Goal: Task Accomplishment & Management: Manage account settings

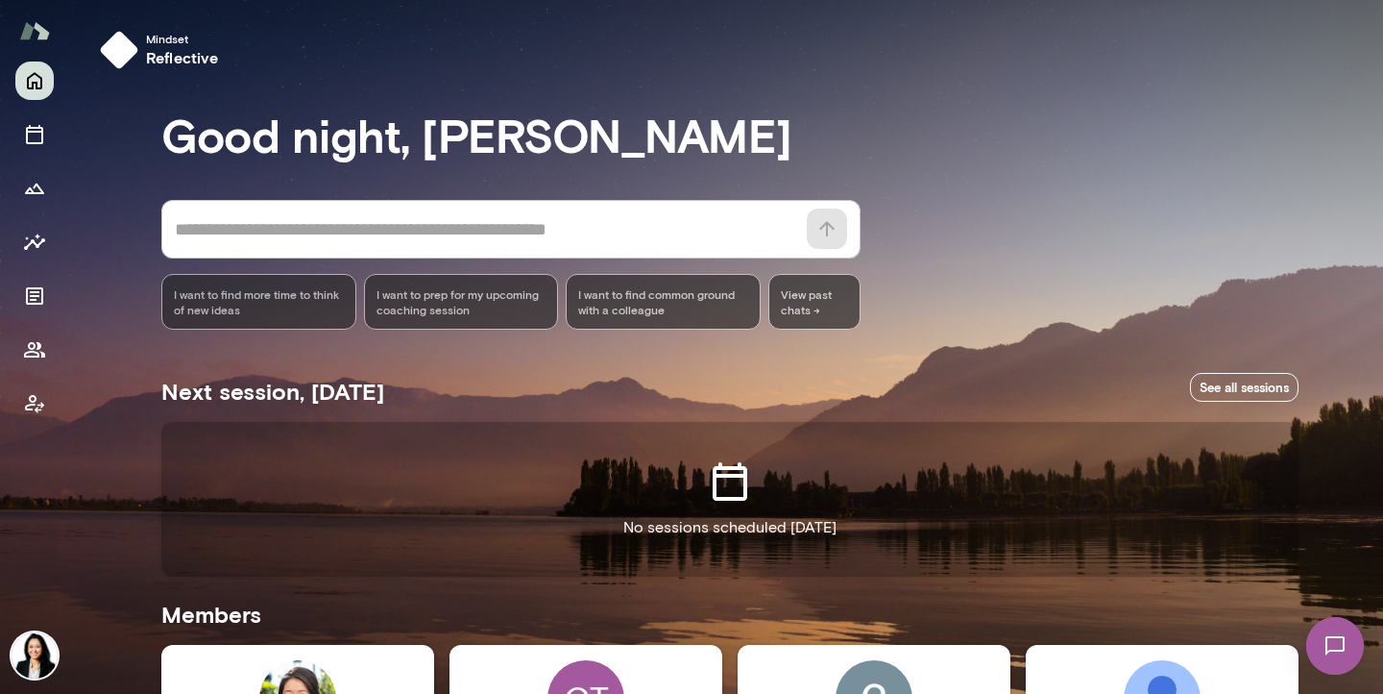
scroll to position [554, 0]
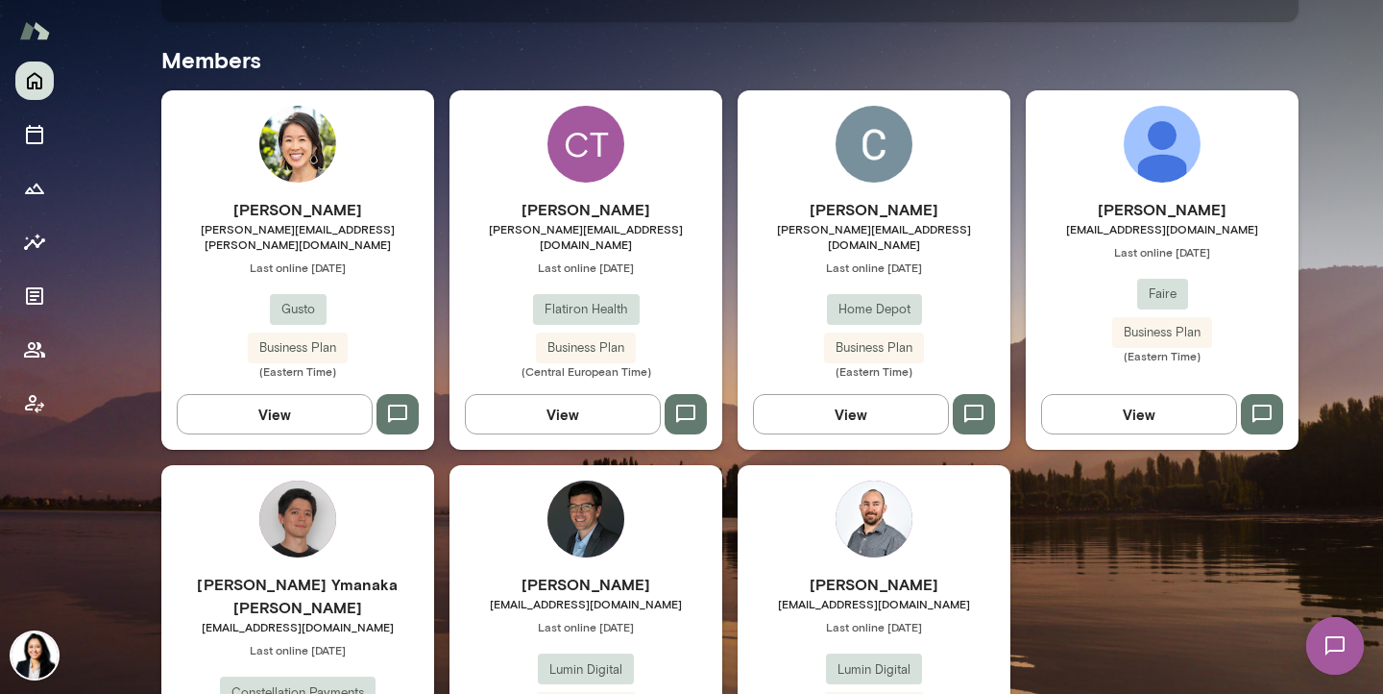
click at [1148, 202] on h6 "[PERSON_NAME]" at bounding box center [1162, 209] width 273 height 23
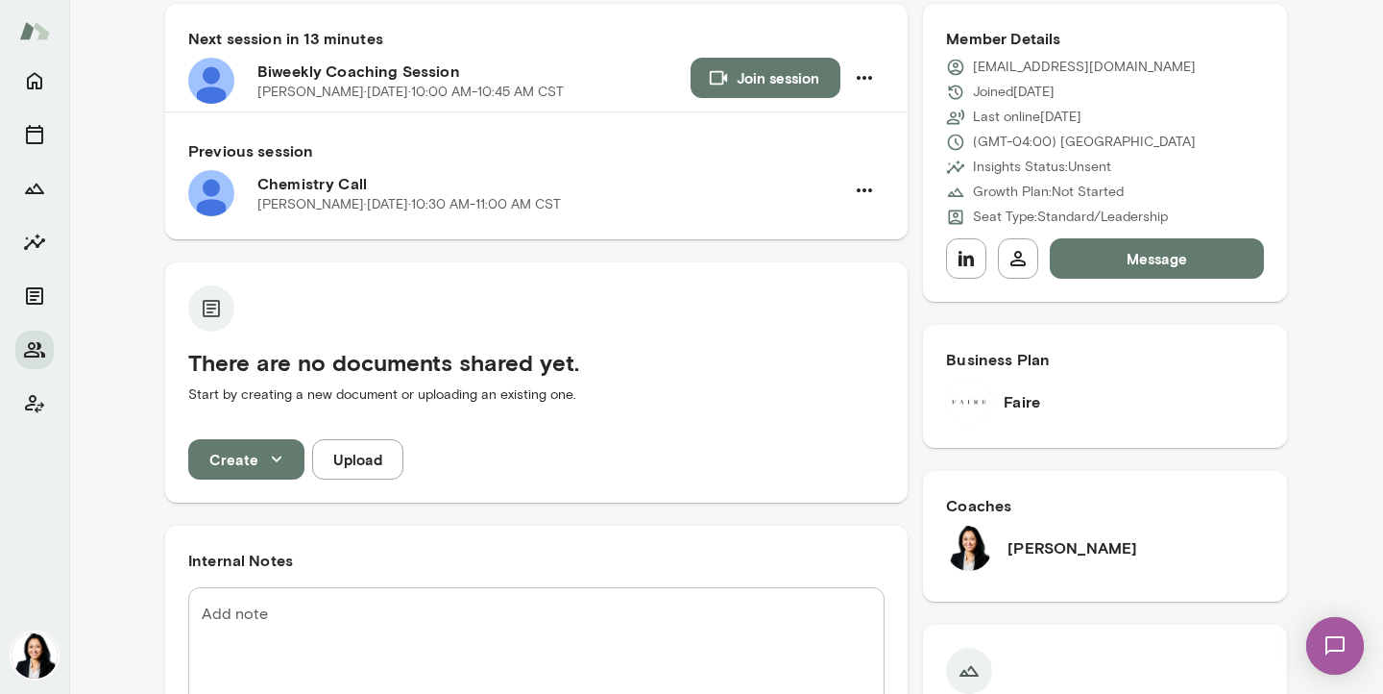
scroll to position [205, 0]
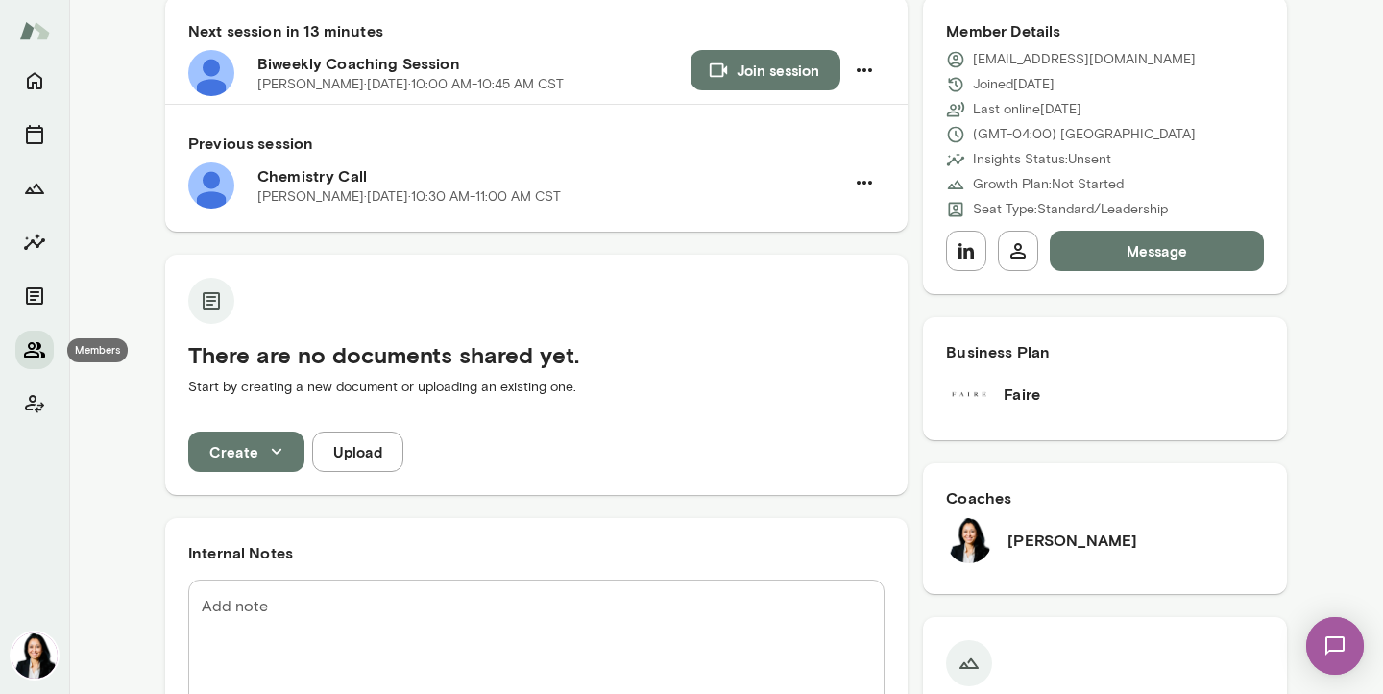
click at [36, 355] on icon "Members" at bounding box center [34, 349] width 21 height 15
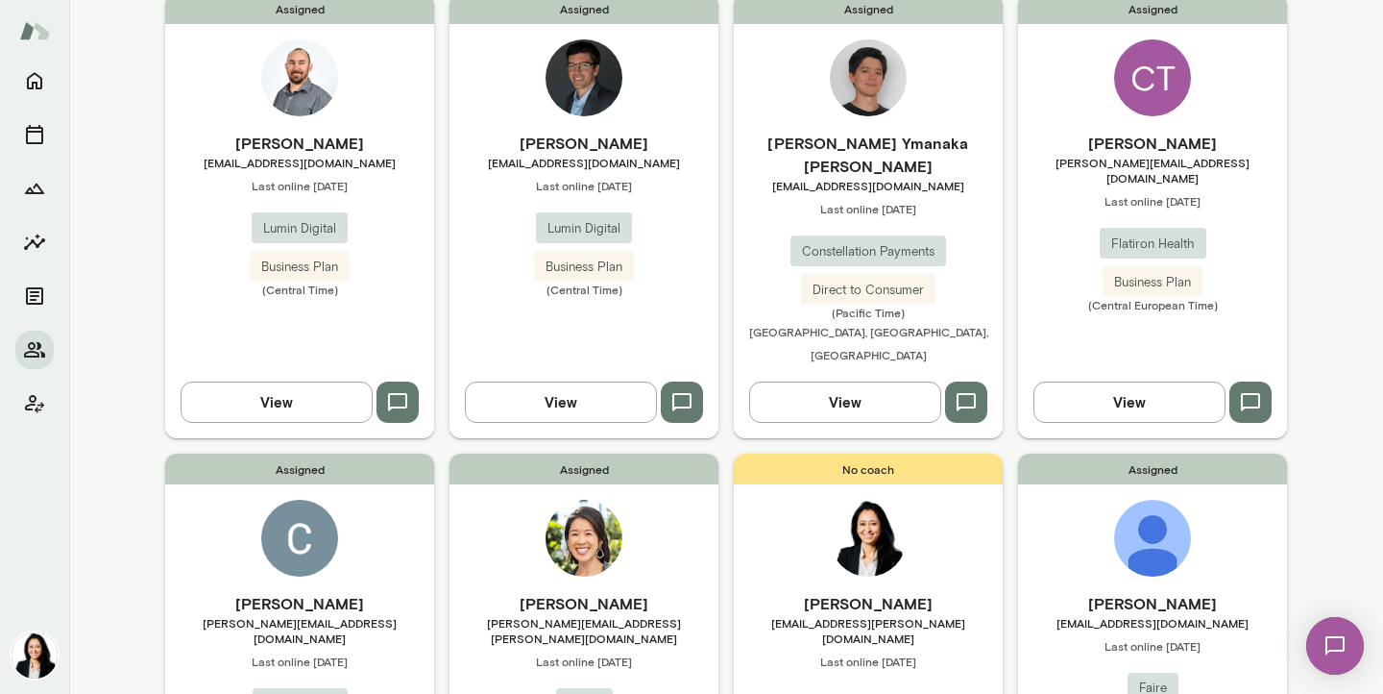
click at [858, 242] on span "Constellation Payments" at bounding box center [869, 251] width 156 height 19
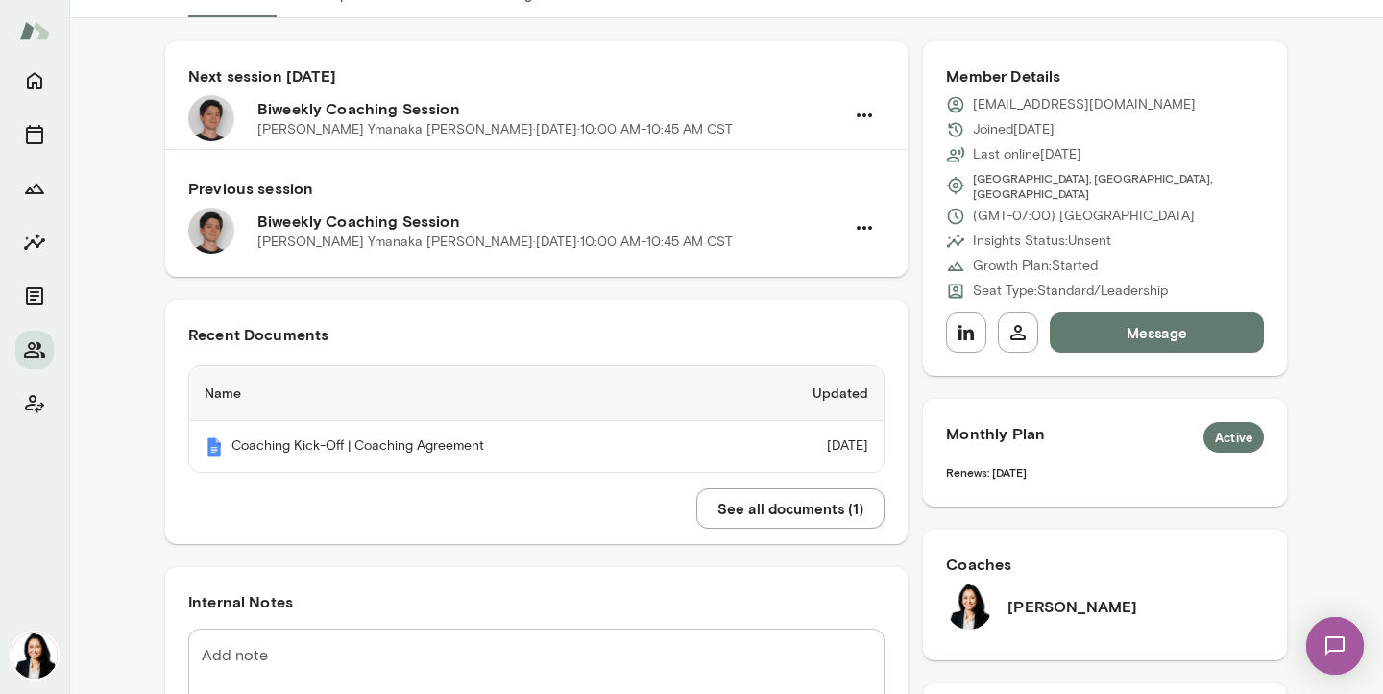
scroll to position [176, 0]
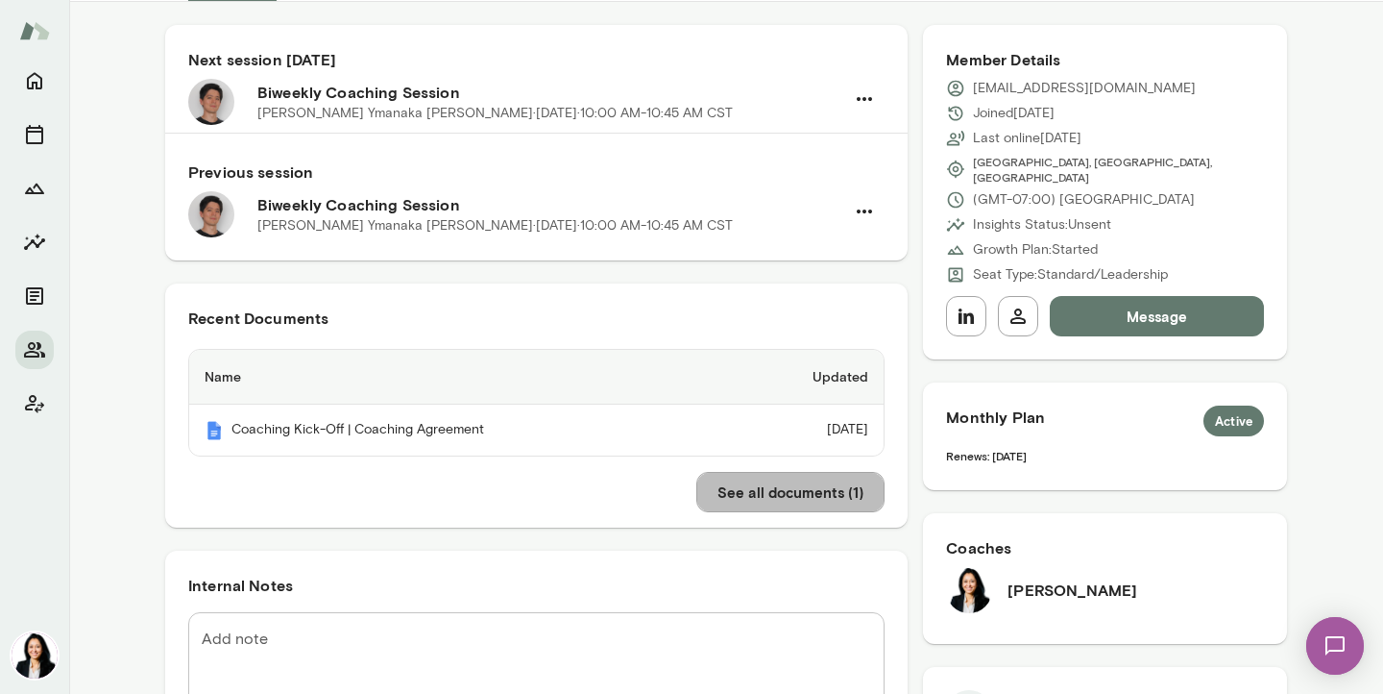
click at [739, 500] on button "See all documents ( 1 )" at bounding box center [790, 492] width 188 height 40
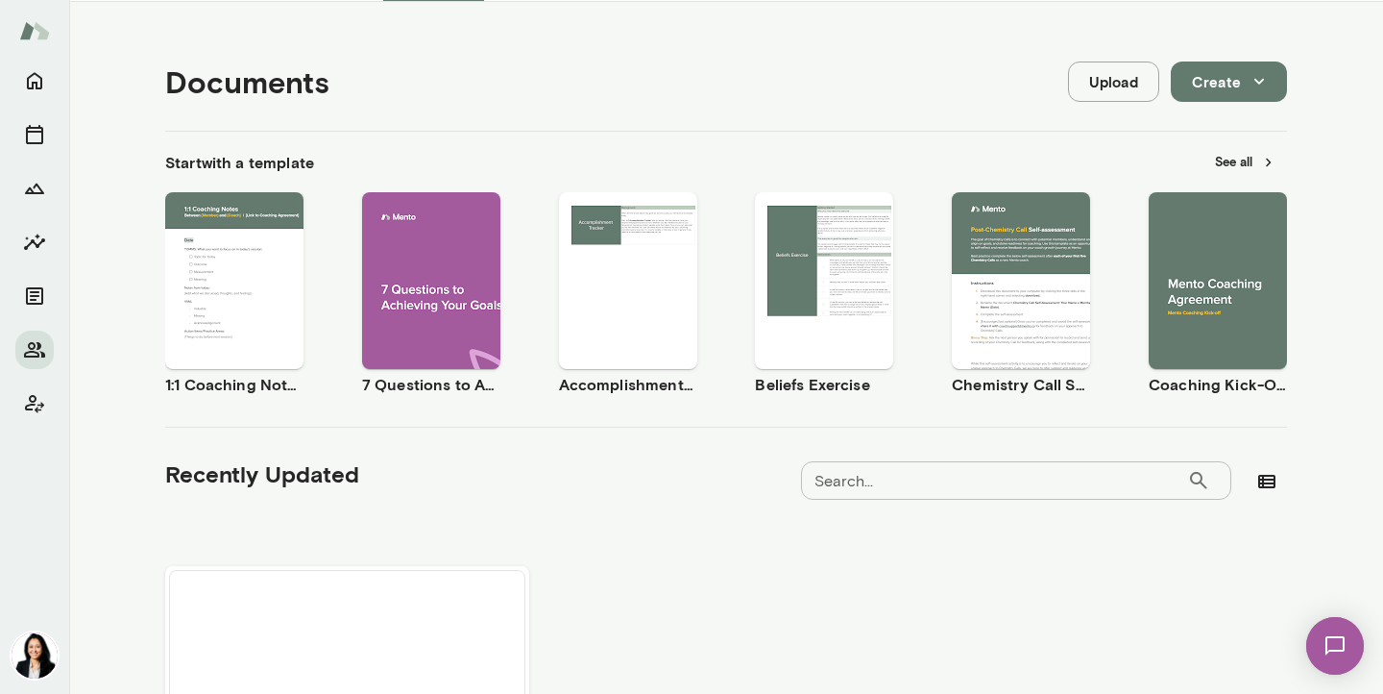
scroll to position [403, 0]
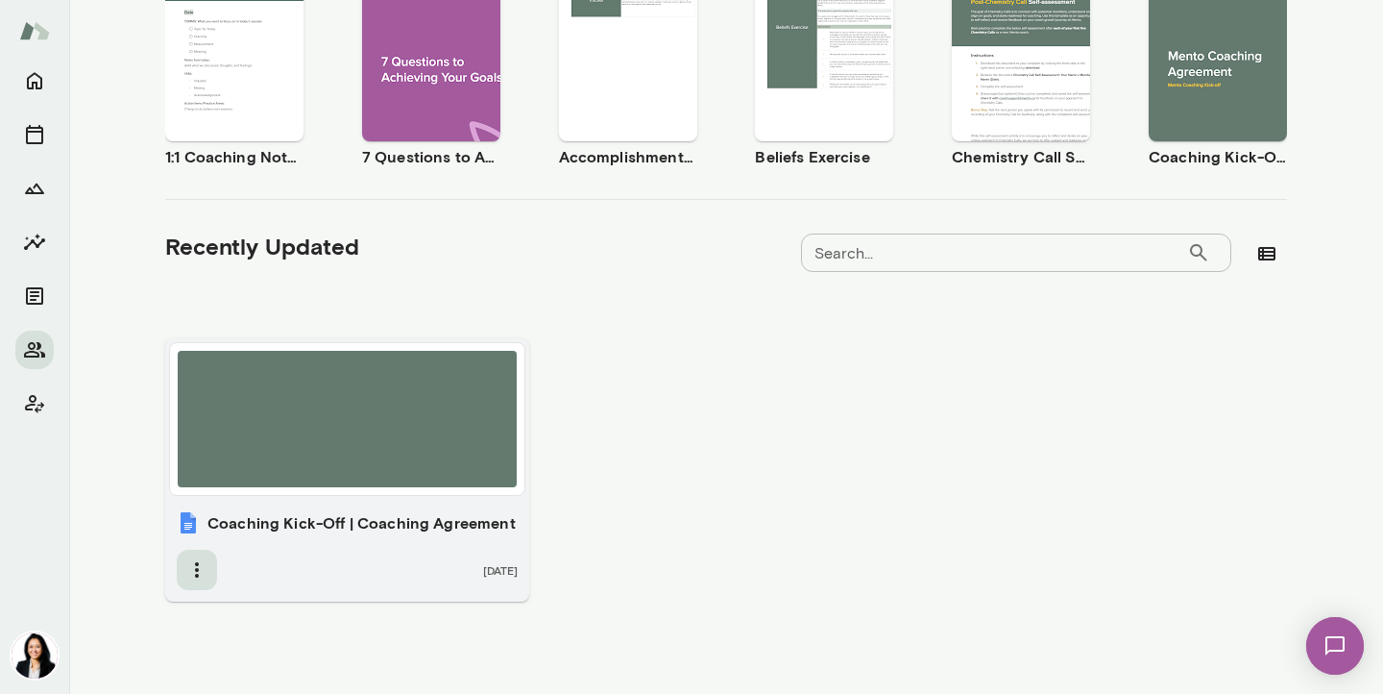
click at [196, 573] on icon "button" at bounding box center [196, 569] width 23 height 23
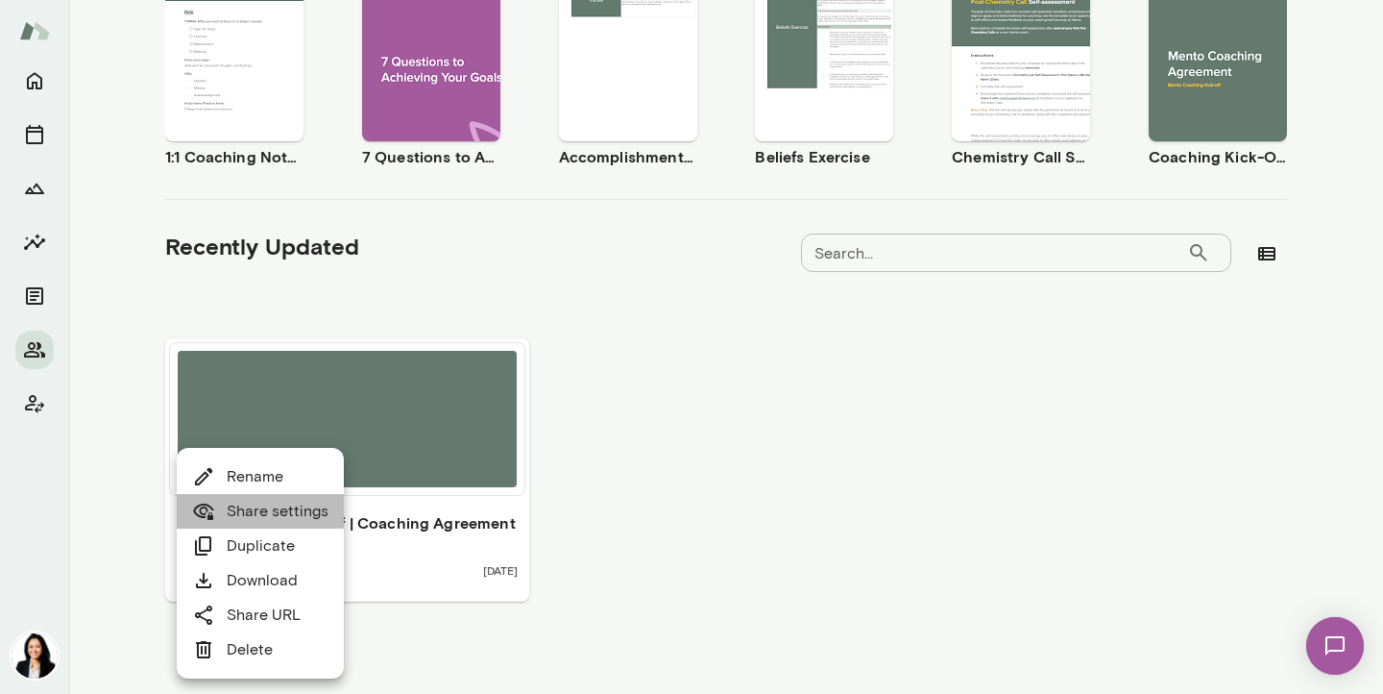
click at [272, 510] on link "Share settings" at bounding box center [260, 511] width 136 height 23
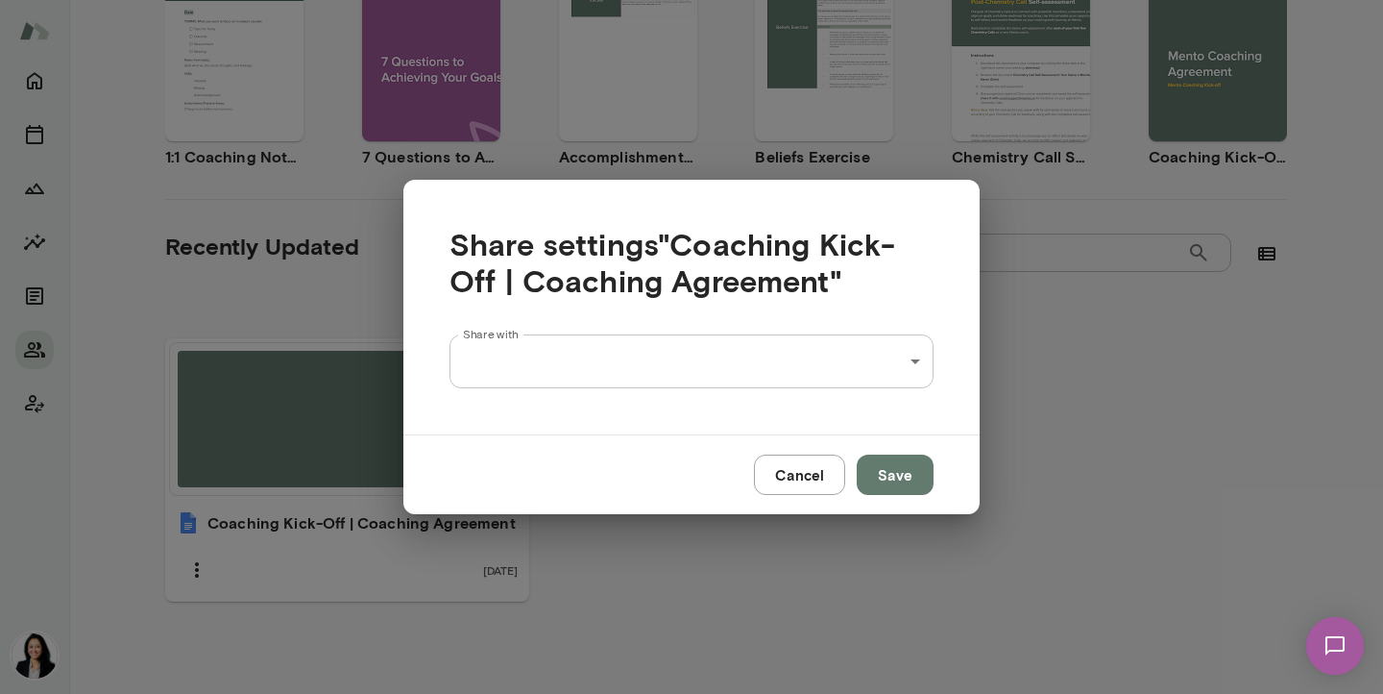
click at [879, 0] on div "Mateus Ymanaka Barretto Data Engineer, Constellation Payments (GMT-07:00) Vanco…" at bounding box center [691, 0] width 1383 height 0
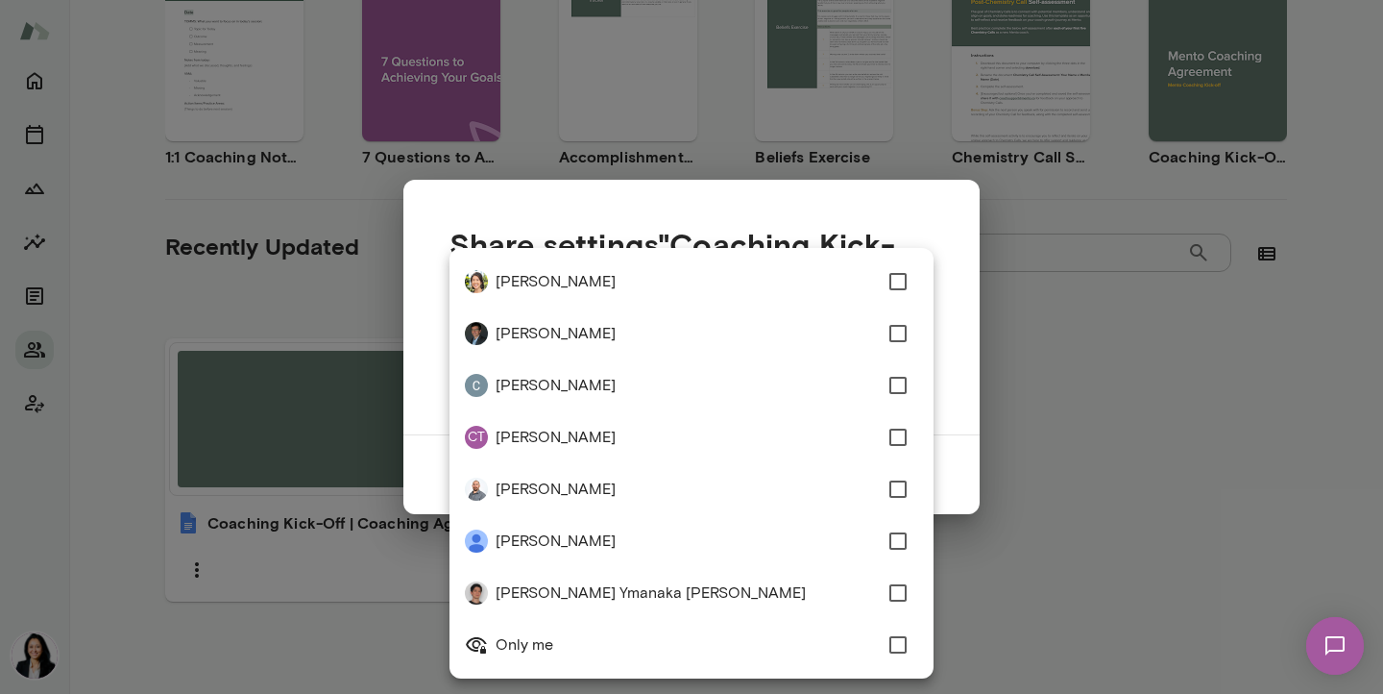
type input "**********"
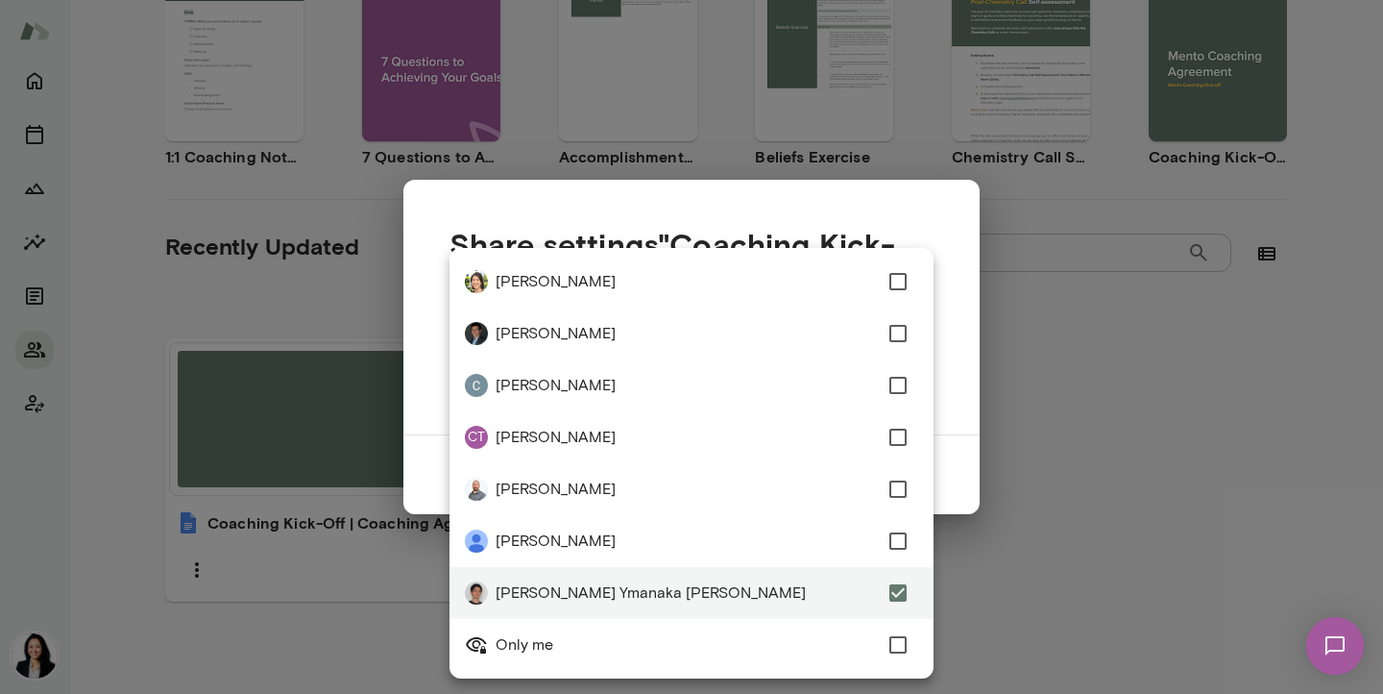
click at [1125, 498] on div at bounding box center [691, 347] width 1383 height 694
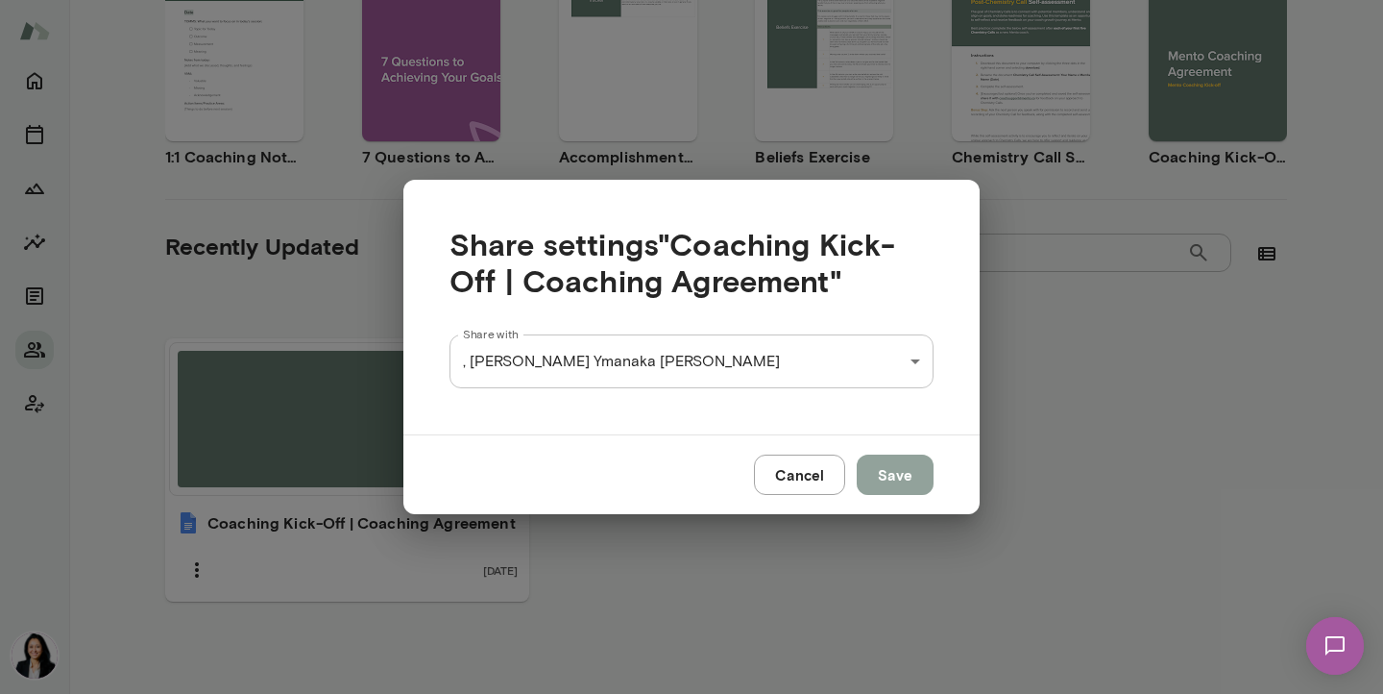
click at [882, 475] on button "Save" at bounding box center [895, 474] width 77 height 40
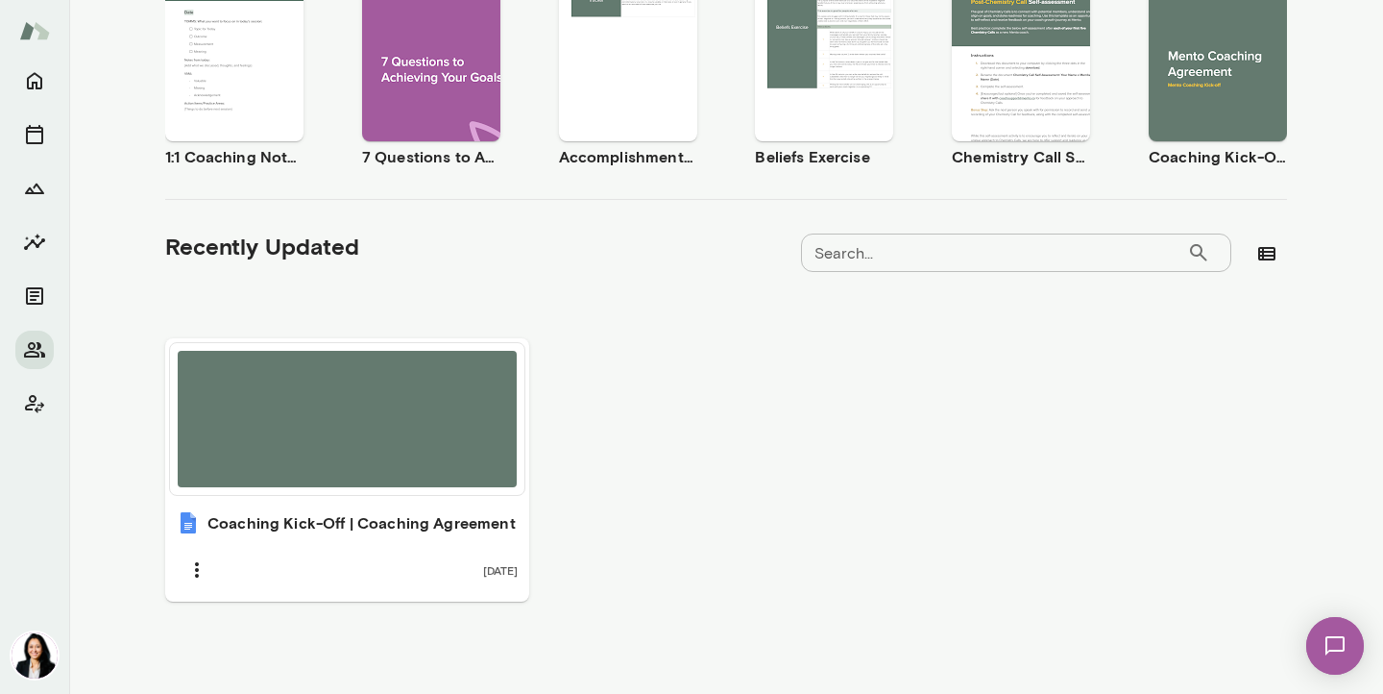
scroll to position [0, 0]
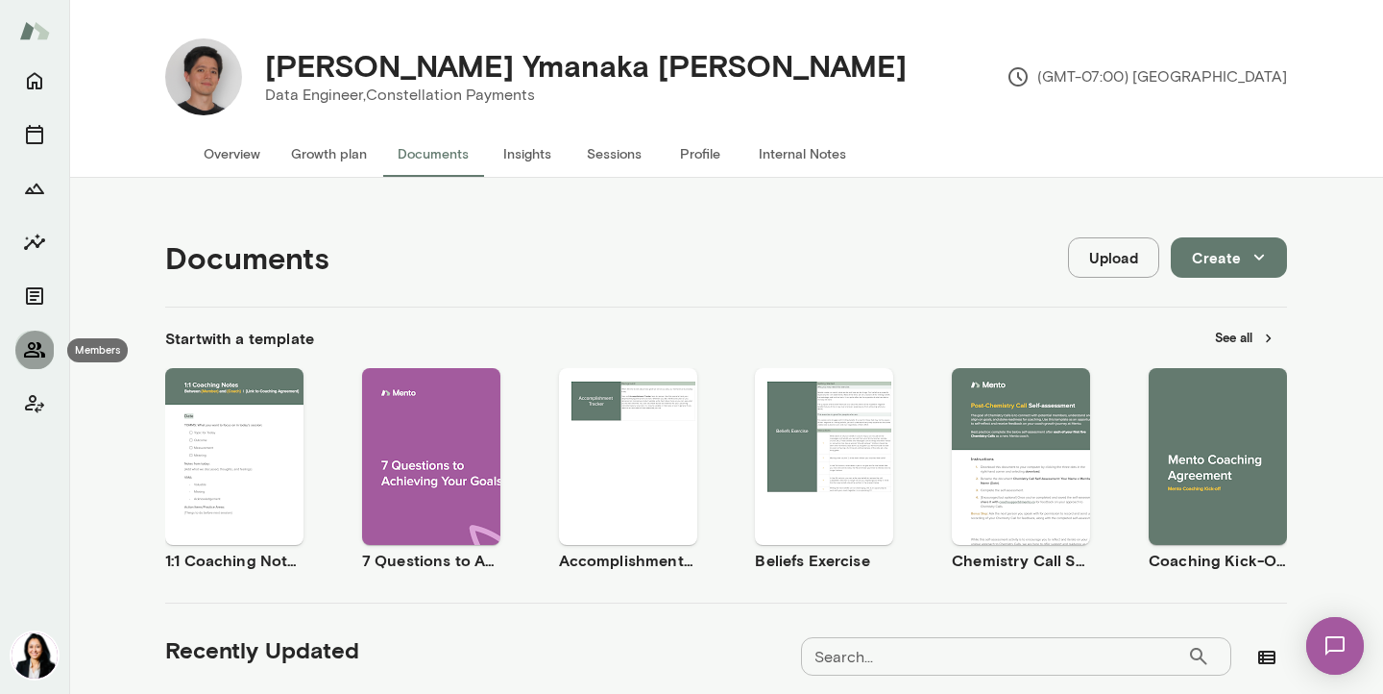
click at [29, 354] on icon "Members" at bounding box center [34, 349] width 23 height 23
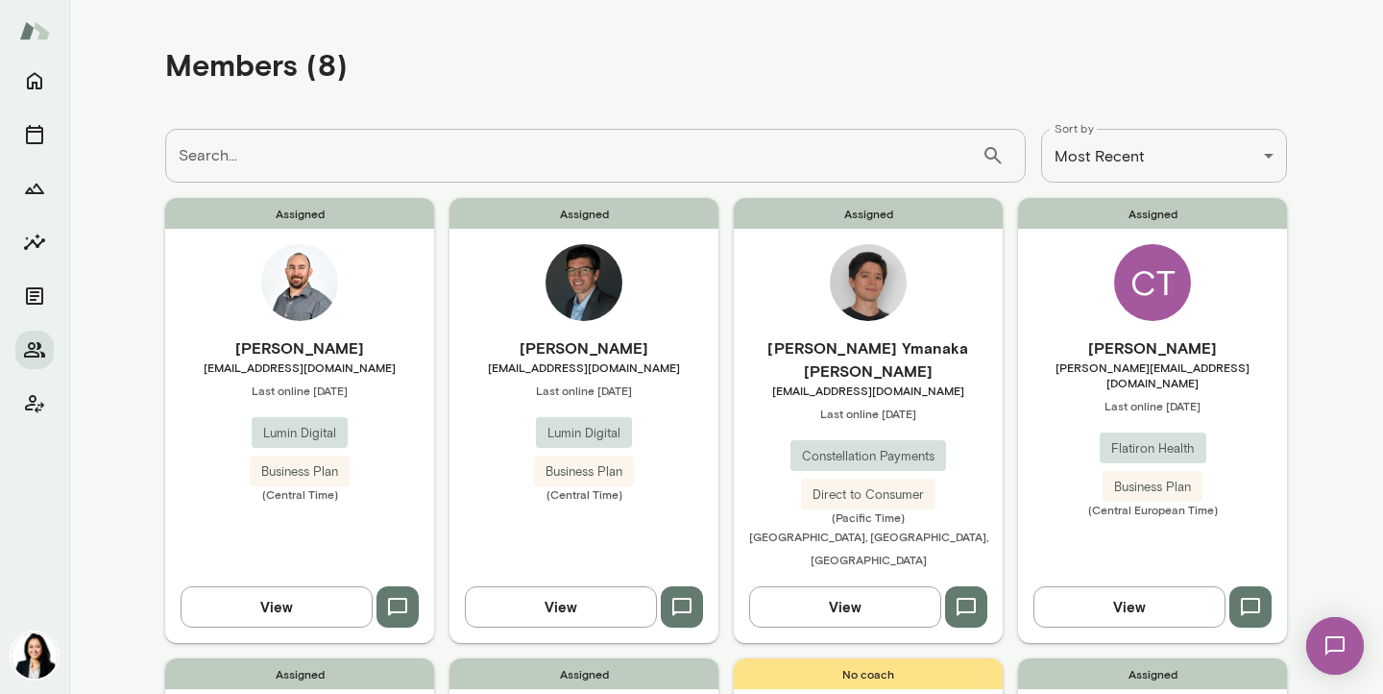
click at [873, 447] on span "Constellation Payments" at bounding box center [869, 456] width 156 height 19
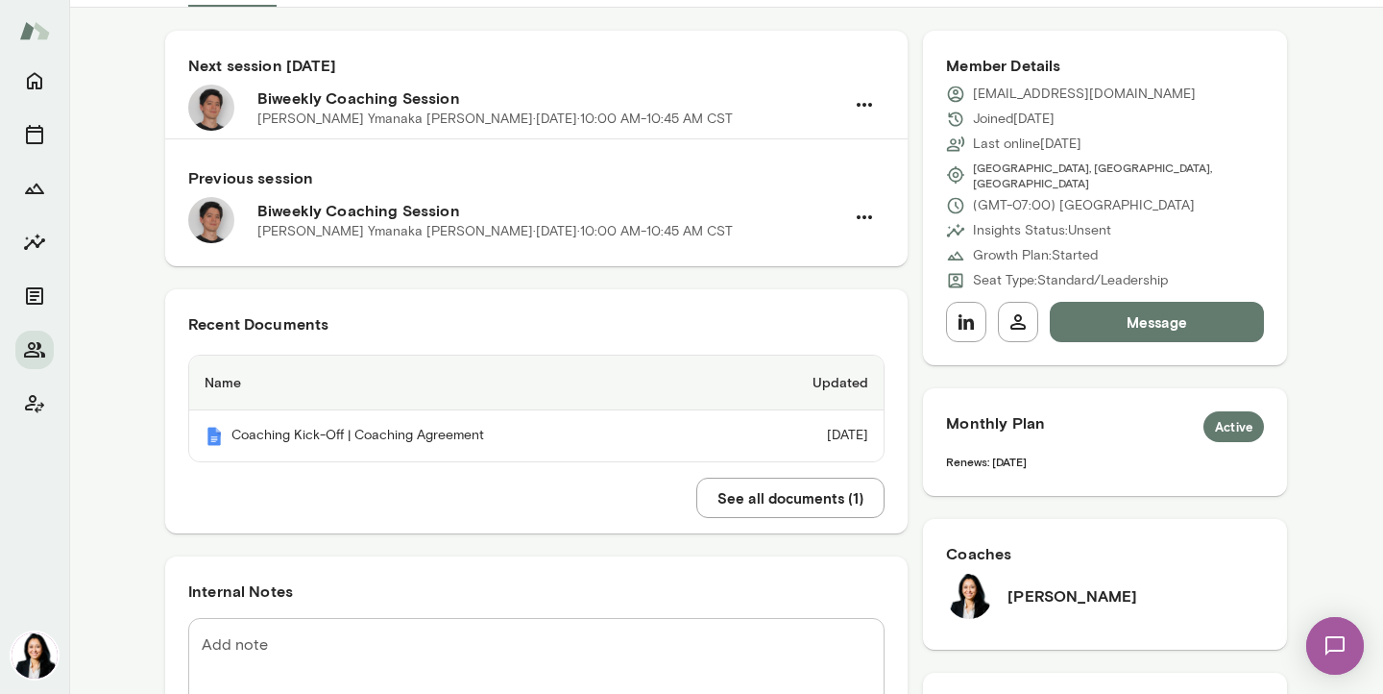
scroll to position [155, 0]
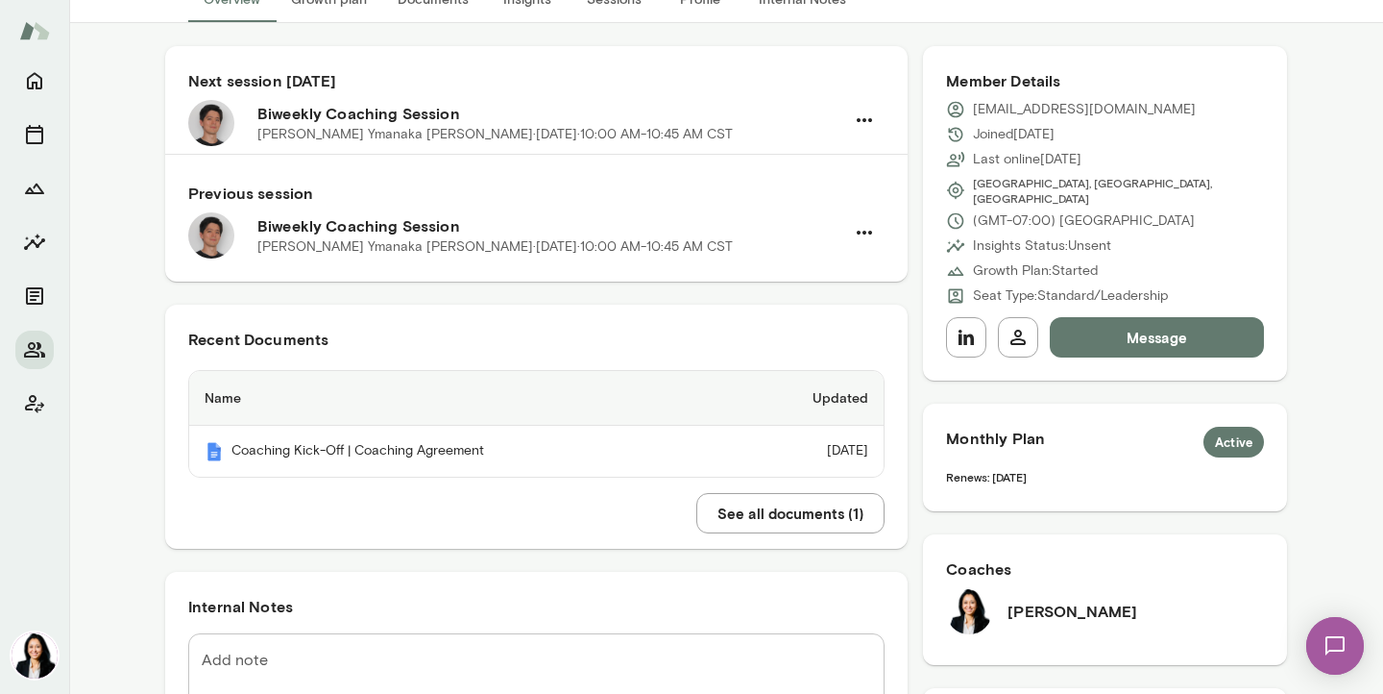
click at [1142, 329] on button "Message" at bounding box center [1157, 337] width 214 height 40
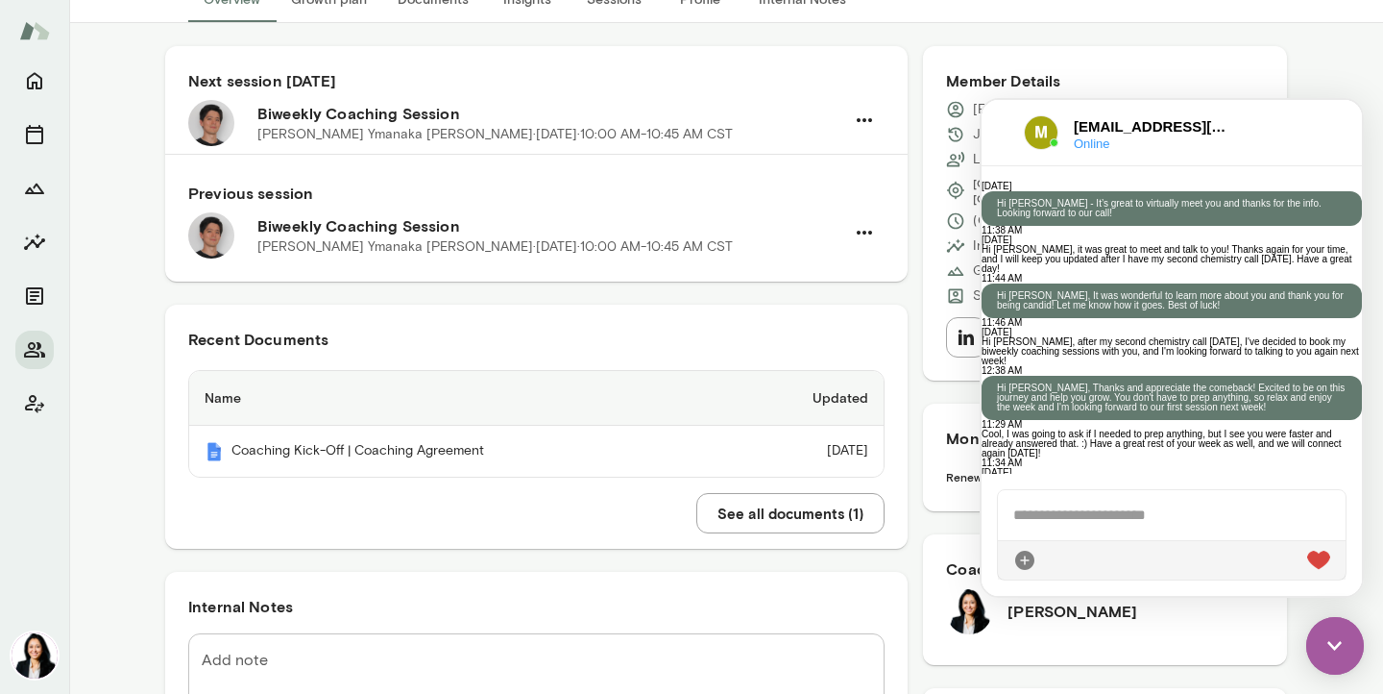
scroll to position [1692, 0]
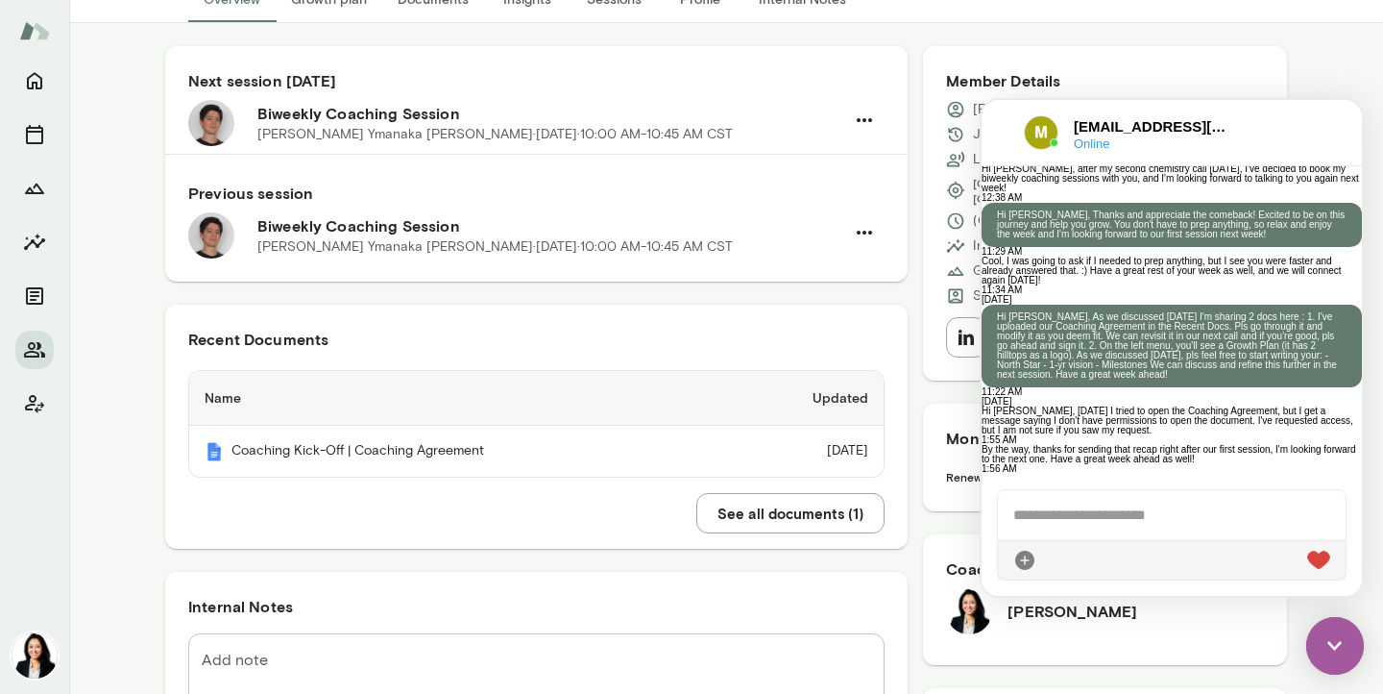
click at [1027, 515] on div at bounding box center [1172, 515] width 348 height 50
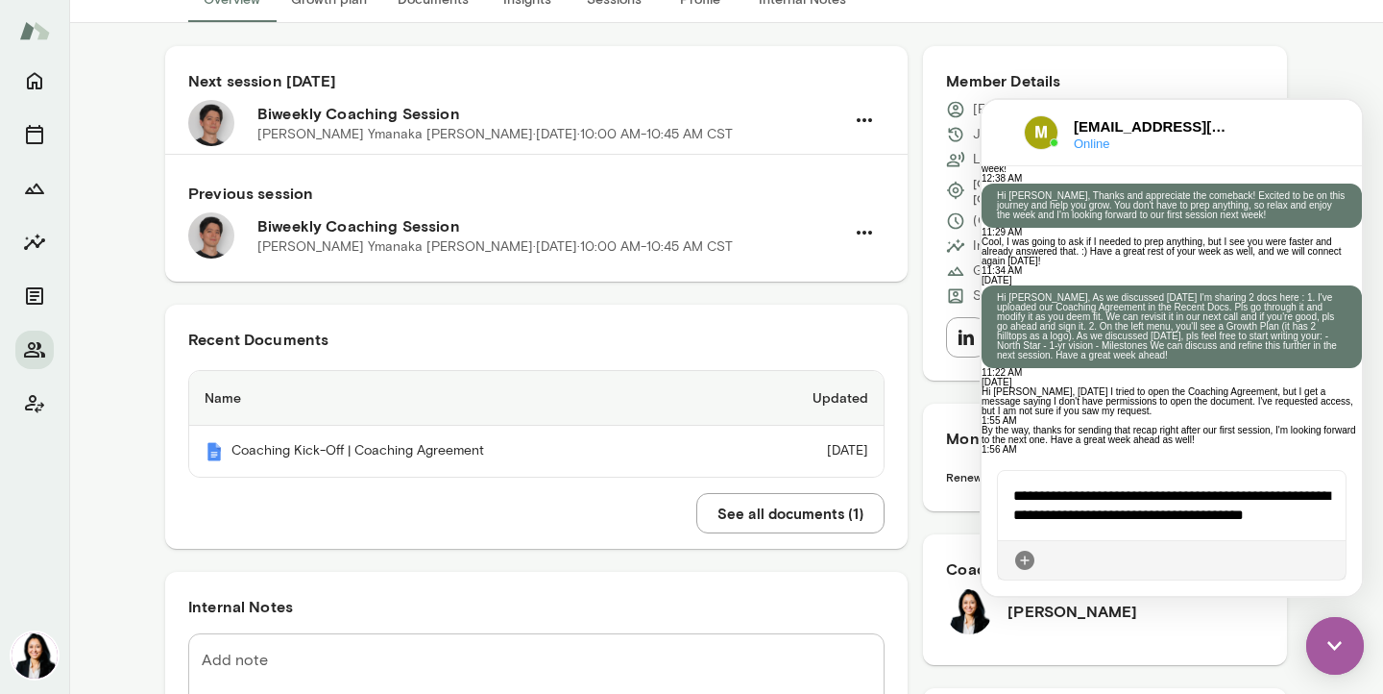
click at [1330, 560] on icon at bounding box center [1330, 560] width 0 height 0
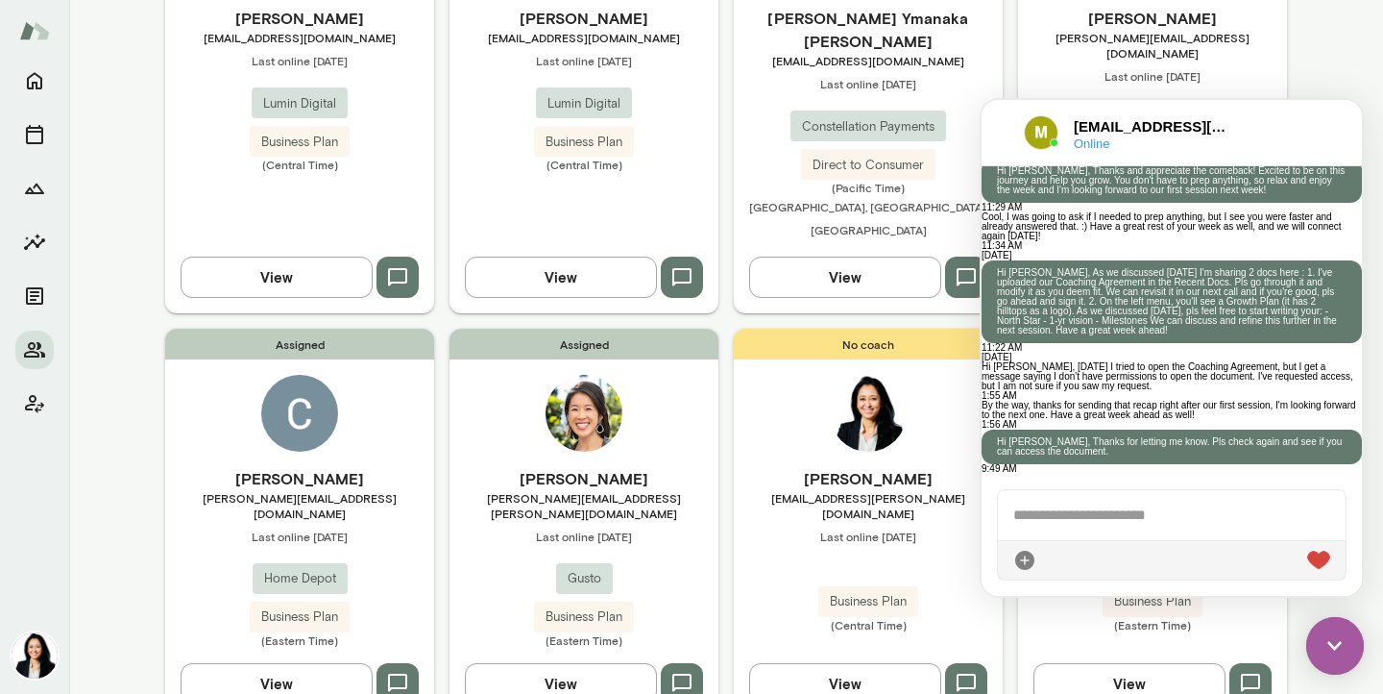
scroll to position [362, 0]
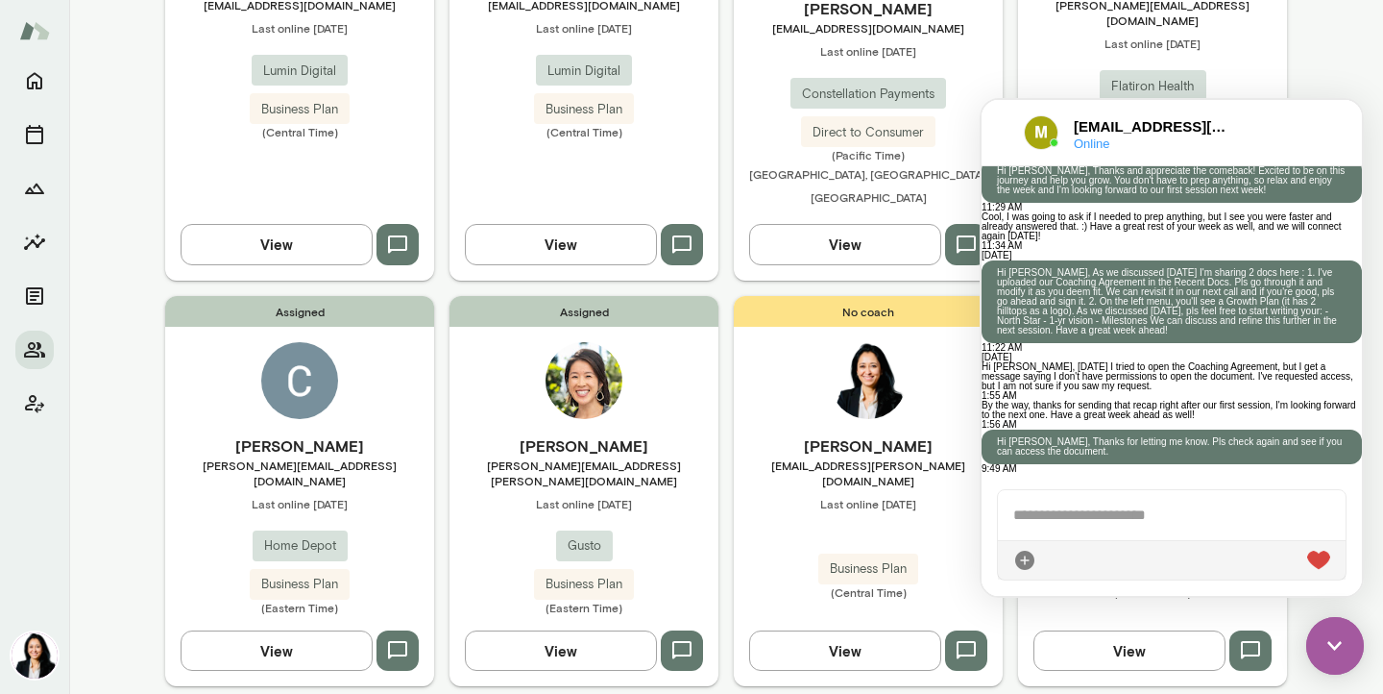
click at [1332, 653] on img at bounding box center [1335, 646] width 58 height 58
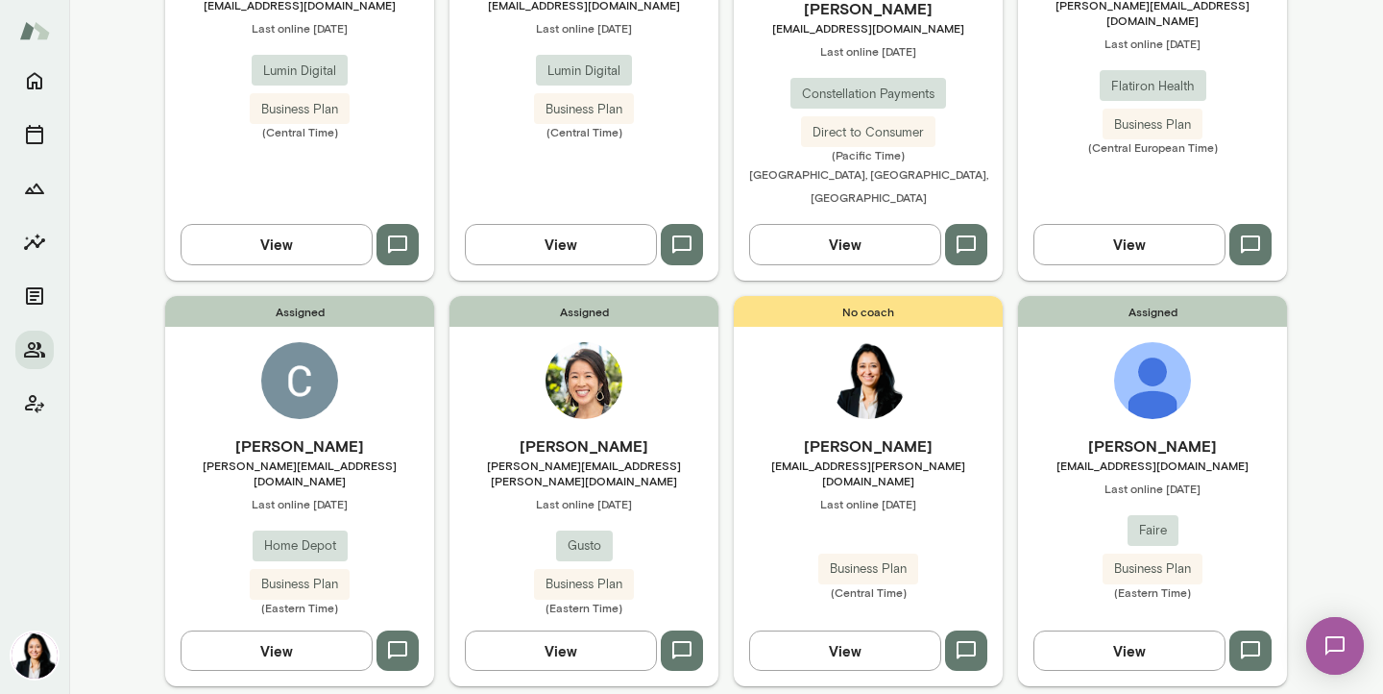
click at [1151, 434] on div "Luke Bjerring luke@faire.com Last online September 8 Faire Business Plan (Easte…" at bounding box center [1152, 516] width 269 height 165
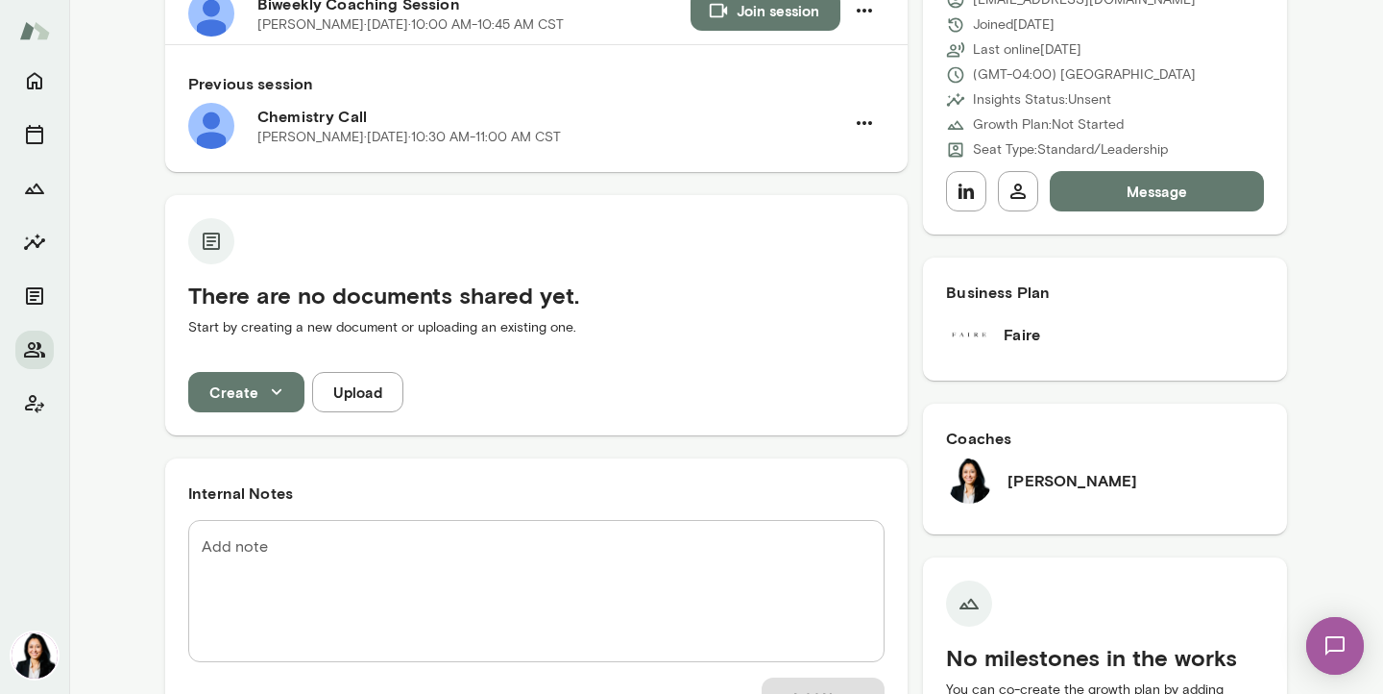
scroll to position [277, 0]
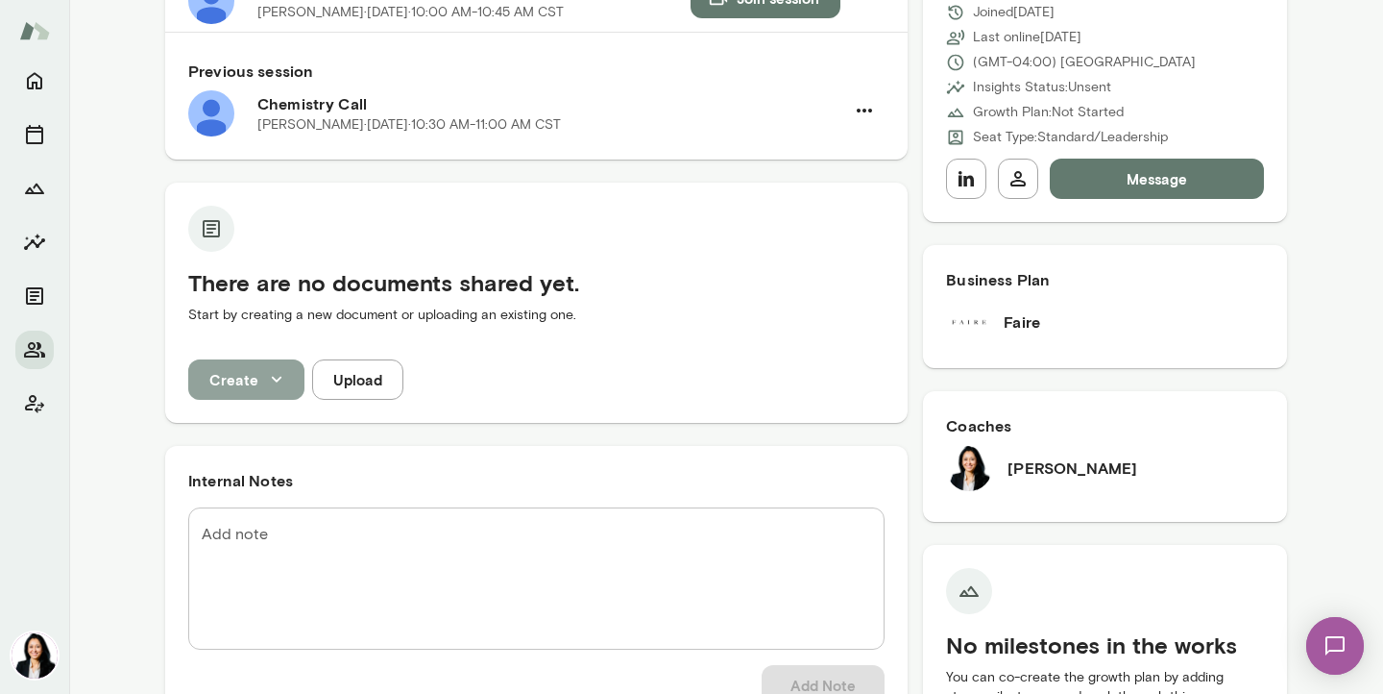
click at [272, 378] on icon "button" at bounding box center [276, 379] width 21 height 21
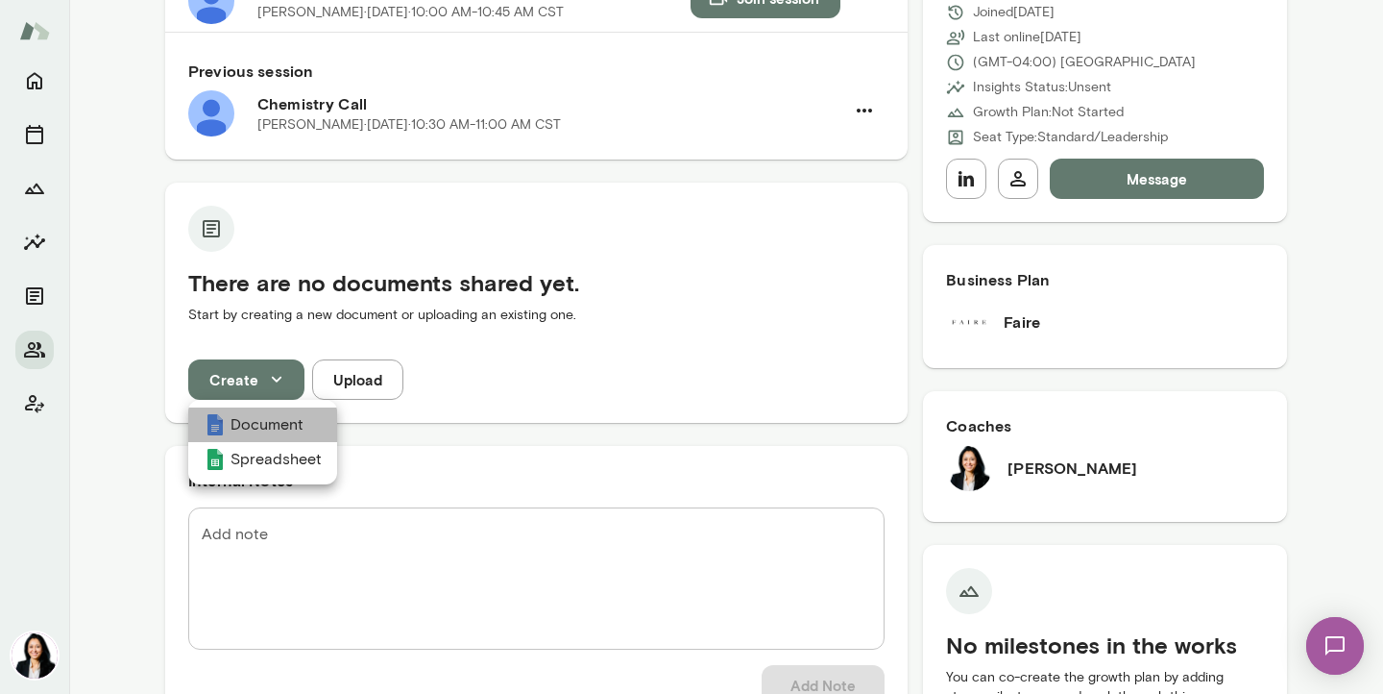
click at [272, 419] on li "Document" at bounding box center [262, 424] width 149 height 35
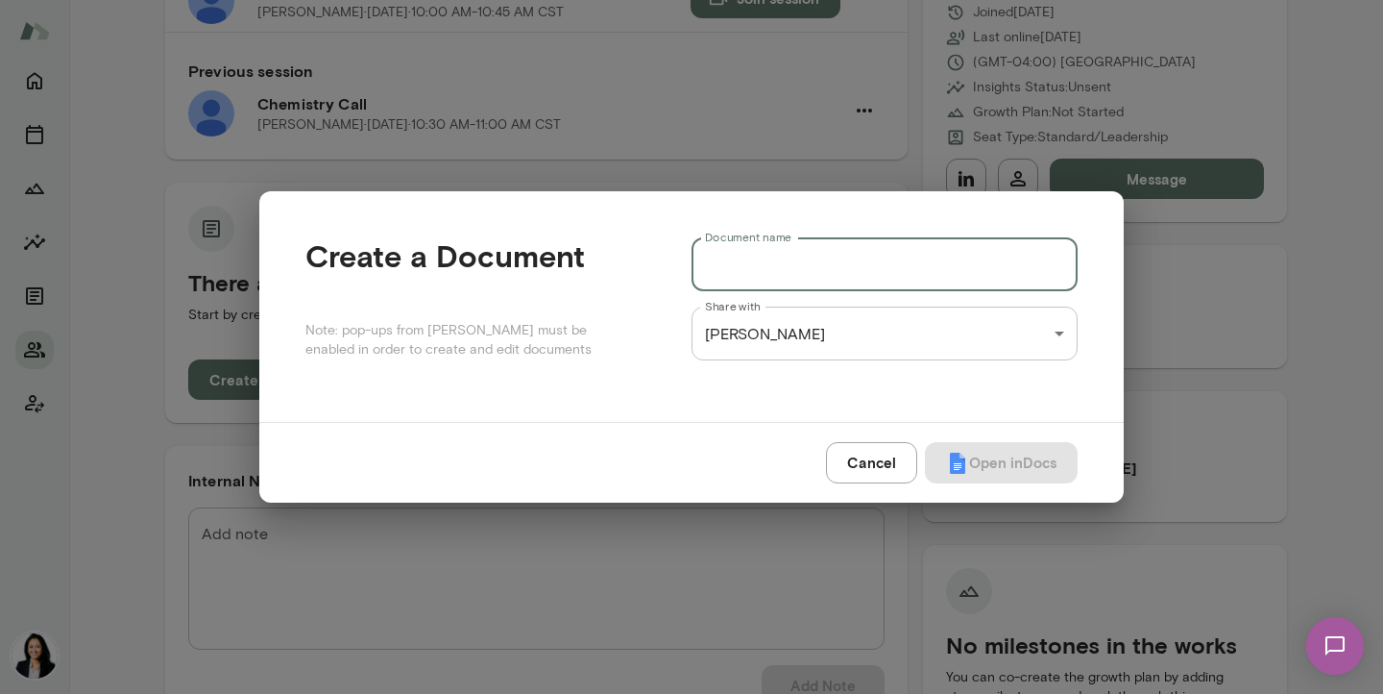
click at [745, 265] on input "Document name" at bounding box center [885, 264] width 386 height 54
type input "**********"
click at [1035, 0] on div "Luke Bjerring Software Engineer, Faire (GMT-04:00) Toronto Overview Growth plan…" at bounding box center [691, 0] width 1383 height 0
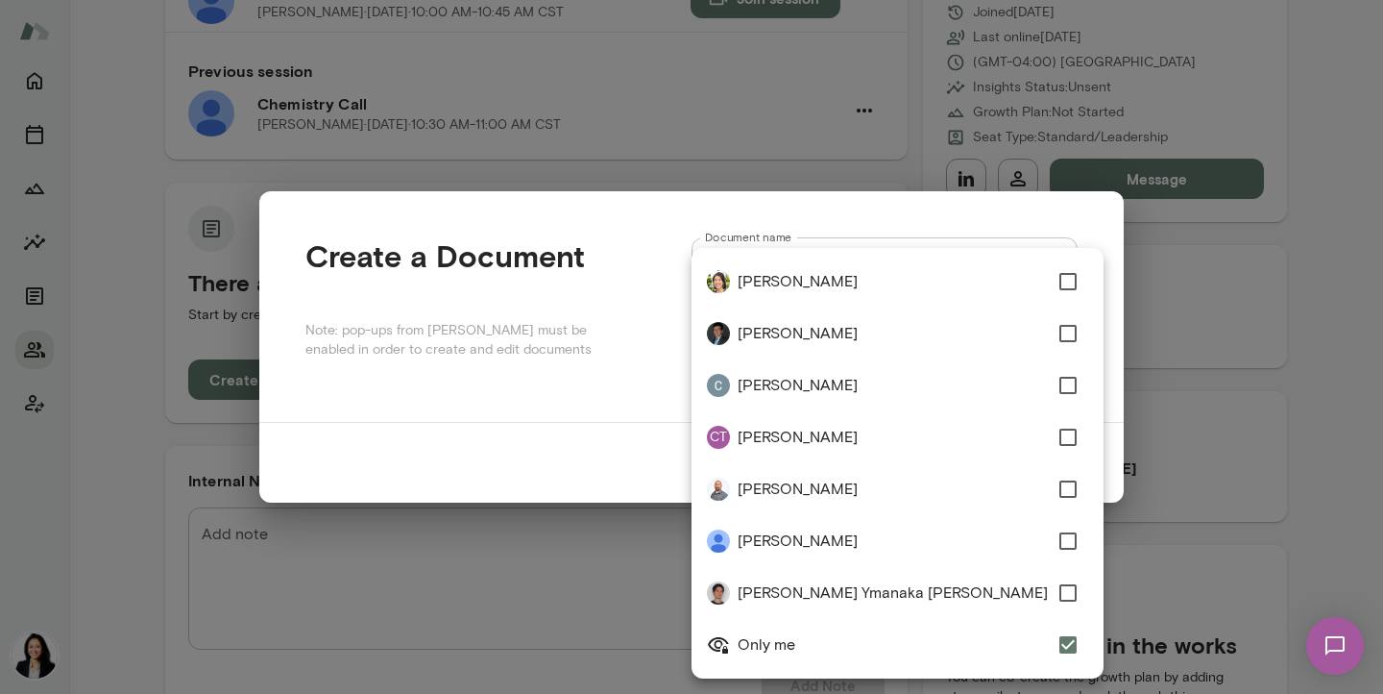
click at [1263, 426] on div at bounding box center [691, 347] width 1383 height 694
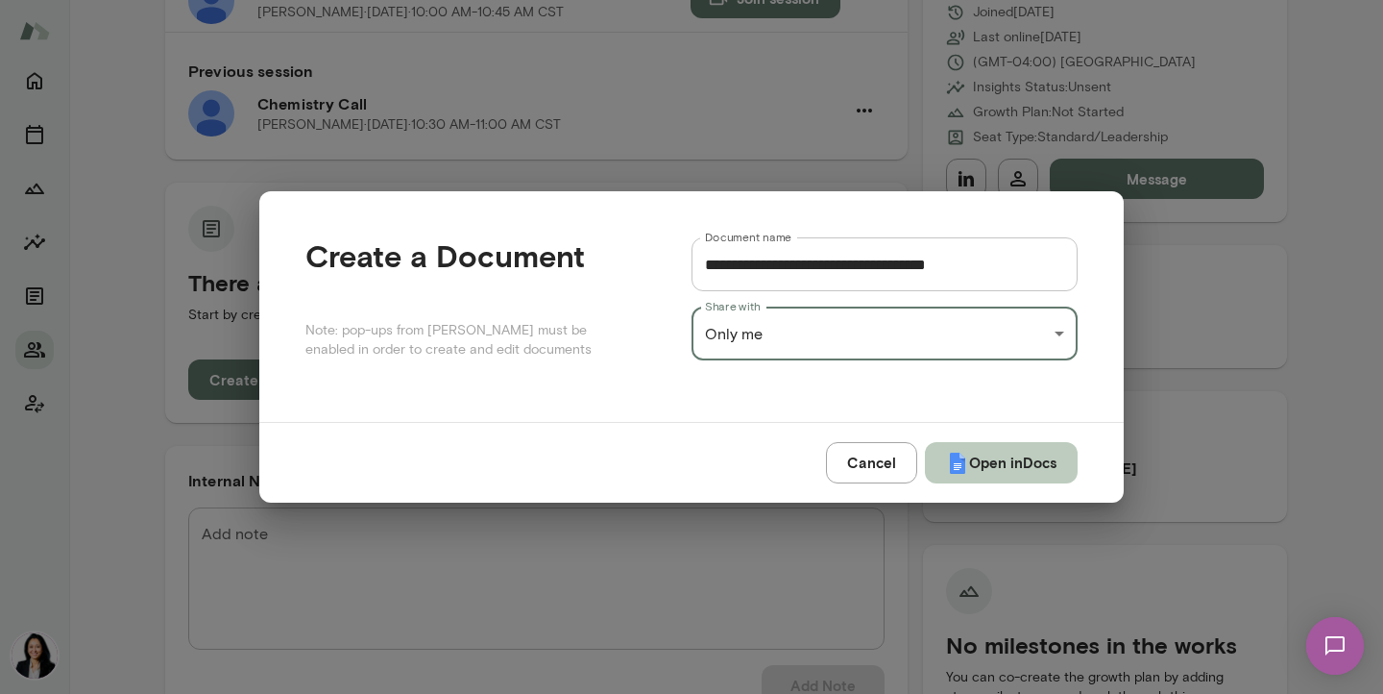
click at [1018, 462] on button "Open in Docs" at bounding box center [1001, 462] width 153 height 40
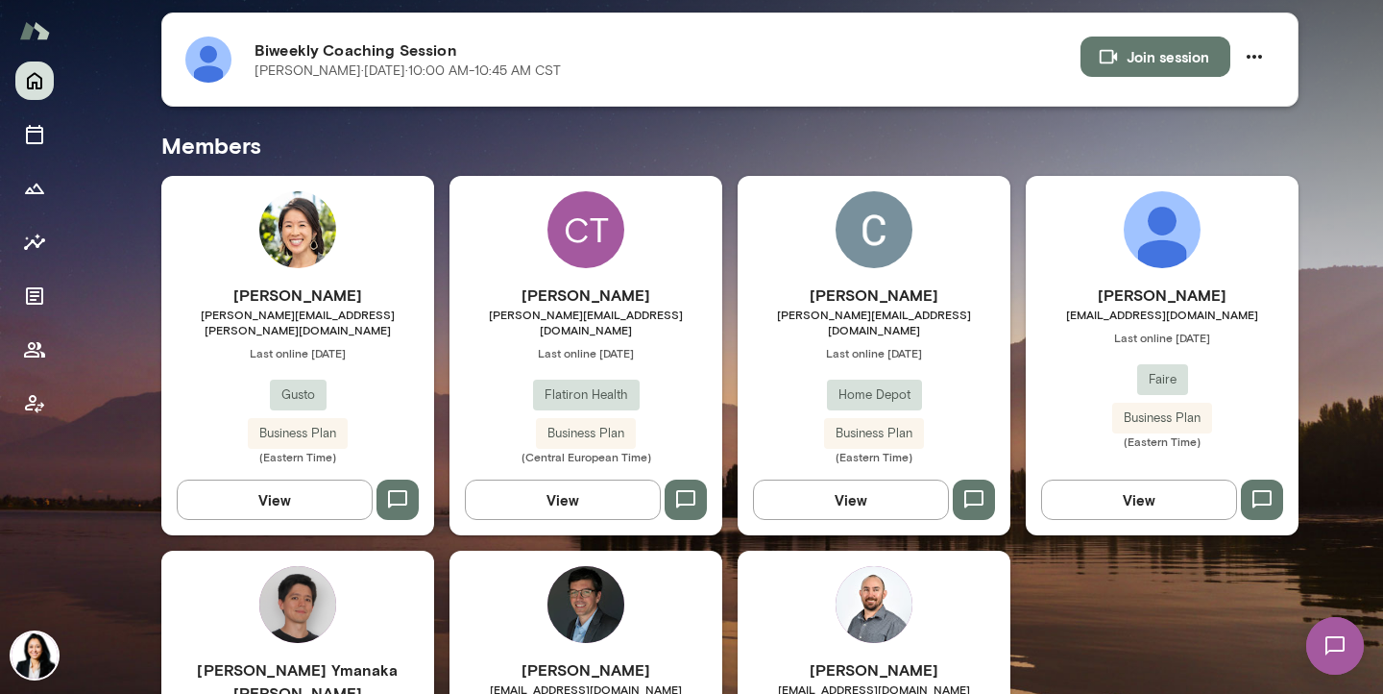
scroll to position [535, 0]
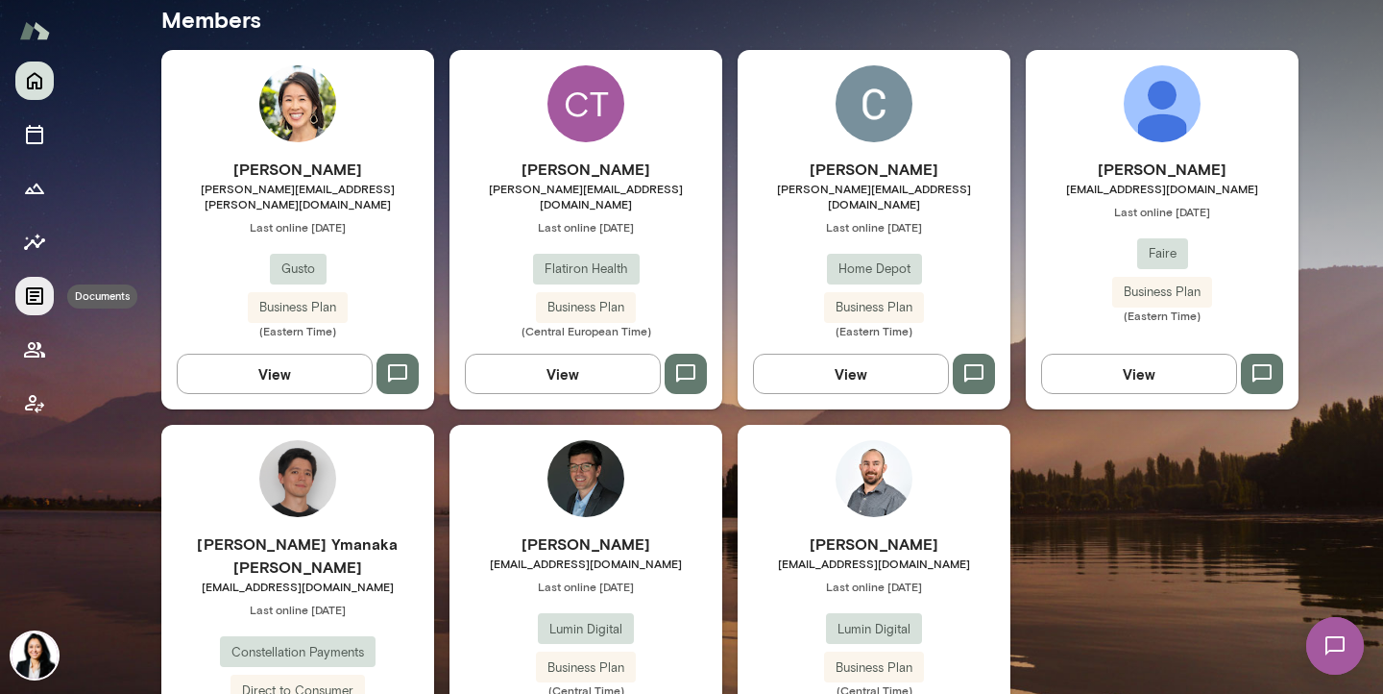
click at [40, 304] on icon "Documents" at bounding box center [34, 295] width 17 height 17
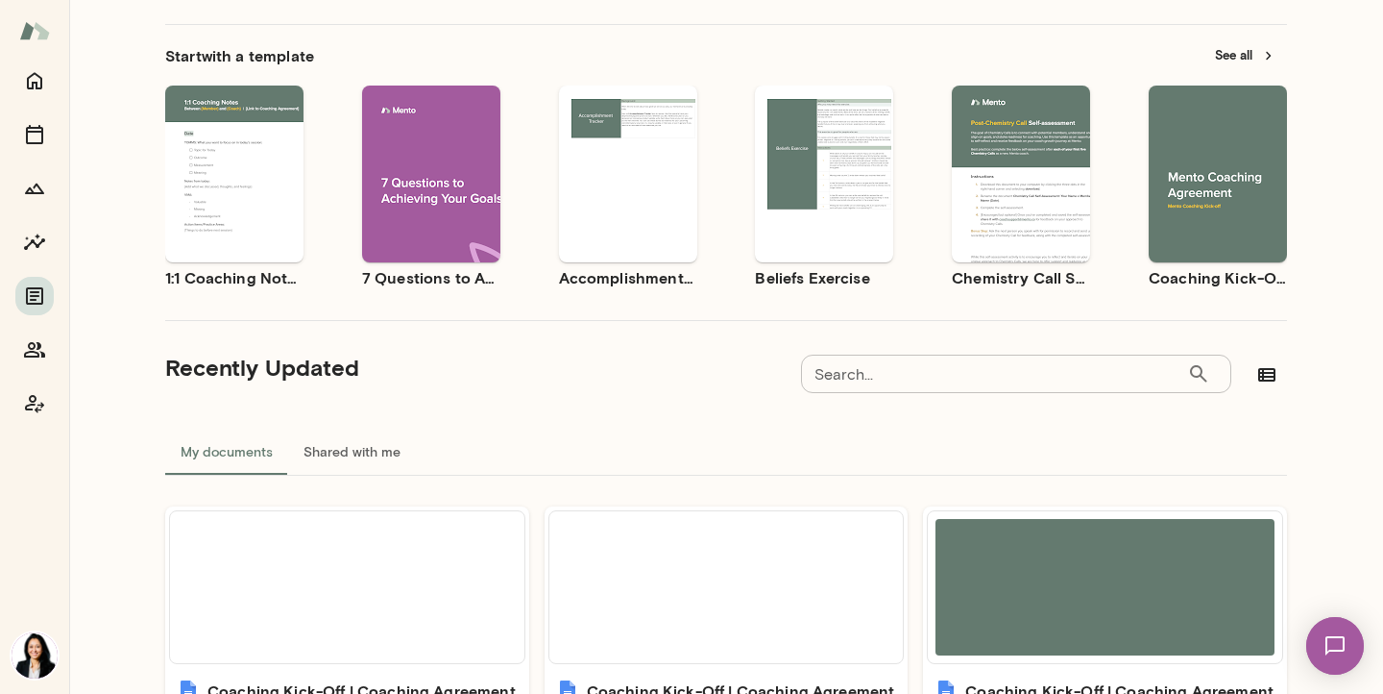
scroll to position [99, 0]
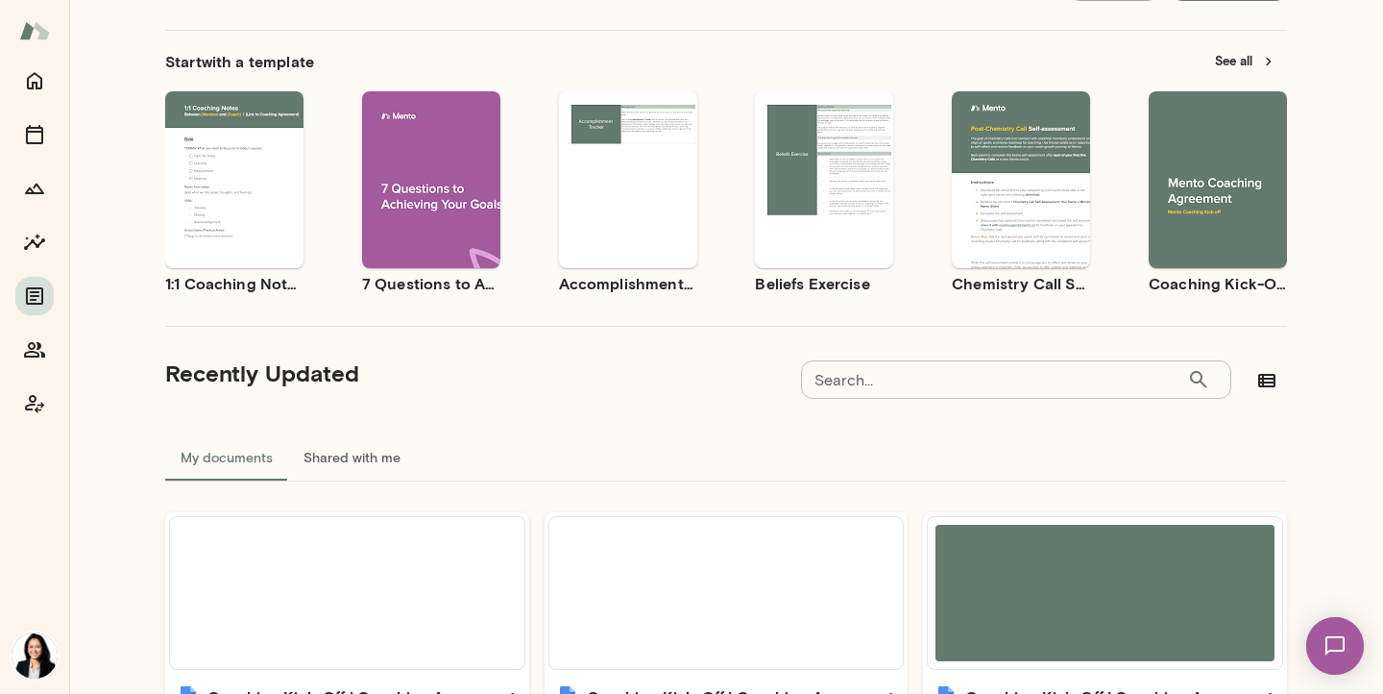
click at [1215, 159] on span "Use template" at bounding box center [1229, 163] width 70 height 15
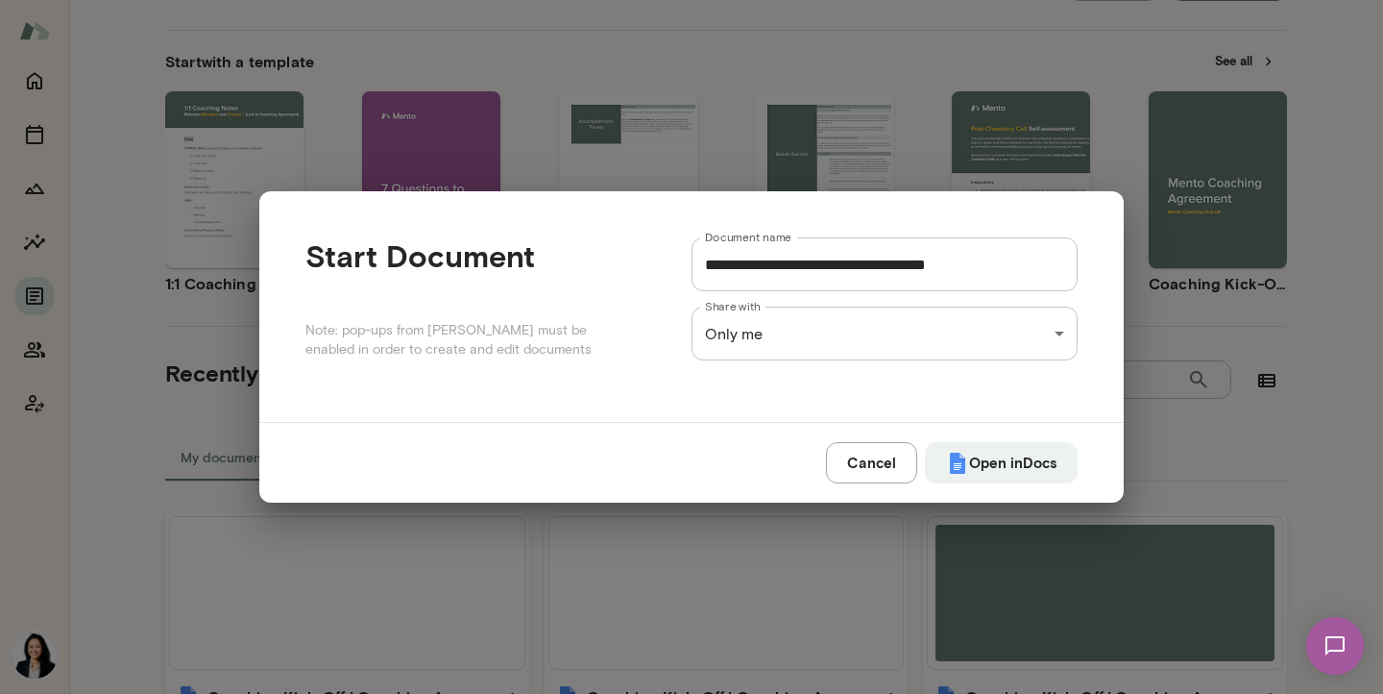
click at [994, 0] on div "Documents Upload Create Start with a template See all Use template Preview 1:1 …" at bounding box center [691, 0] width 1383 height 0
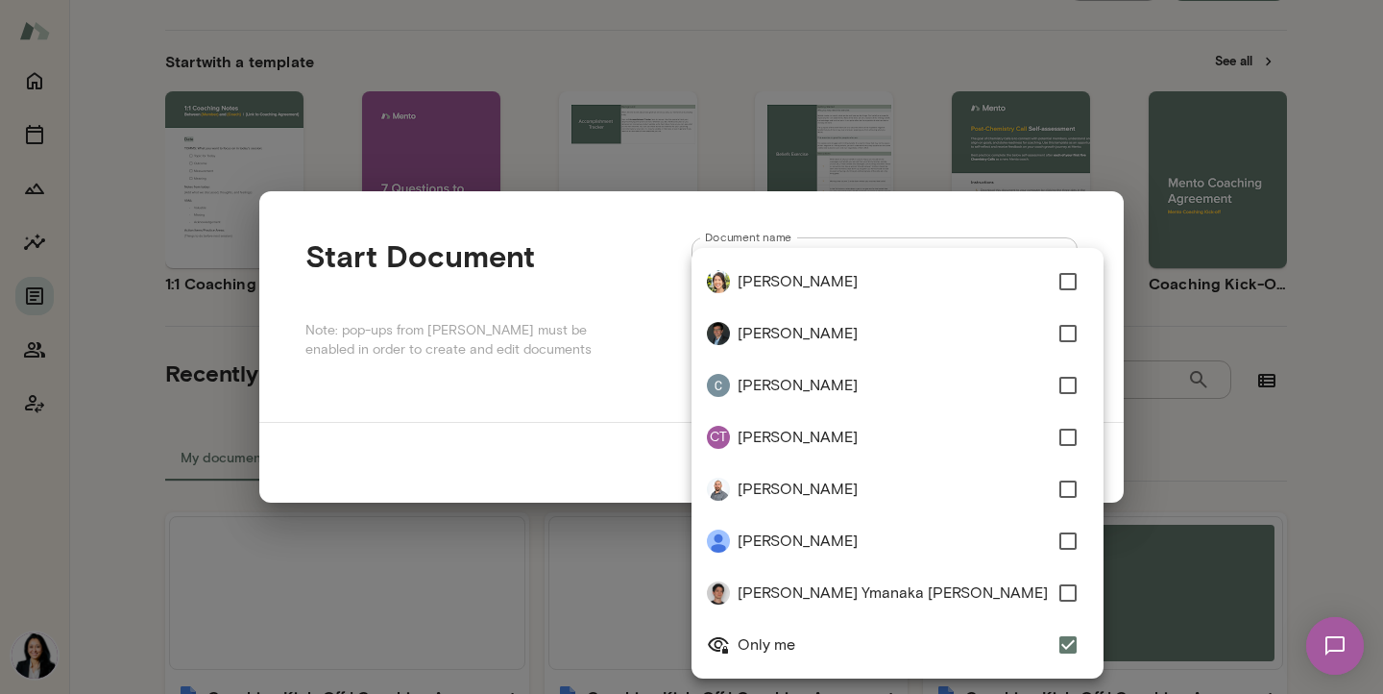
type input "**********"
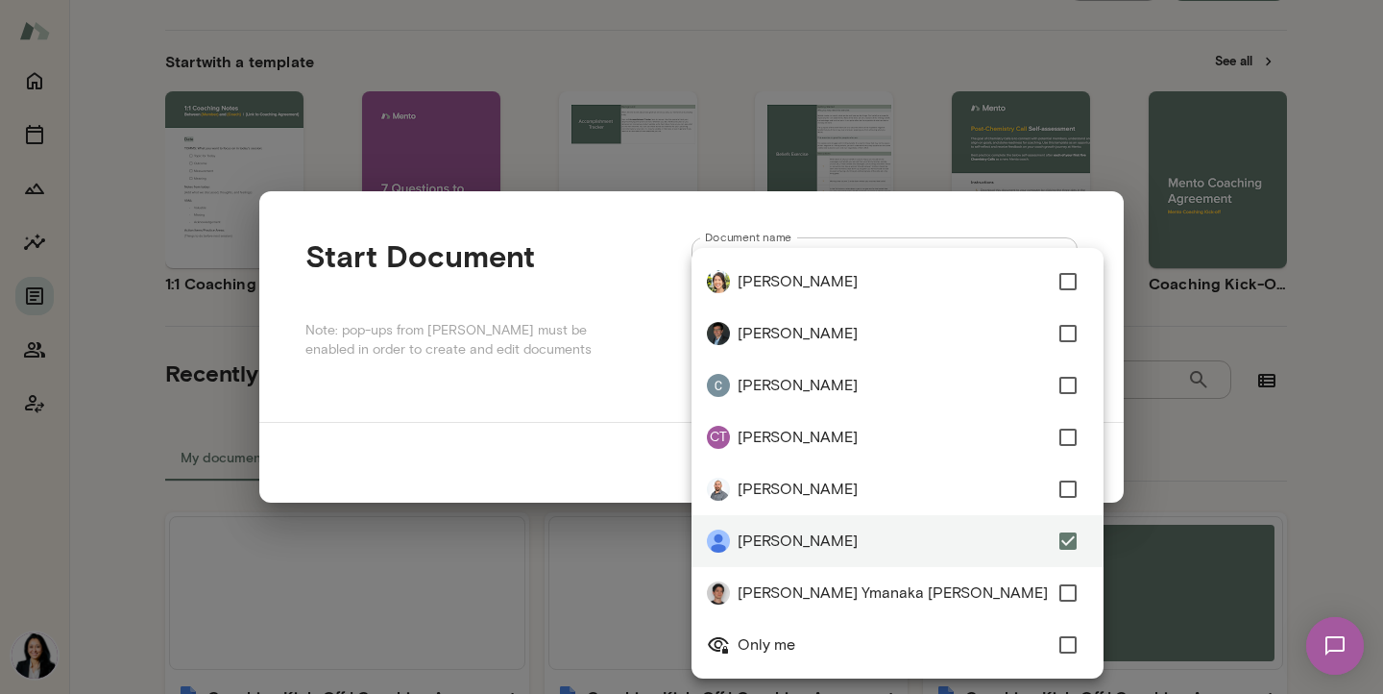
click at [1105, 415] on div at bounding box center [691, 347] width 1383 height 694
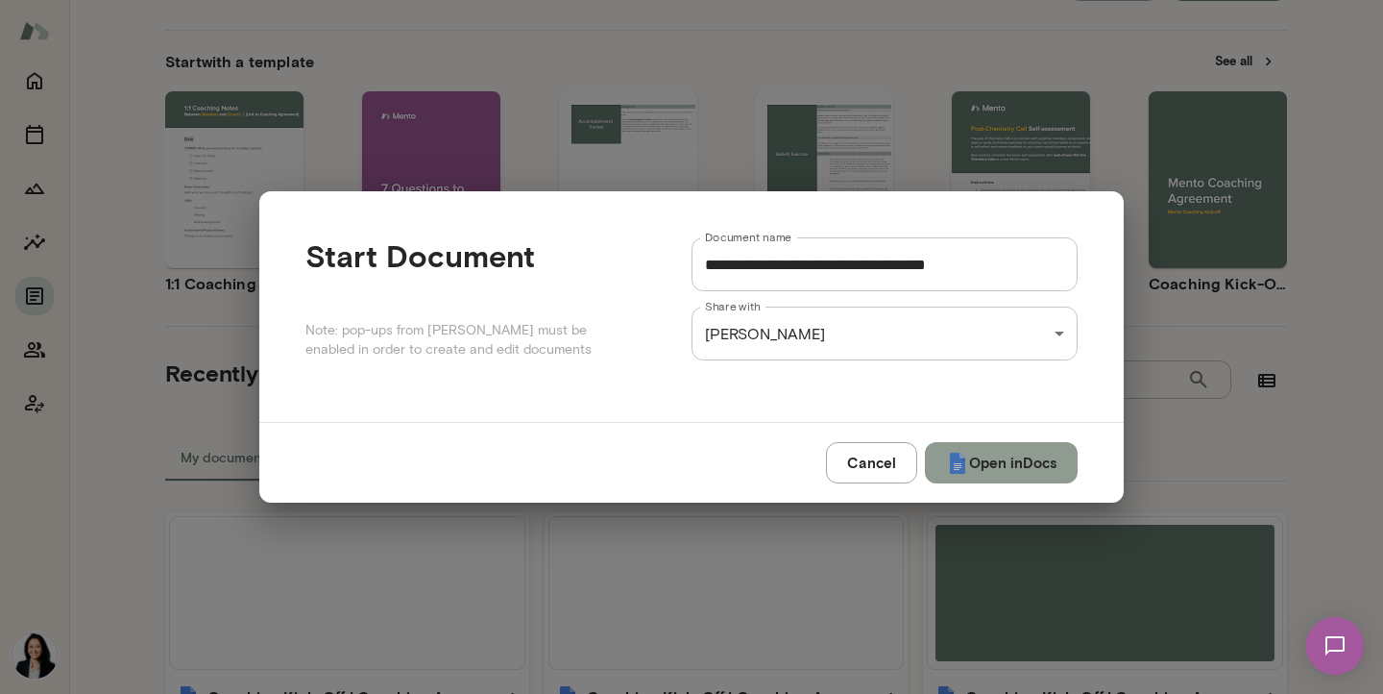
click at [1010, 464] on button "Open in Docs" at bounding box center [1001, 462] width 153 height 40
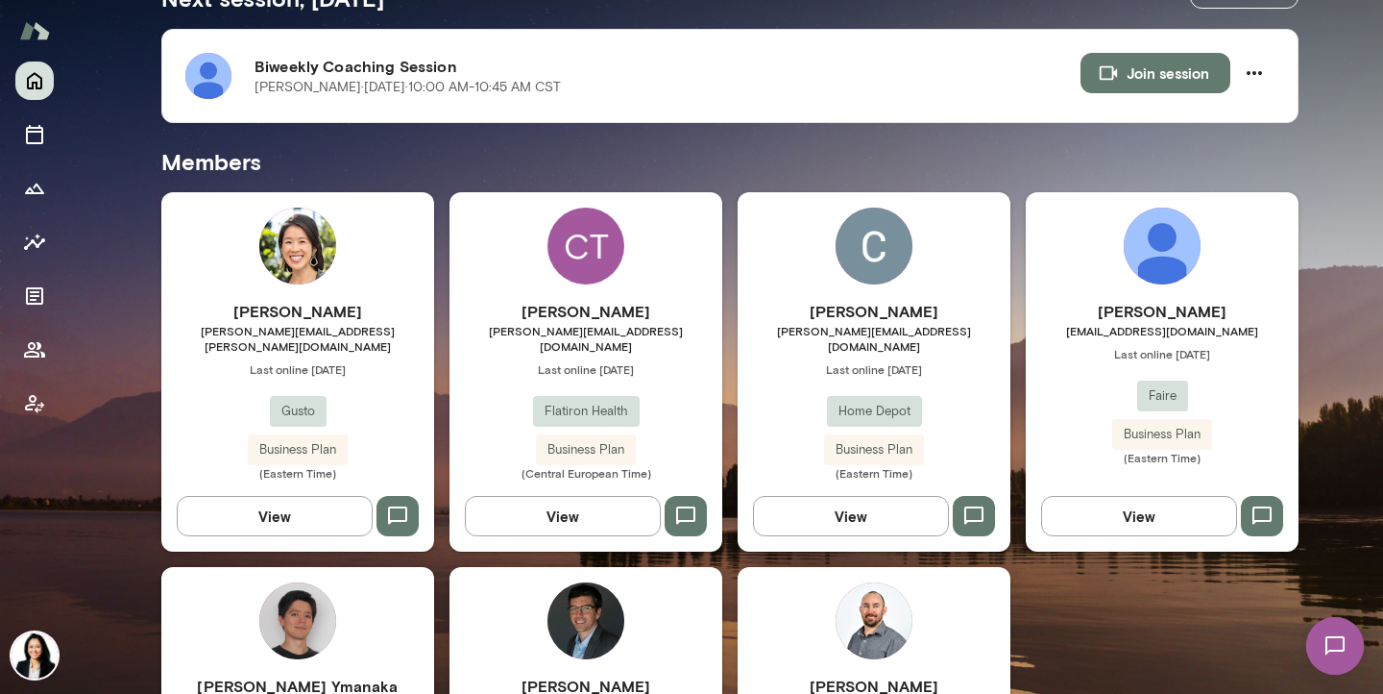
scroll to position [412, 0]
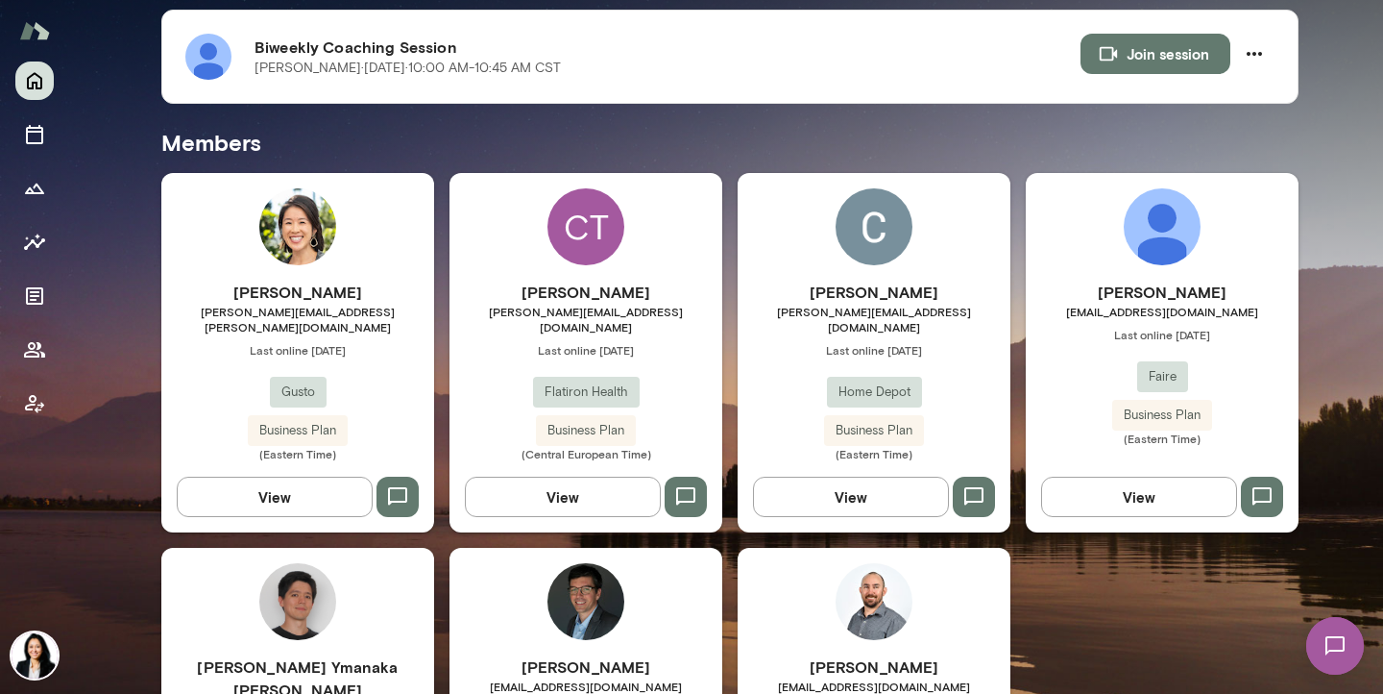
click at [1149, 311] on span "[EMAIL_ADDRESS][DOMAIN_NAME]" at bounding box center [1162, 311] width 273 height 15
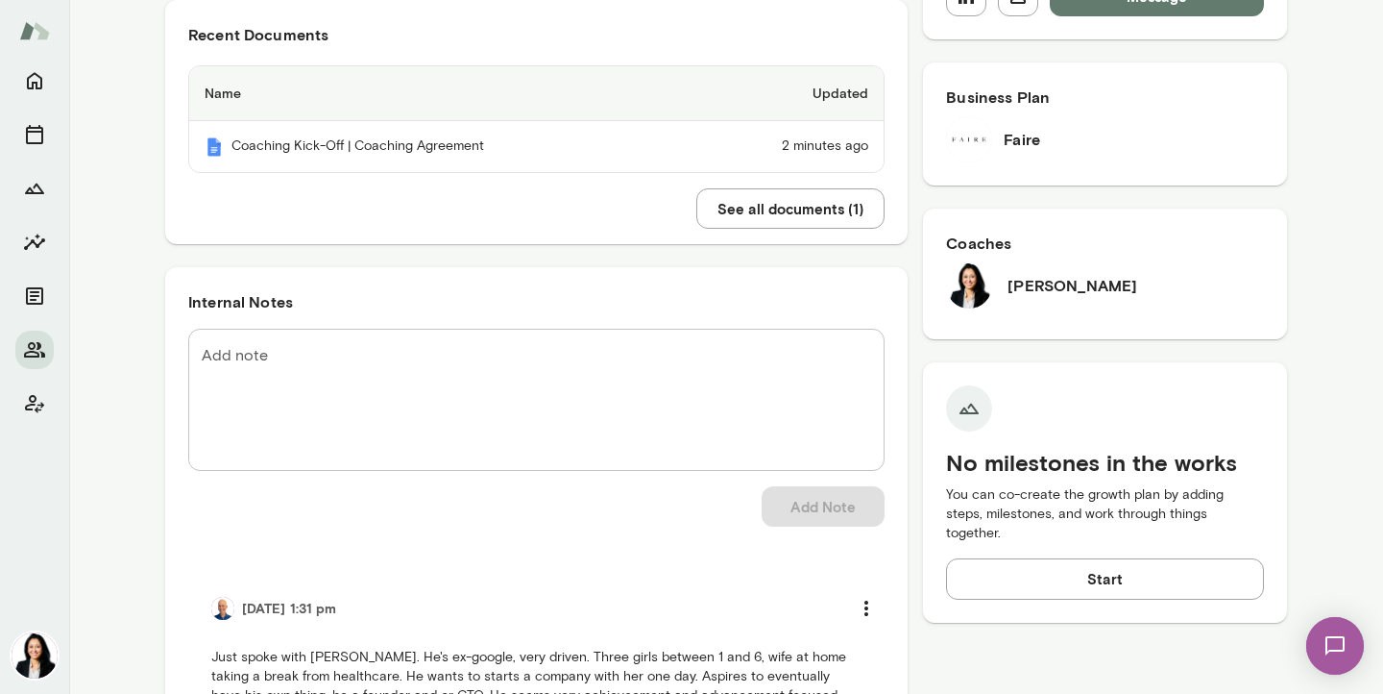
scroll to position [436, 0]
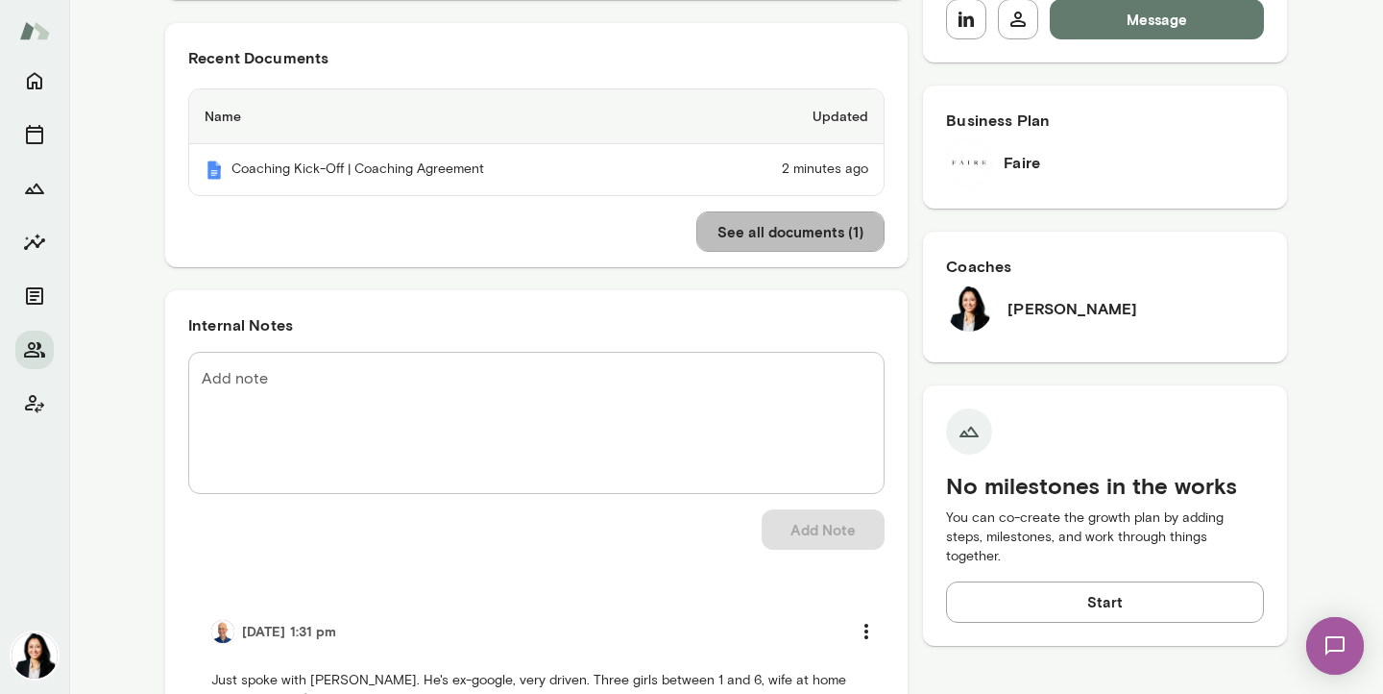
click at [831, 227] on button "See all documents ( 1 )" at bounding box center [790, 231] width 188 height 40
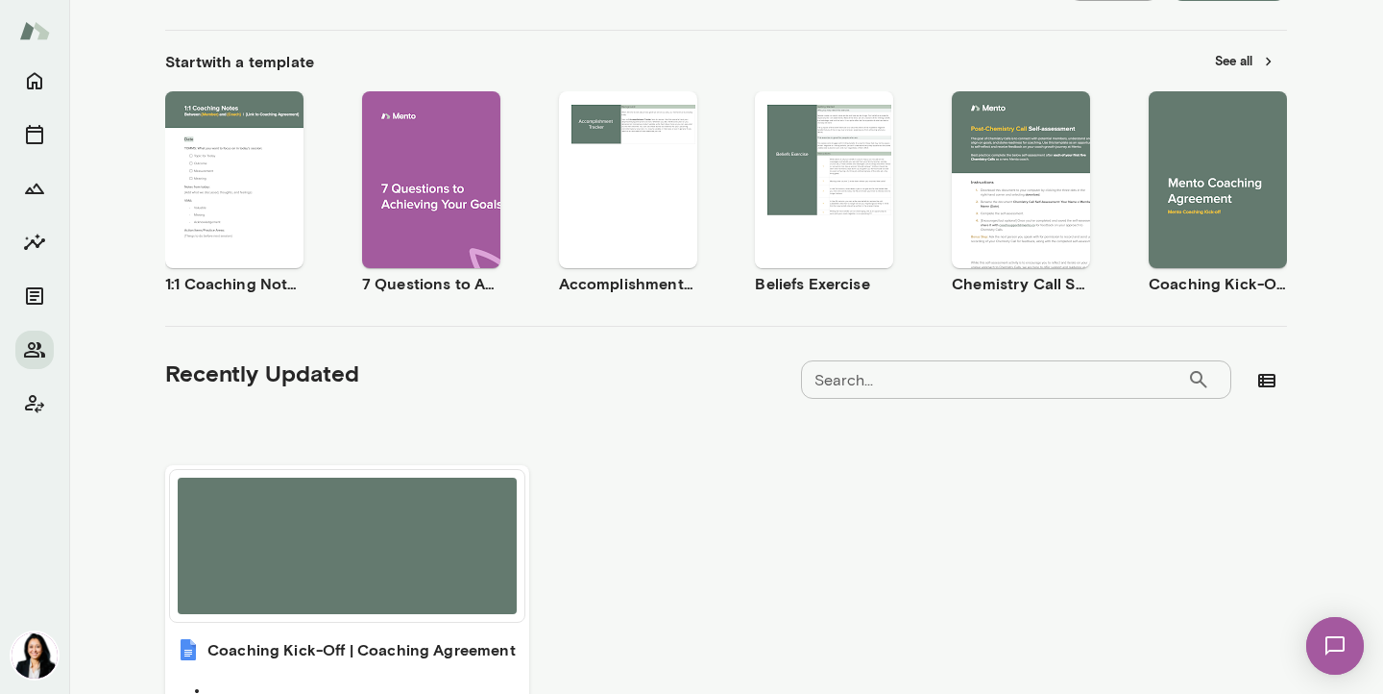
scroll to position [403, 0]
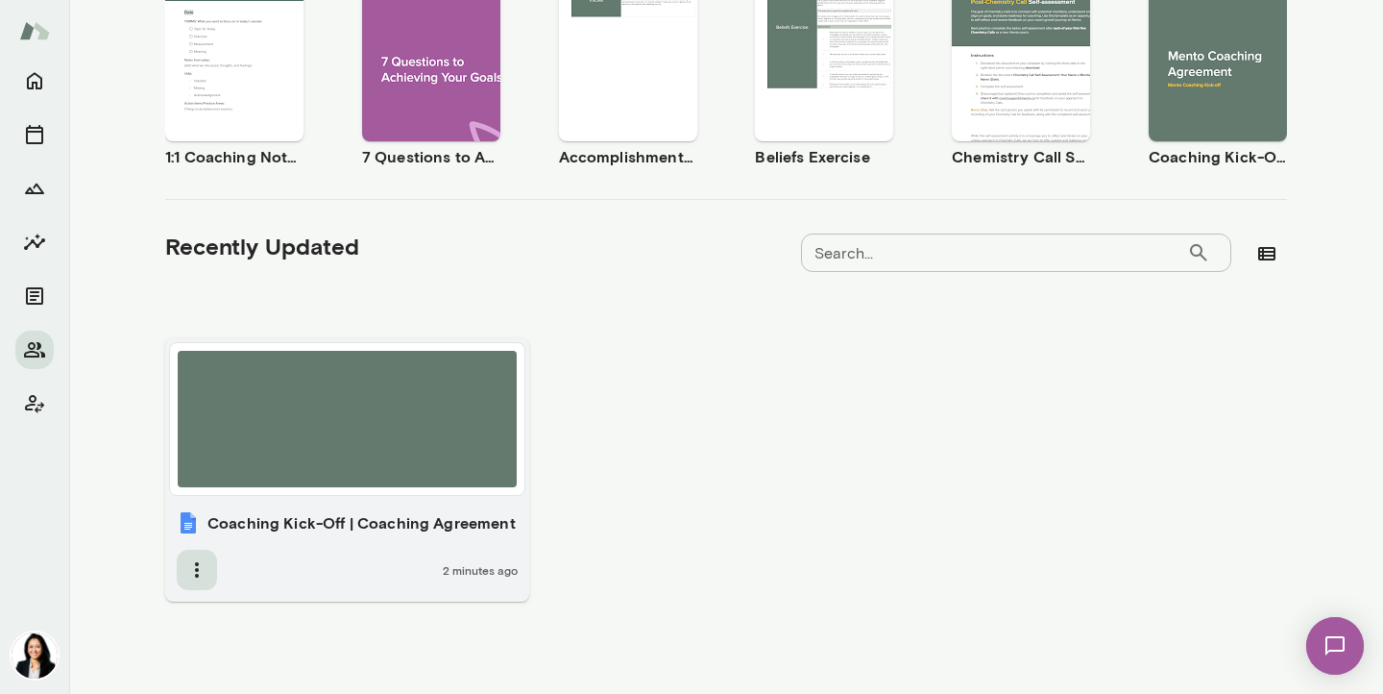
click at [197, 575] on icon "button" at bounding box center [197, 569] width 4 height 15
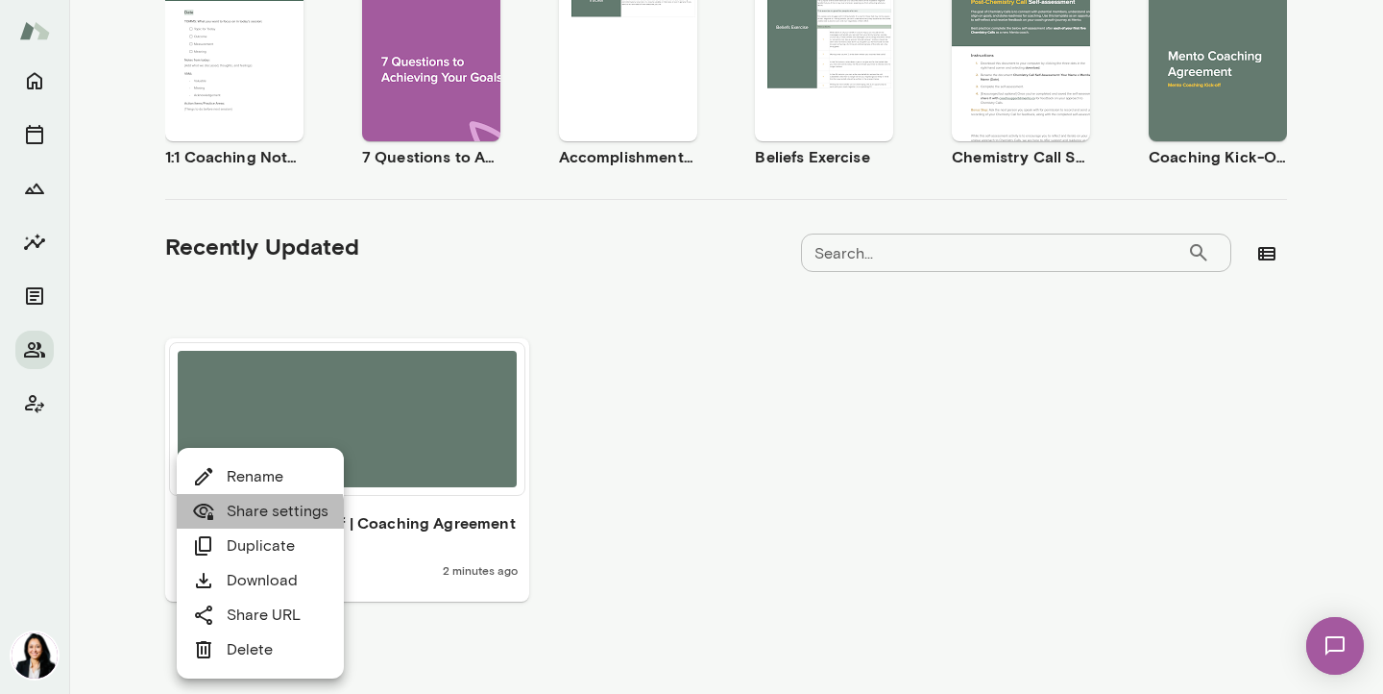
click at [232, 520] on link "Share settings" at bounding box center [260, 511] width 136 height 23
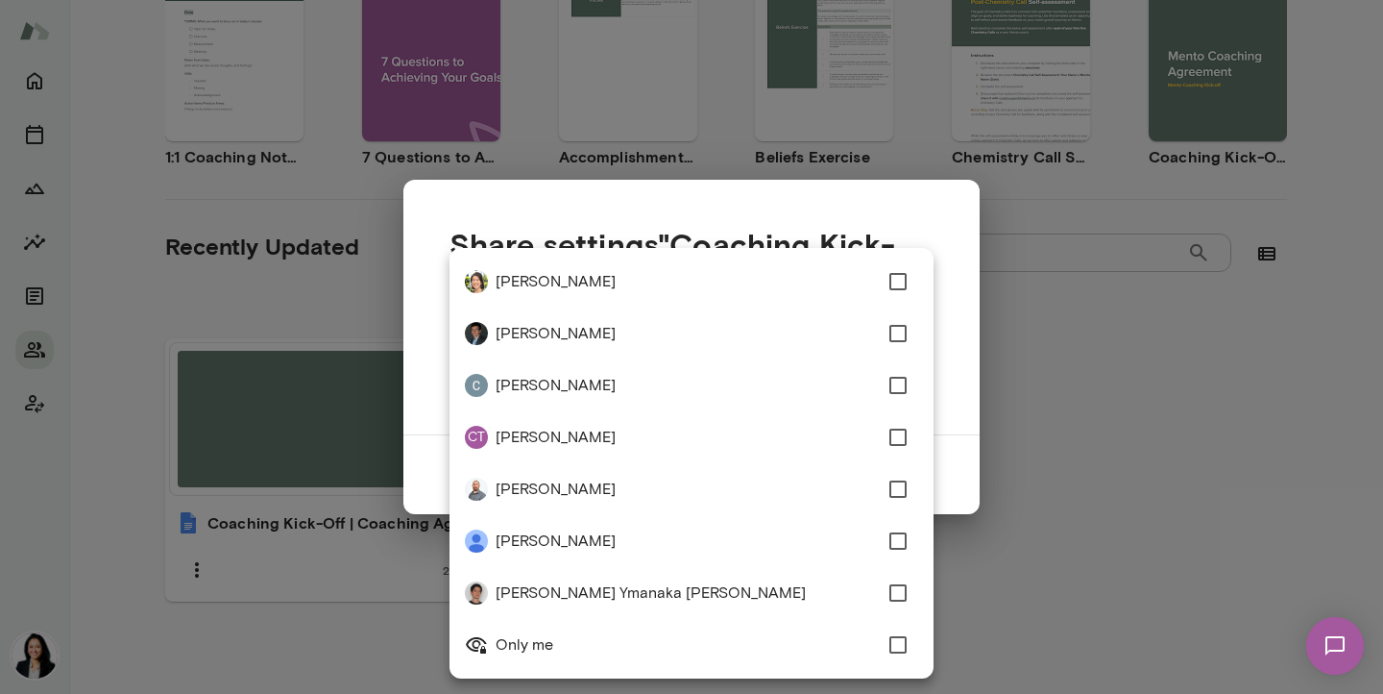
click at [889, 0] on div "[PERSON_NAME] Software Engineer, Faire (GMT-04:00) [GEOGRAPHIC_DATA] Overview G…" at bounding box center [691, 0] width 1383 height 0
type input "**********"
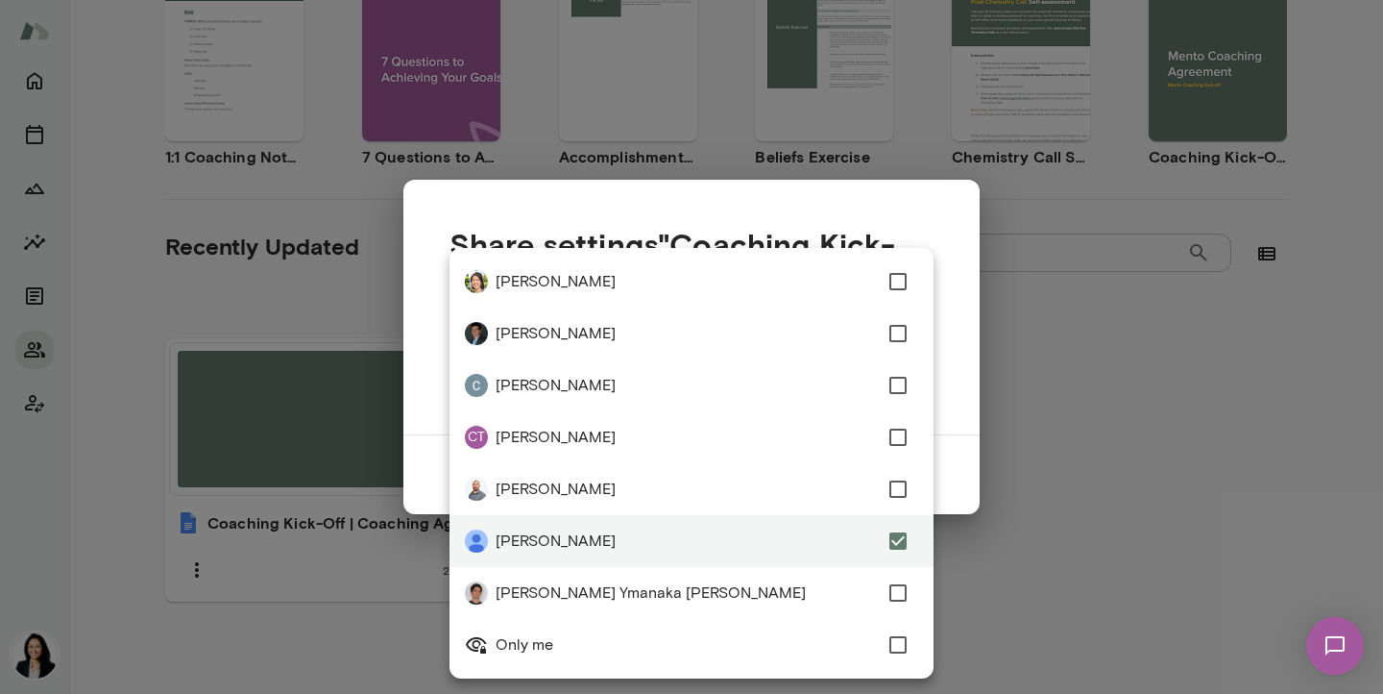
click at [1118, 500] on div at bounding box center [691, 347] width 1383 height 694
click at [600, 0] on div "**********" at bounding box center [691, 0] width 1383 height 0
click at [1105, 448] on div at bounding box center [691, 347] width 1383 height 694
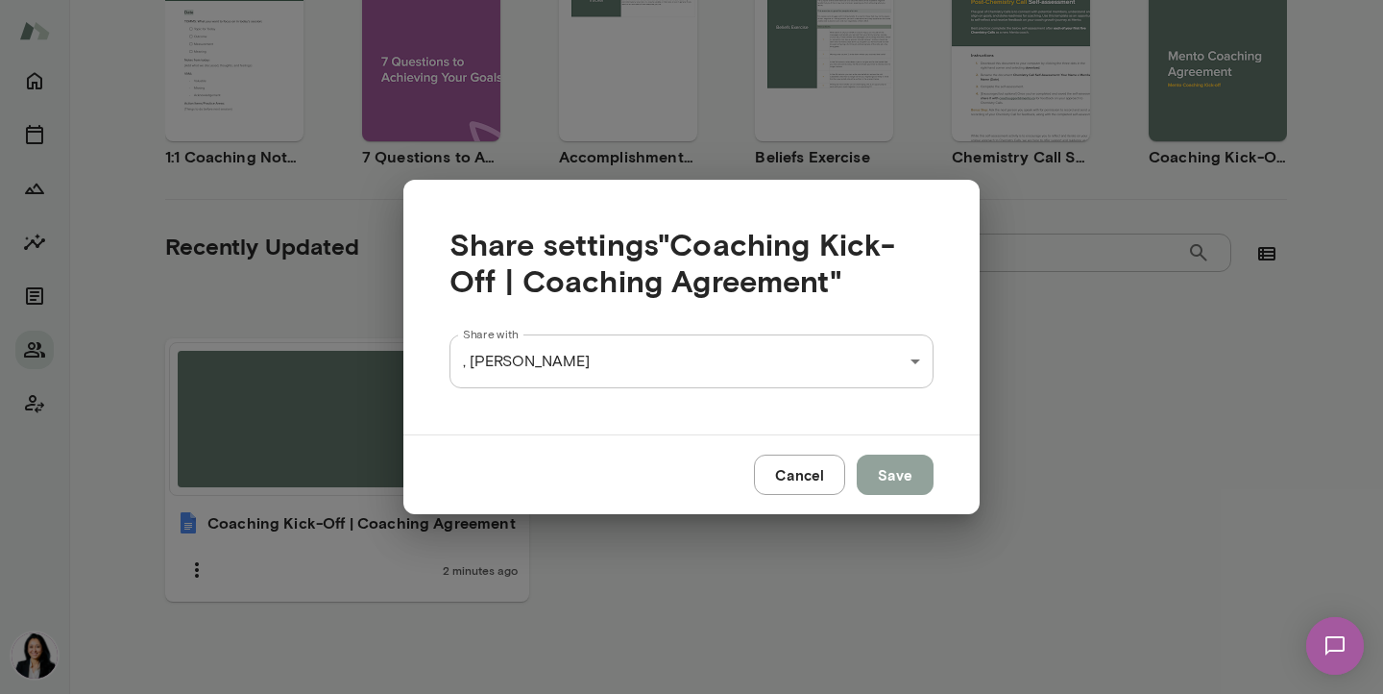
click at [909, 473] on button "Save" at bounding box center [895, 474] width 77 height 40
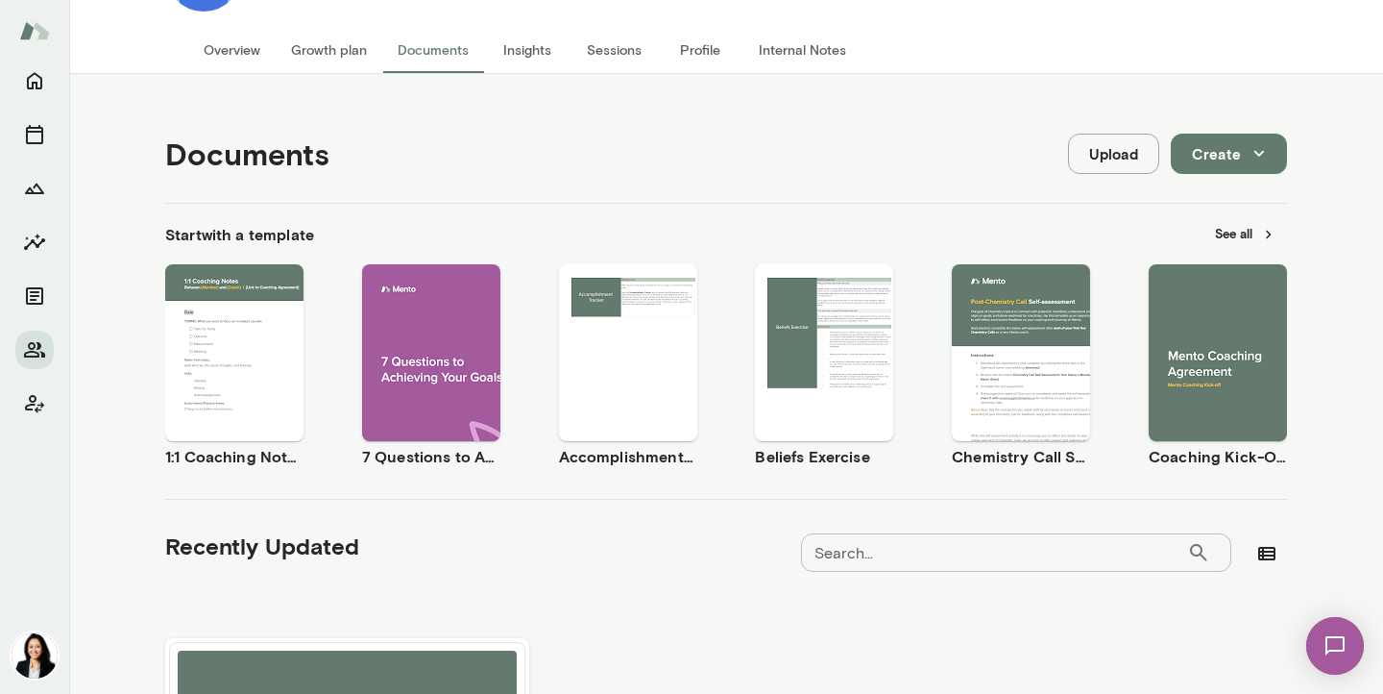
scroll to position [0, 0]
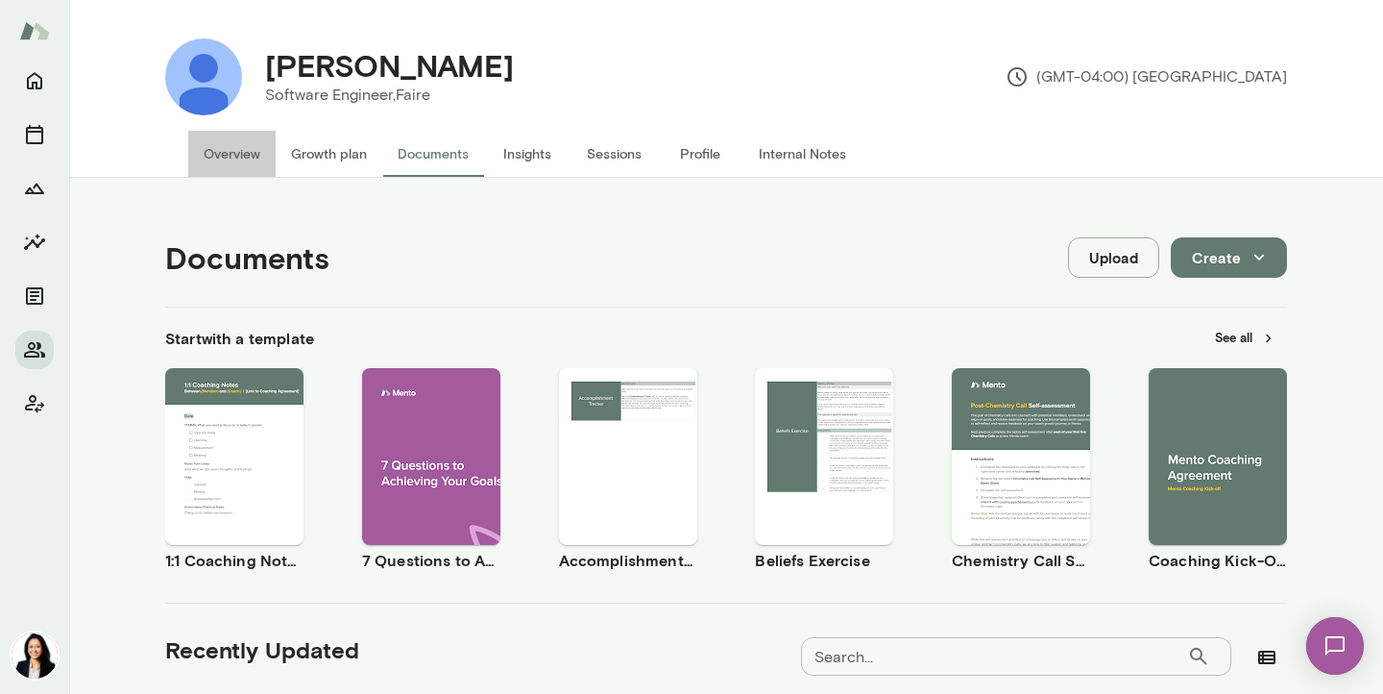
click at [228, 155] on button "Overview" at bounding box center [231, 154] width 87 height 46
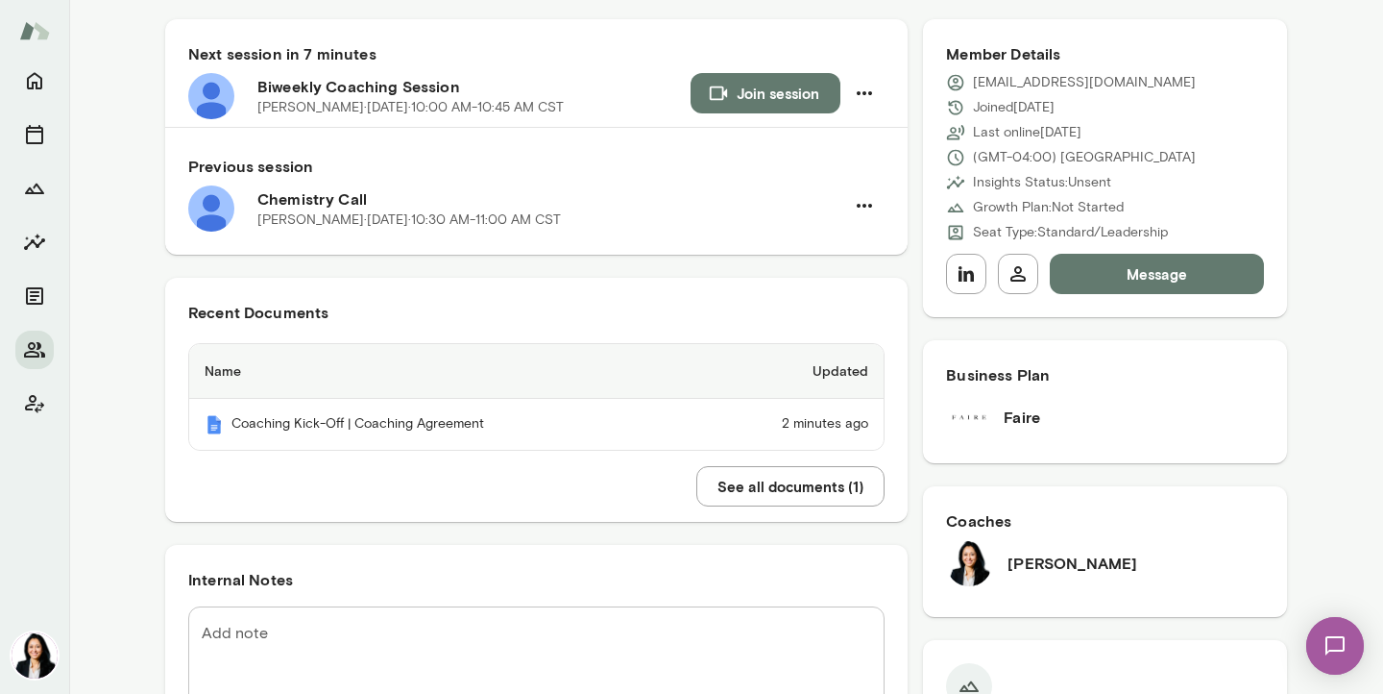
scroll to position [118, 0]
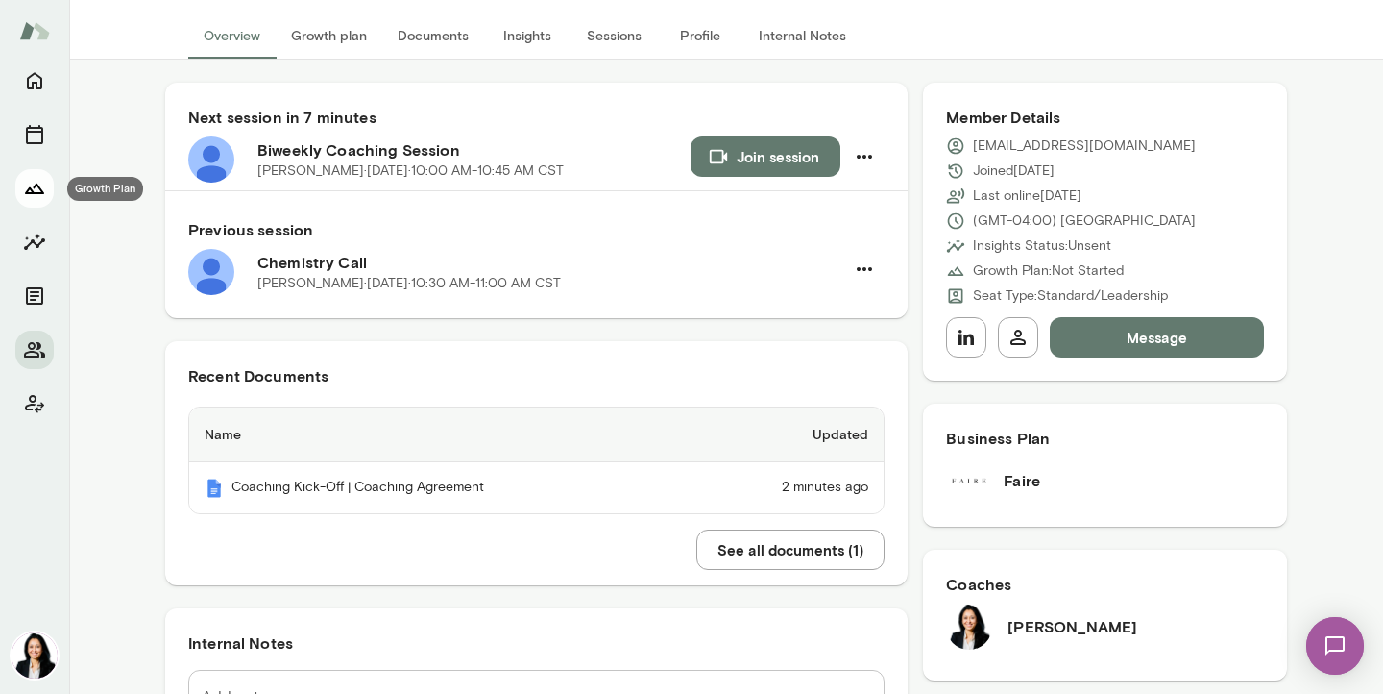
click at [32, 186] on icon "Growth Plan" at bounding box center [34, 188] width 23 height 23
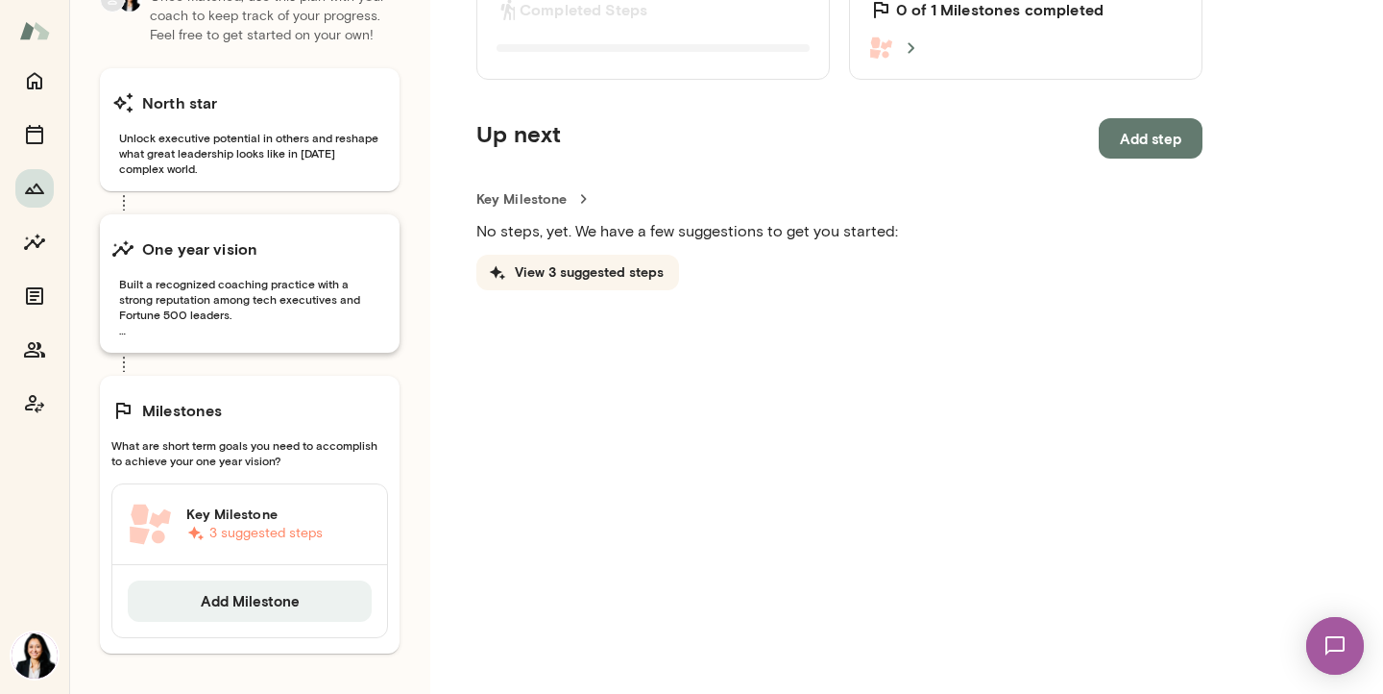
scroll to position [135, 0]
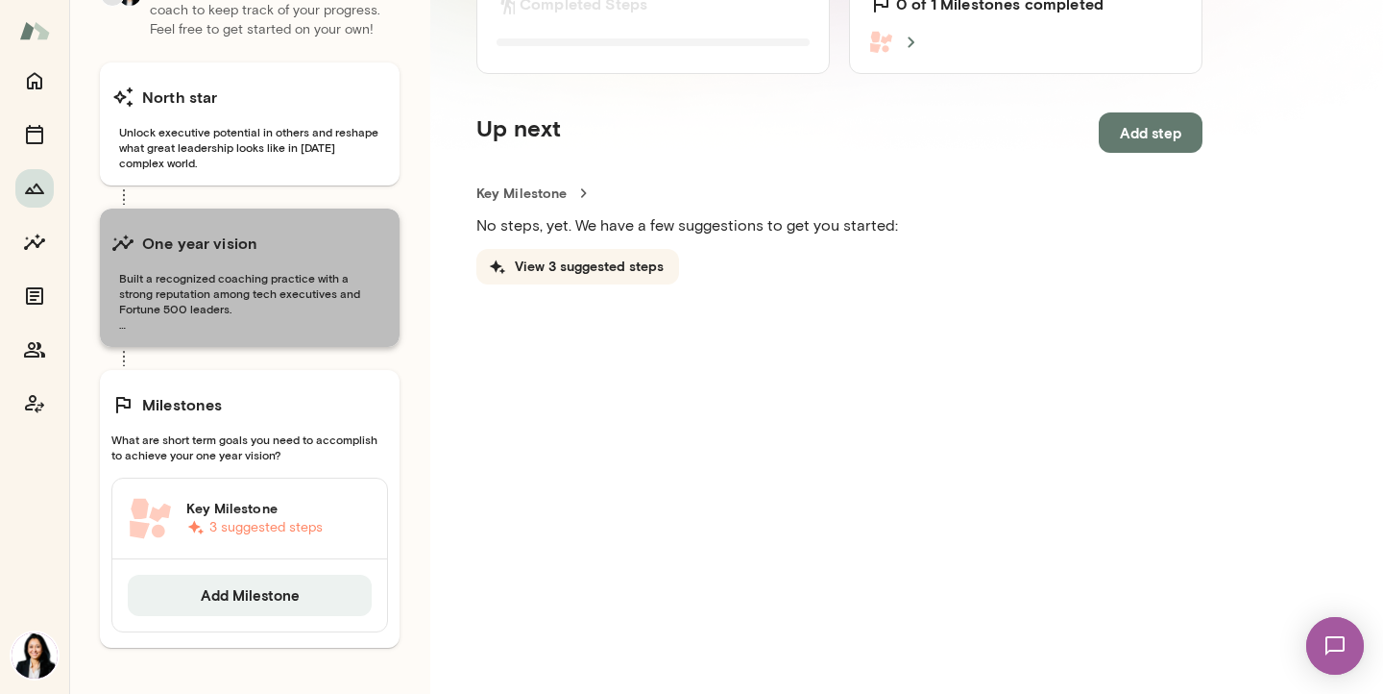
click at [290, 308] on span "Built a recognized coaching practice with a strong reputation among tech execut…" at bounding box center [249, 300] width 277 height 61
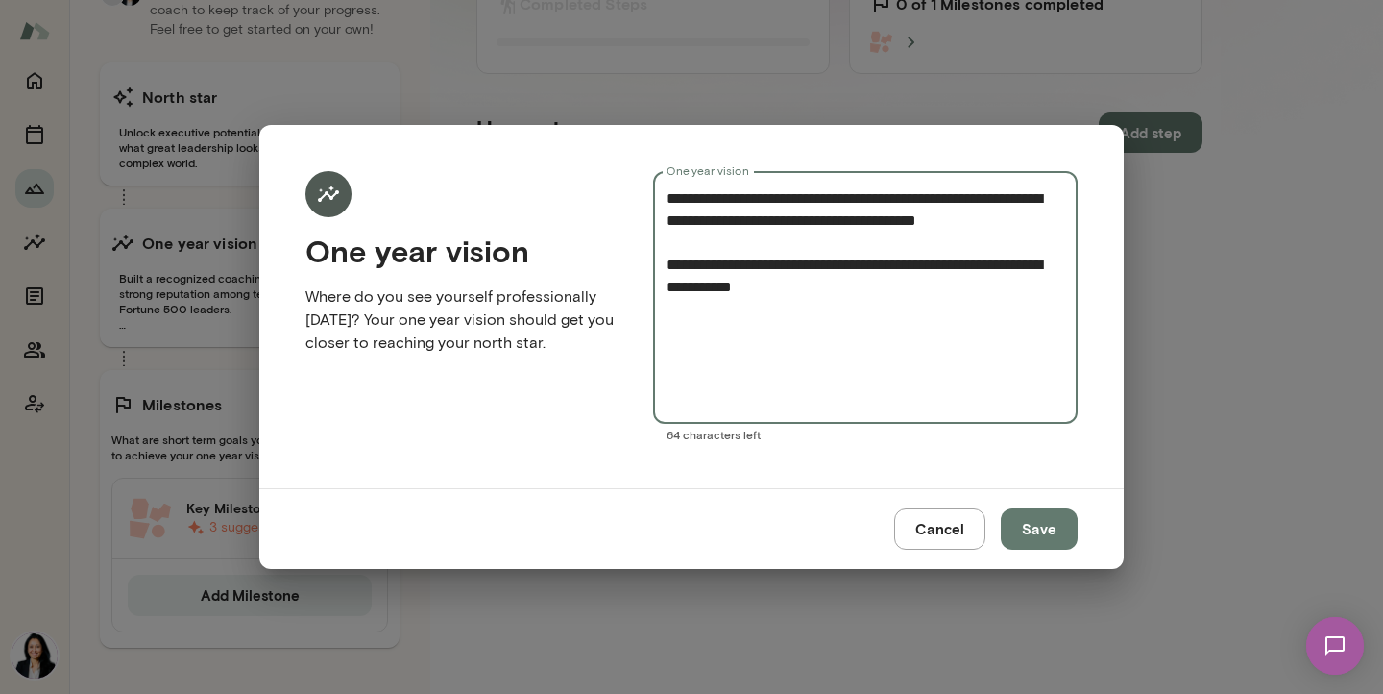
drag, startPoint x: 893, startPoint y: 310, endPoint x: 662, endPoint y: 197, distance: 257.8
click at [662, 197] on div "**********" at bounding box center [865, 297] width 425 height 253
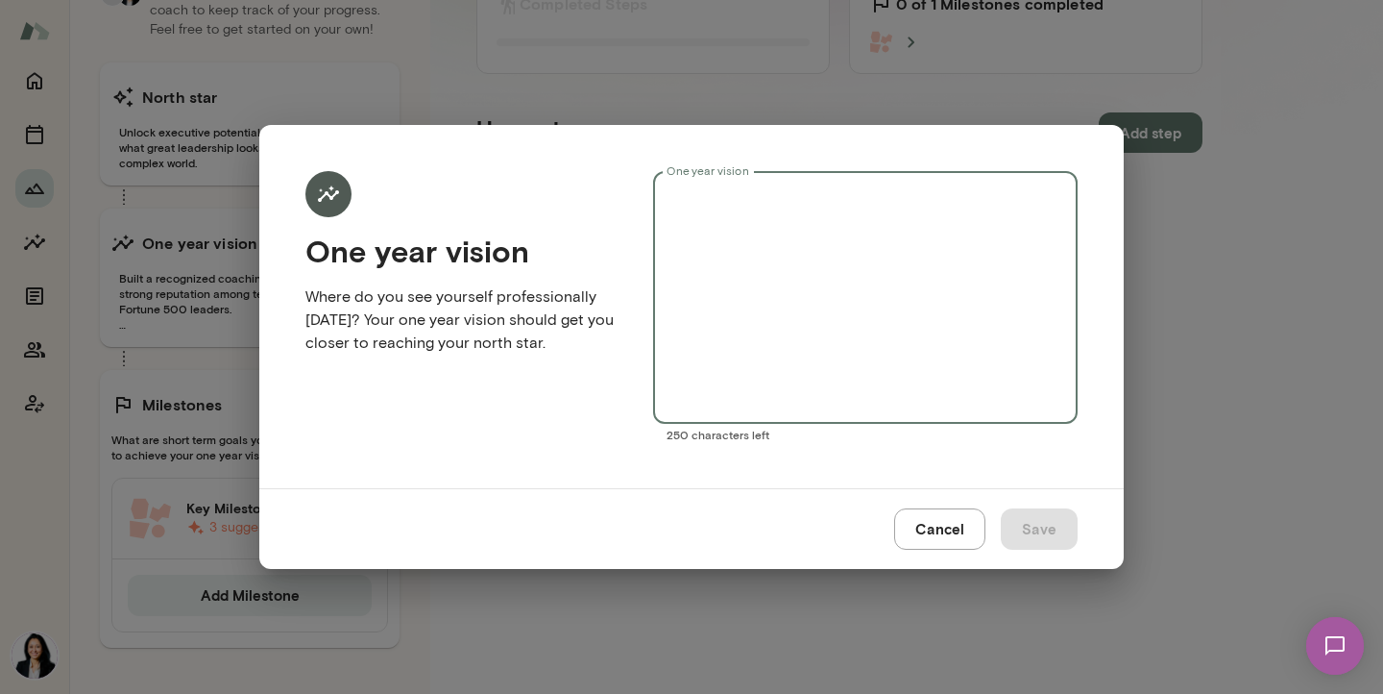
click at [944, 526] on button "Cancel" at bounding box center [939, 528] width 91 height 40
type textarea "**********"
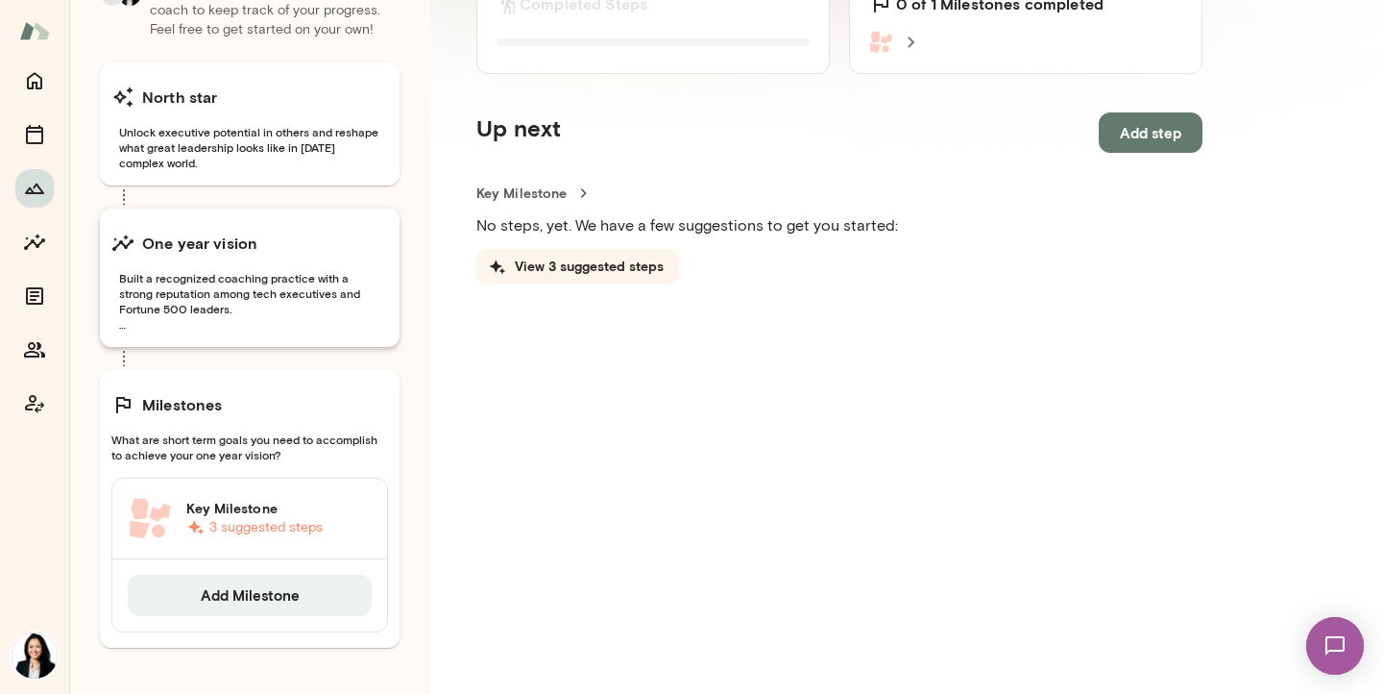
click at [310, 280] on span "Built a recognized coaching practice with a strong reputation among tech execut…" at bounding box center [249, 300] width 277 height 61
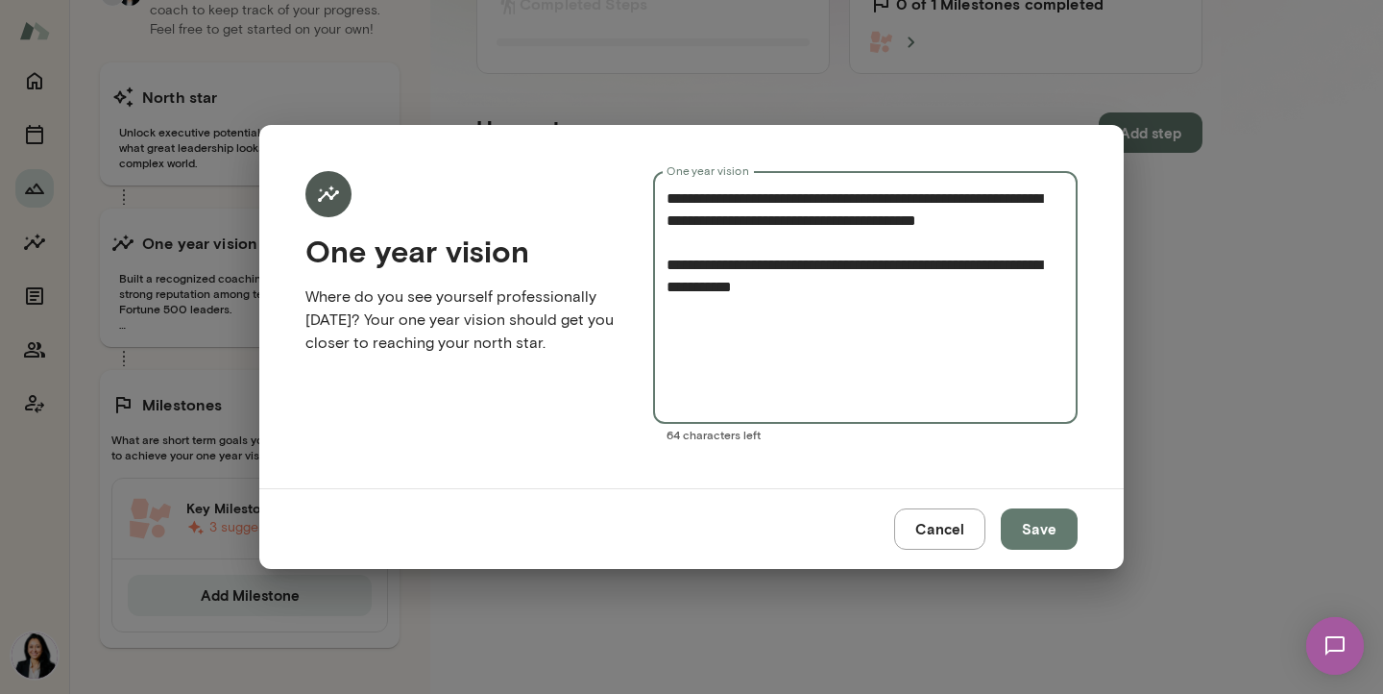
drag, startPoint x: 668, startPoint y: 196, endPoint x: 917, endPoint y: 328, distance: 282.3
click at [917, 328] on textarea "**********" at bounding box center [866, 297] width 398 height 221
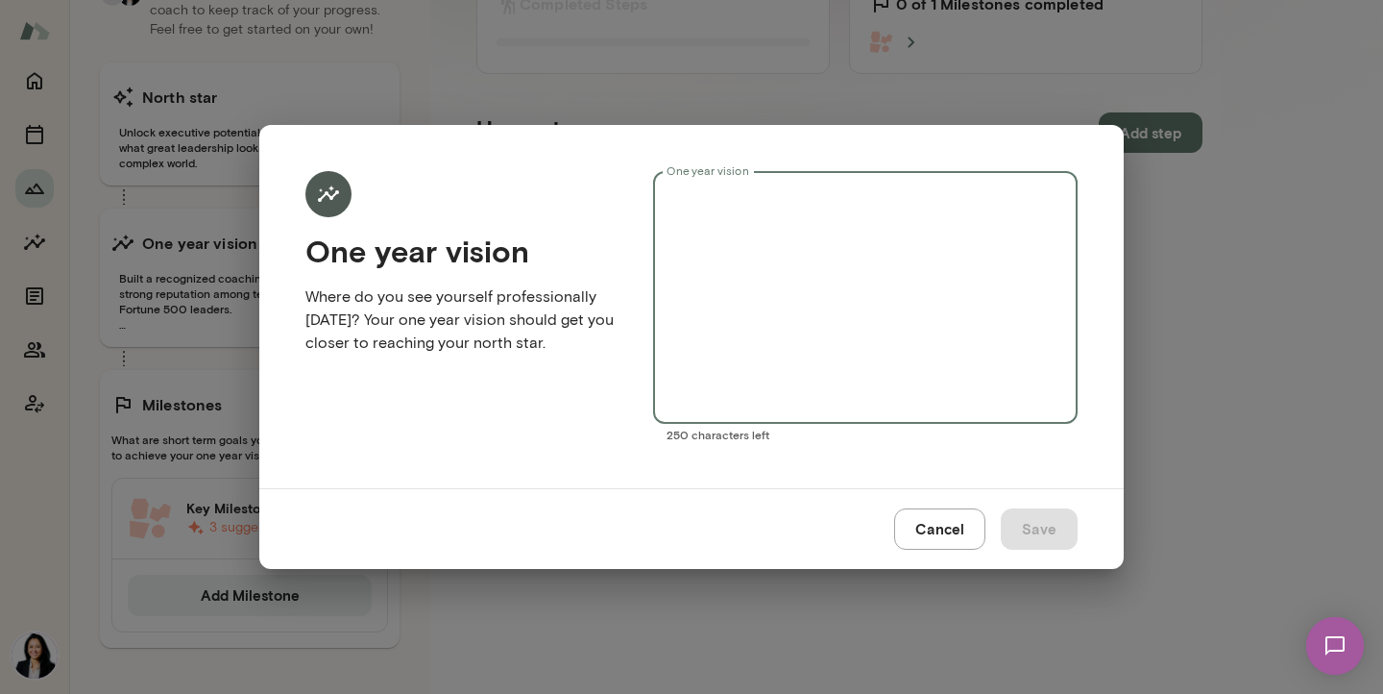
type textarea "*"
type textarea "**********"
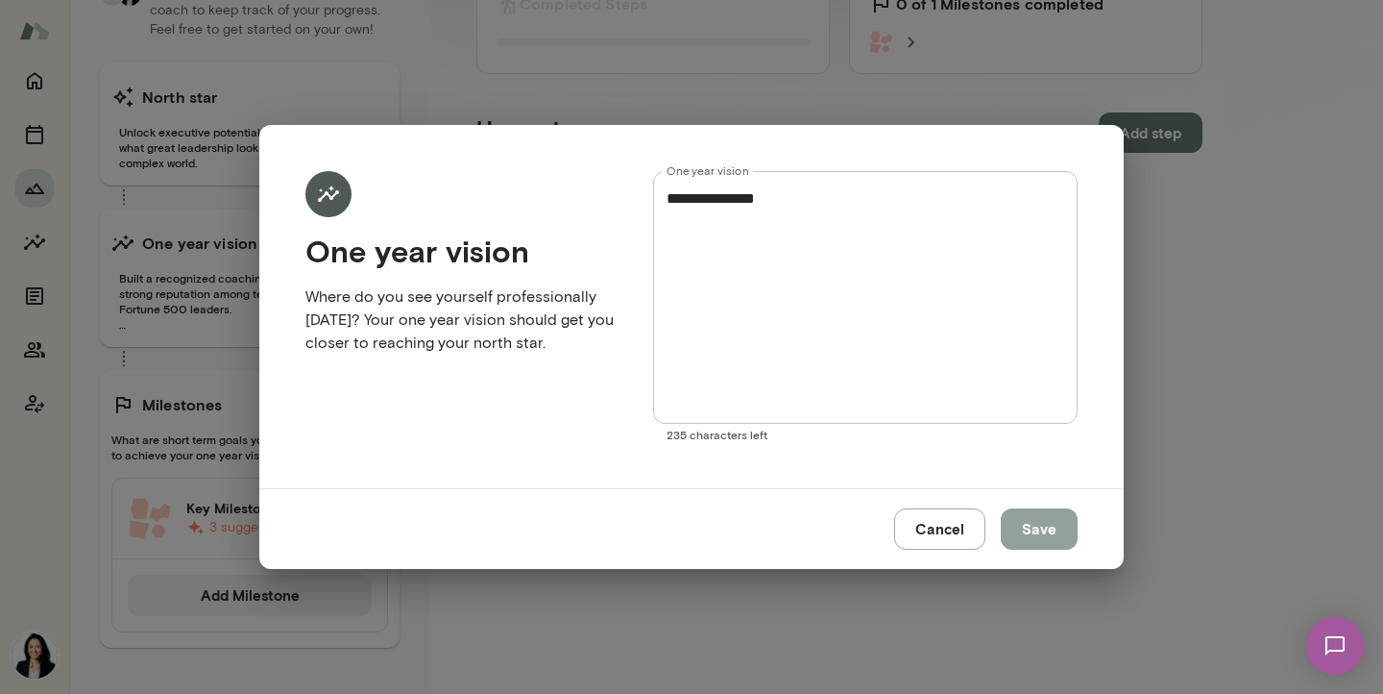
click at [1062, 531] on button "Save" at bounding box center [1039, 528] width 77 height 40
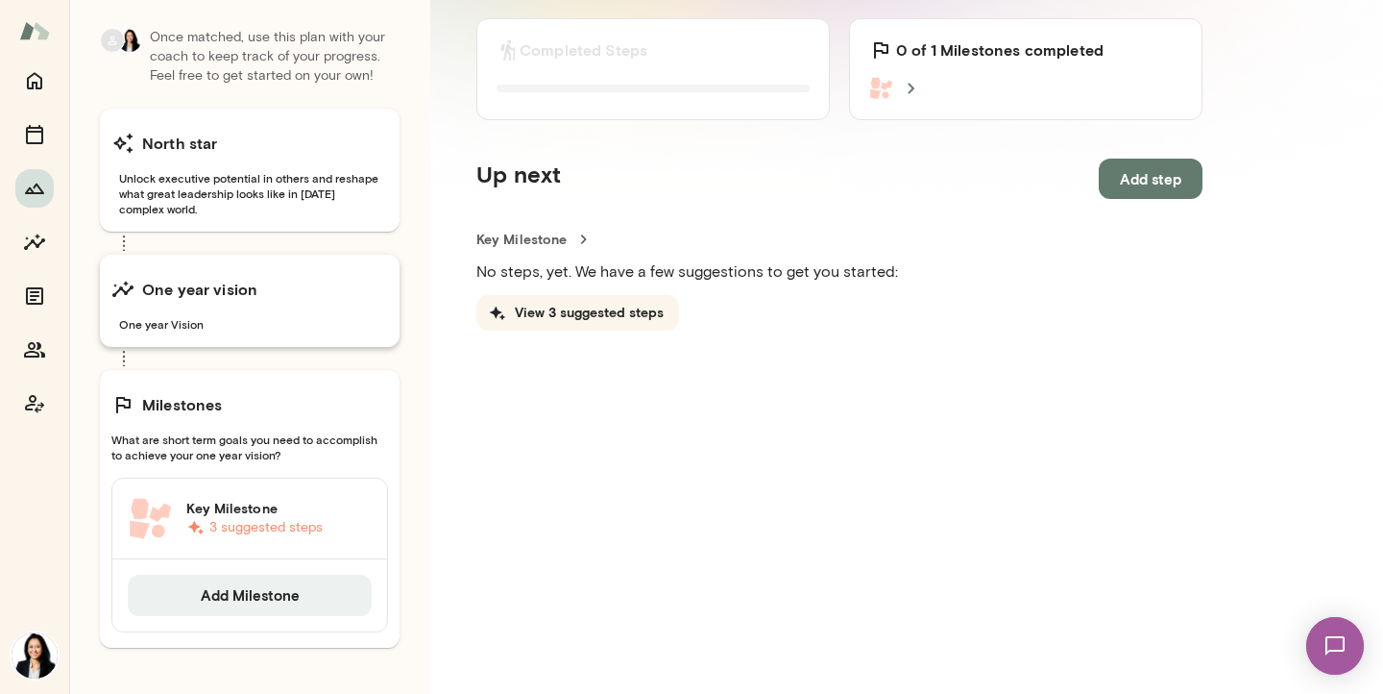
scroll to position [88, 0]
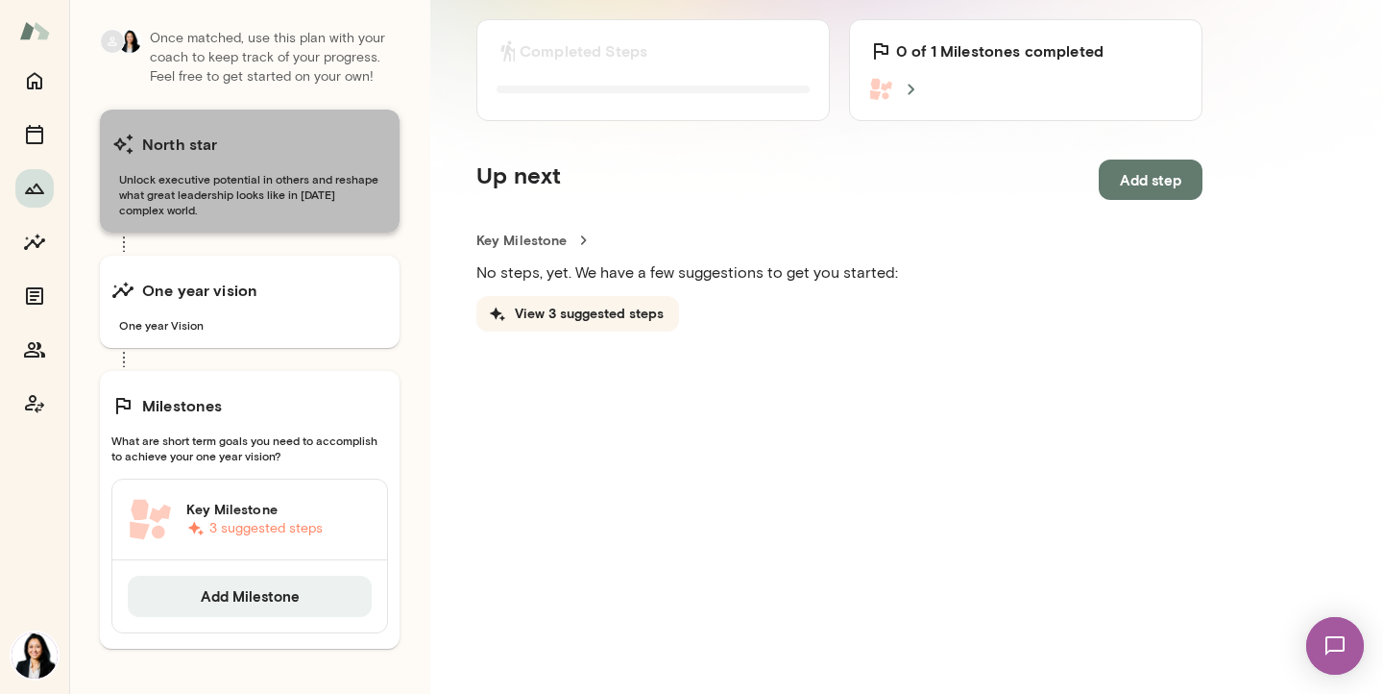
click at [224, 185] on span "Unlock executive potential in others and reshape what great leadership looks li…" at bounding box center [249, 194] width 277 height 46
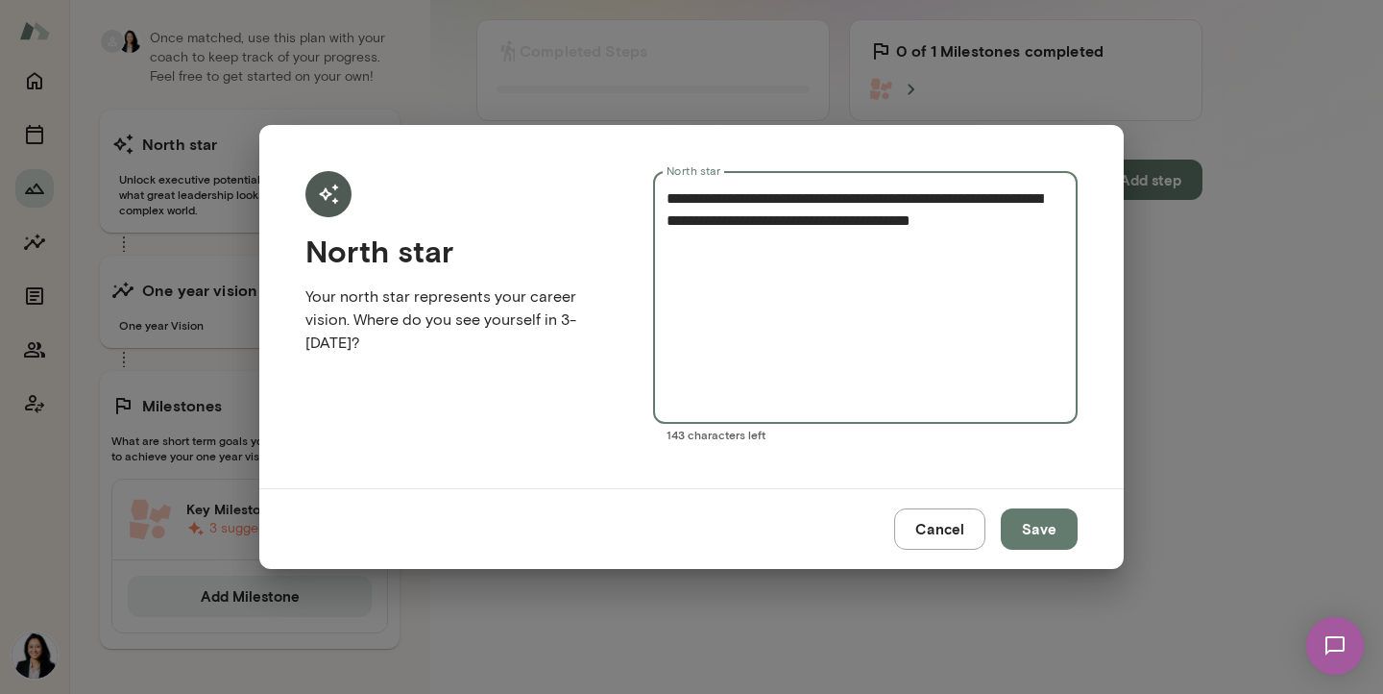
drag, startPoint x: 868, startPoint y: 199, endPoint x: 911, endPoint y: 199, distance: 42.3
click at [911, 199] on textarea "**********" at bounding box center [866, 297] width 398 height 221
click at [786, 200] on textarea "**********" at bounding box center [866, 297] width 398 height 221
click at [729, 201] on textarea "**********" at bounding box center [866, 297] width 398 height 221
type textarea "**********"
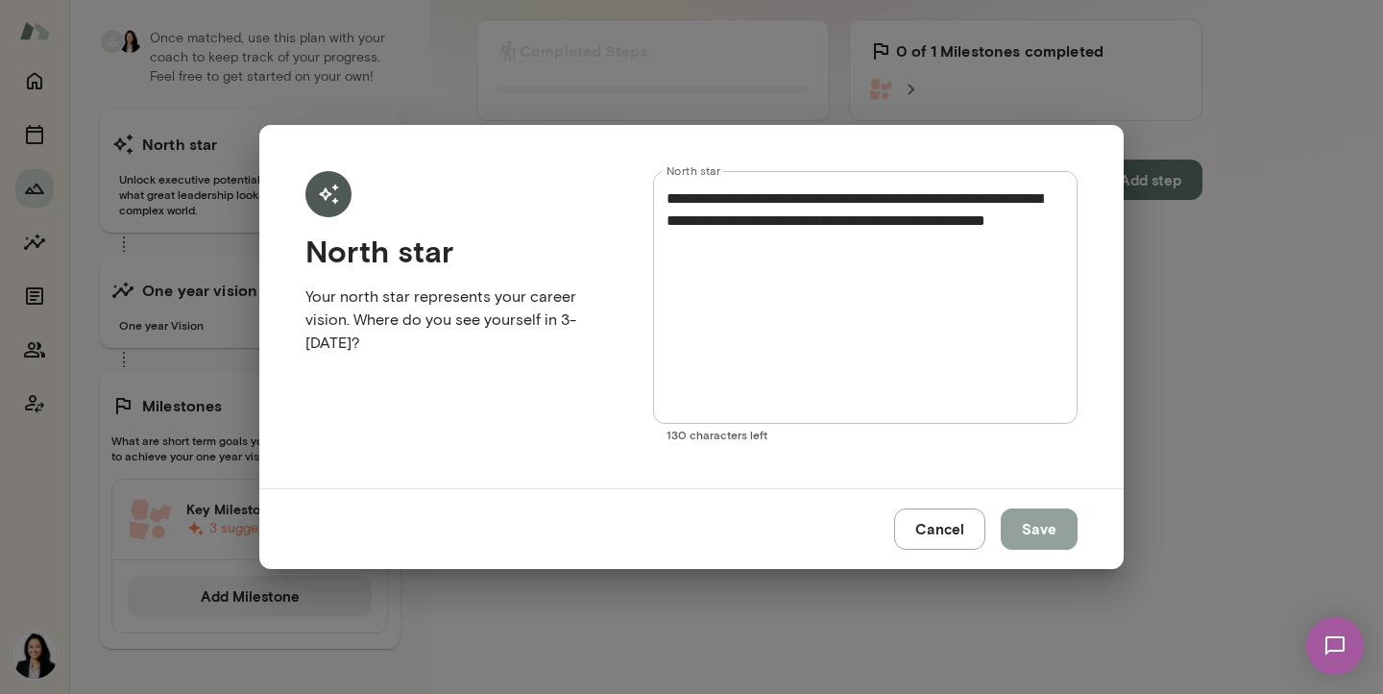
click at [1029, 527] on button "Save" at bounding box center [1039, 528] width 77 height 40
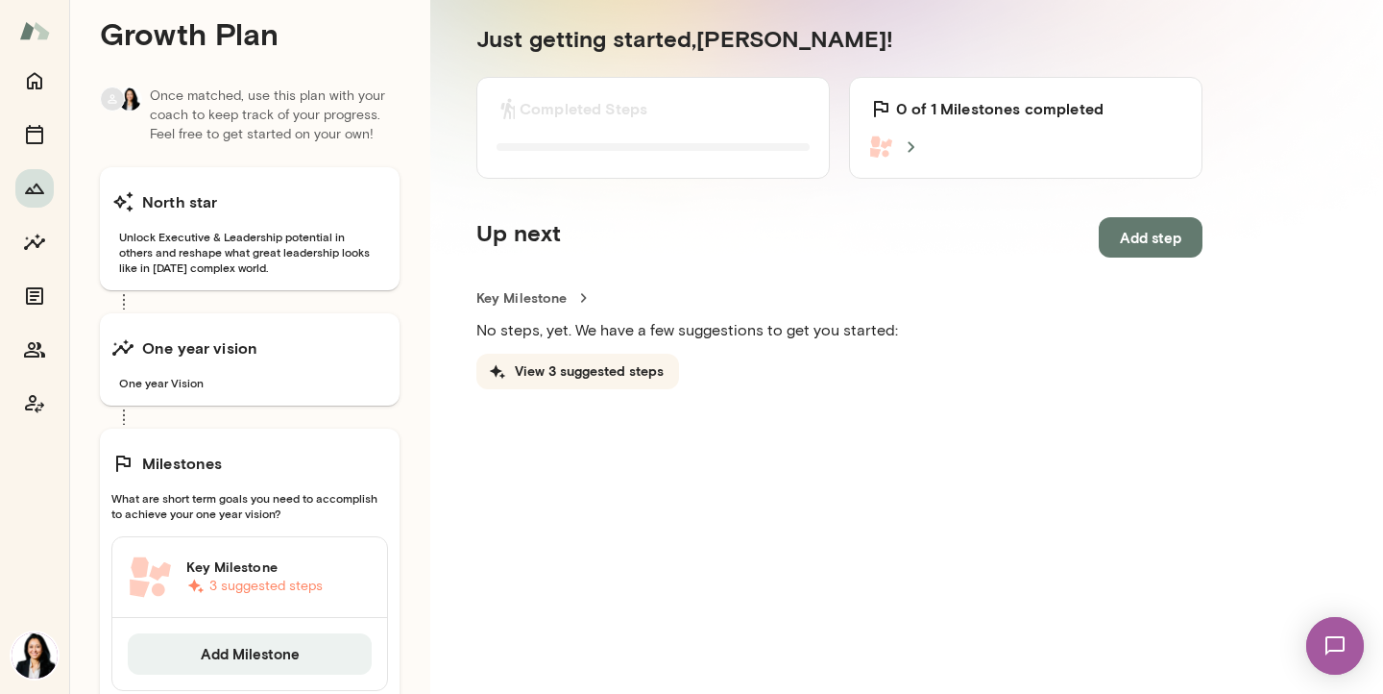
scroll to position [0, 0]
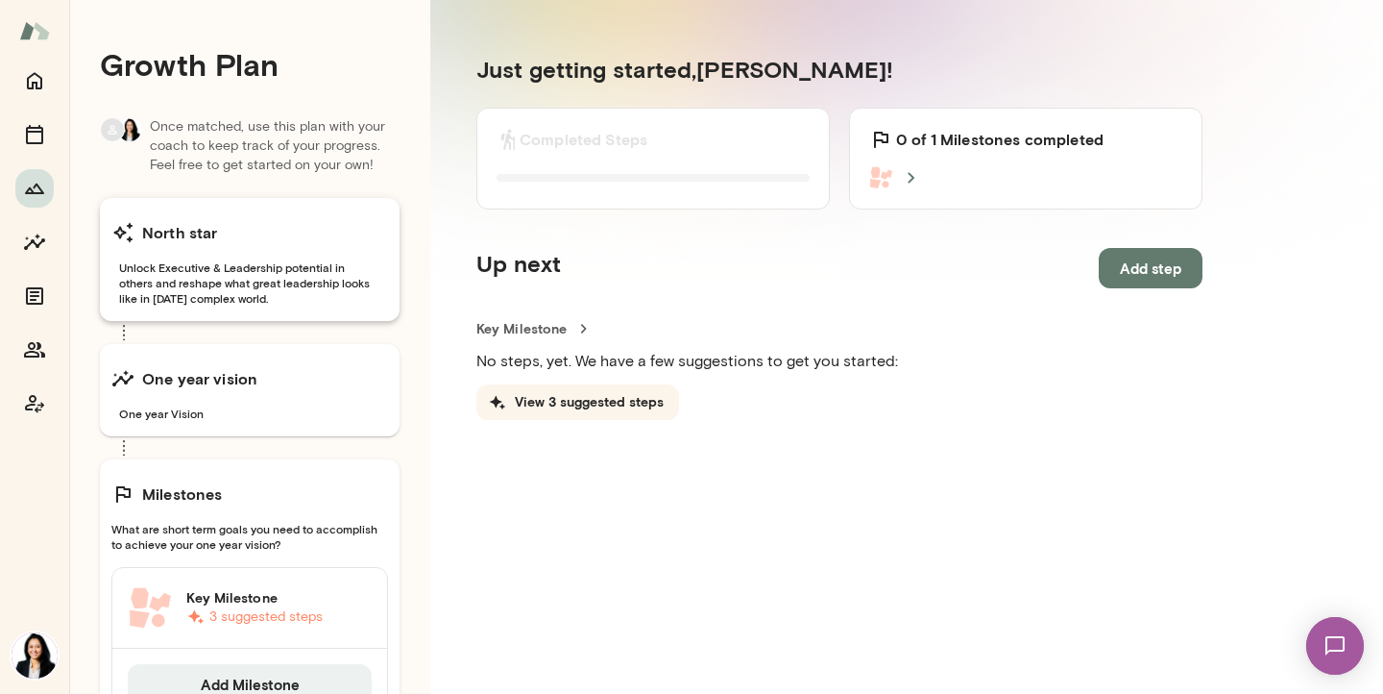
click at [199, 273] on span "Unlock Executive & Leadership potential in others and reshape what great leader…" at bounding box center [249, 282] width 277 height 46
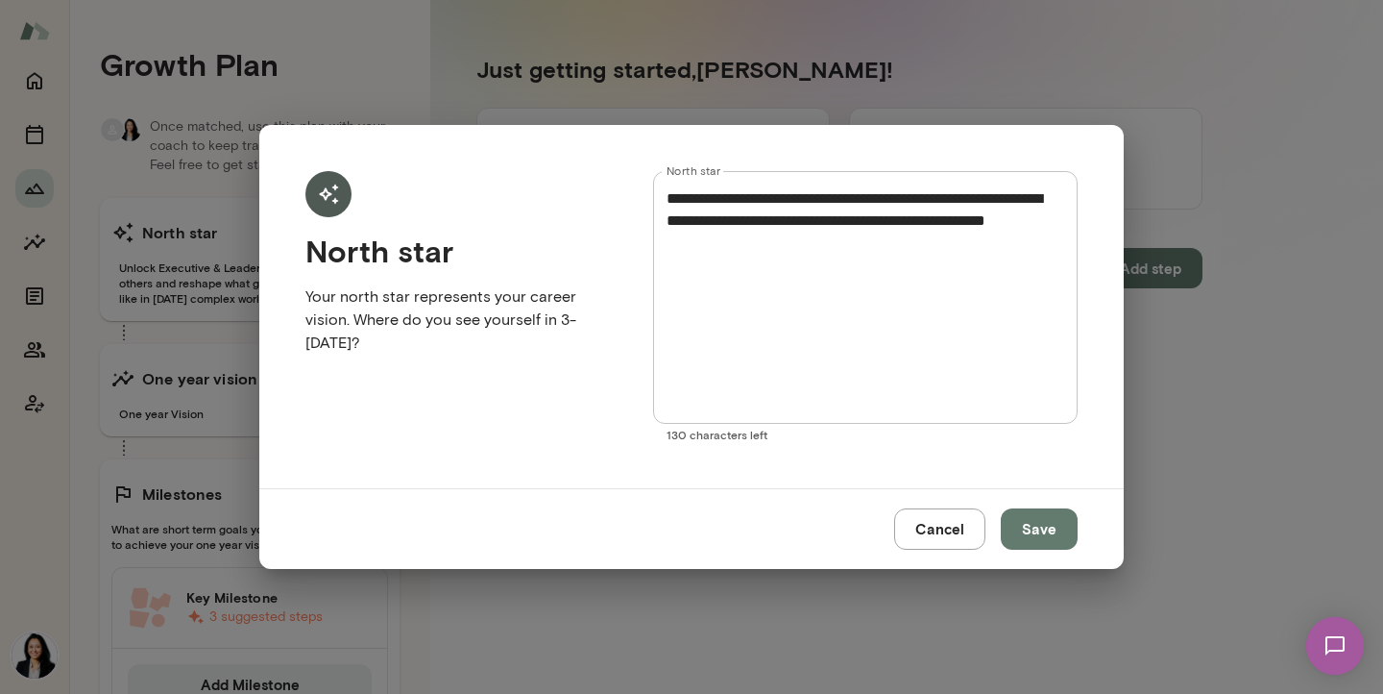
click at [962, 524] on button "Cancel" at bounding box center [939, 528] width 91 height 40
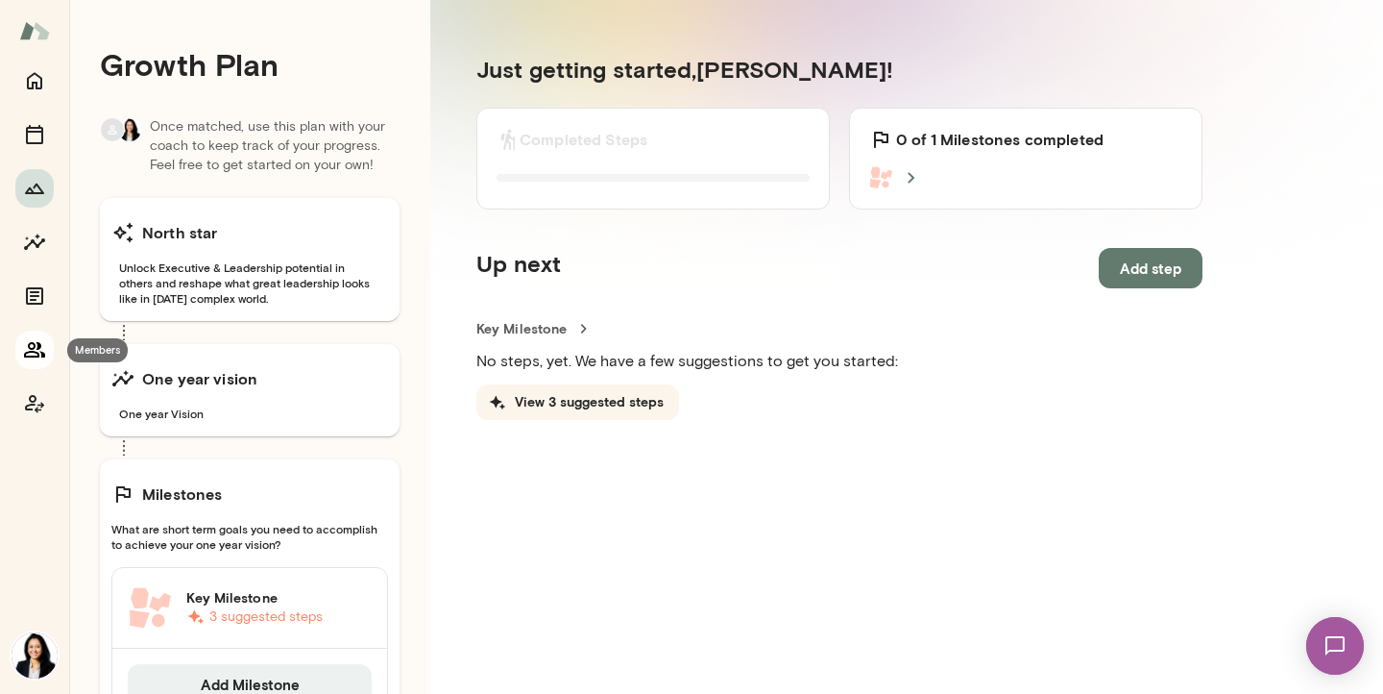
click at [40, 352] on icon "Members" at bounding box center [34, 349] width 21 height 15
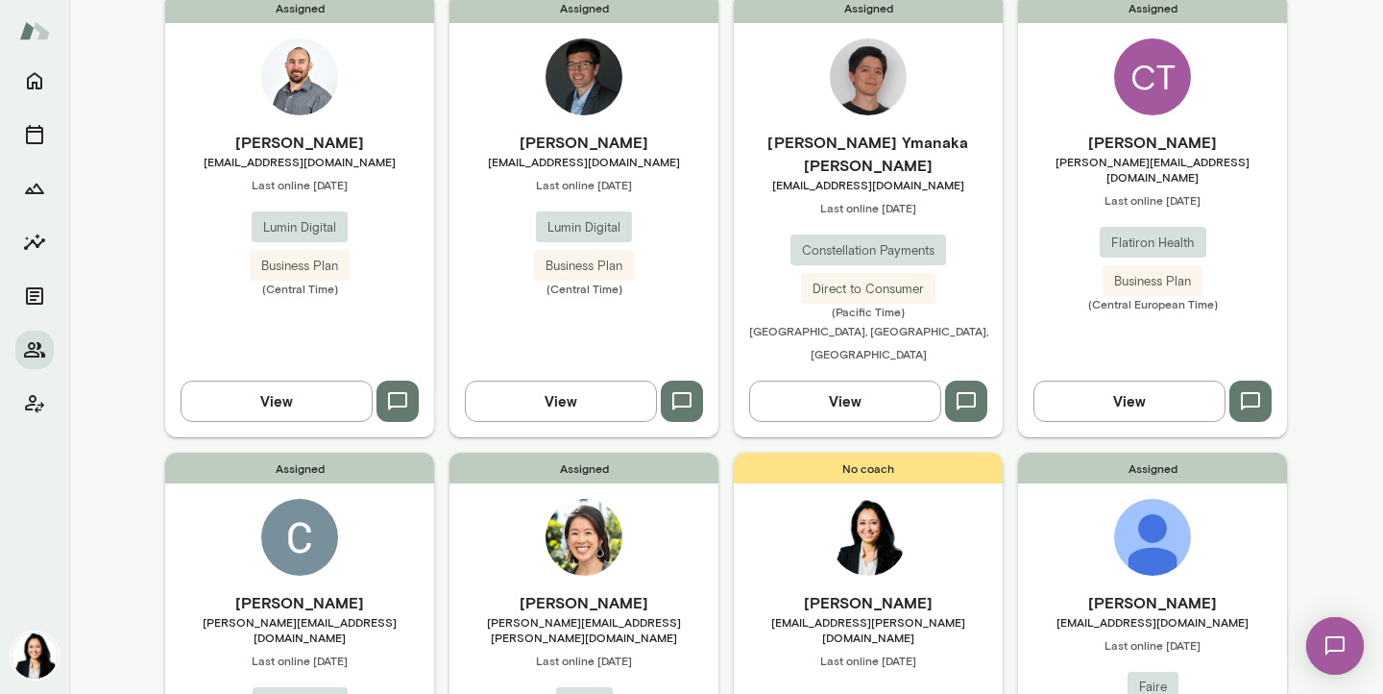
scroll to position [362, 0]
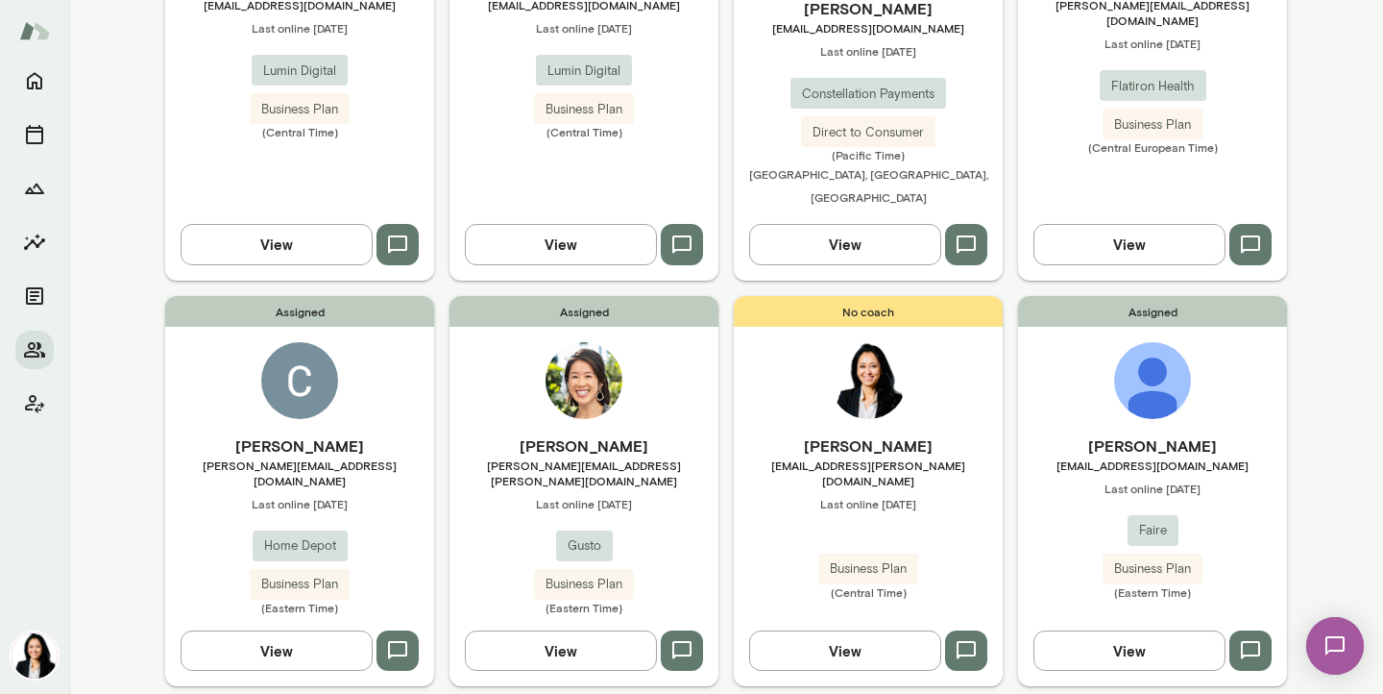
click at [1131, 434] on h6 "Luke Bjerring" at bounding box center [1152, 445] width 269 height 23
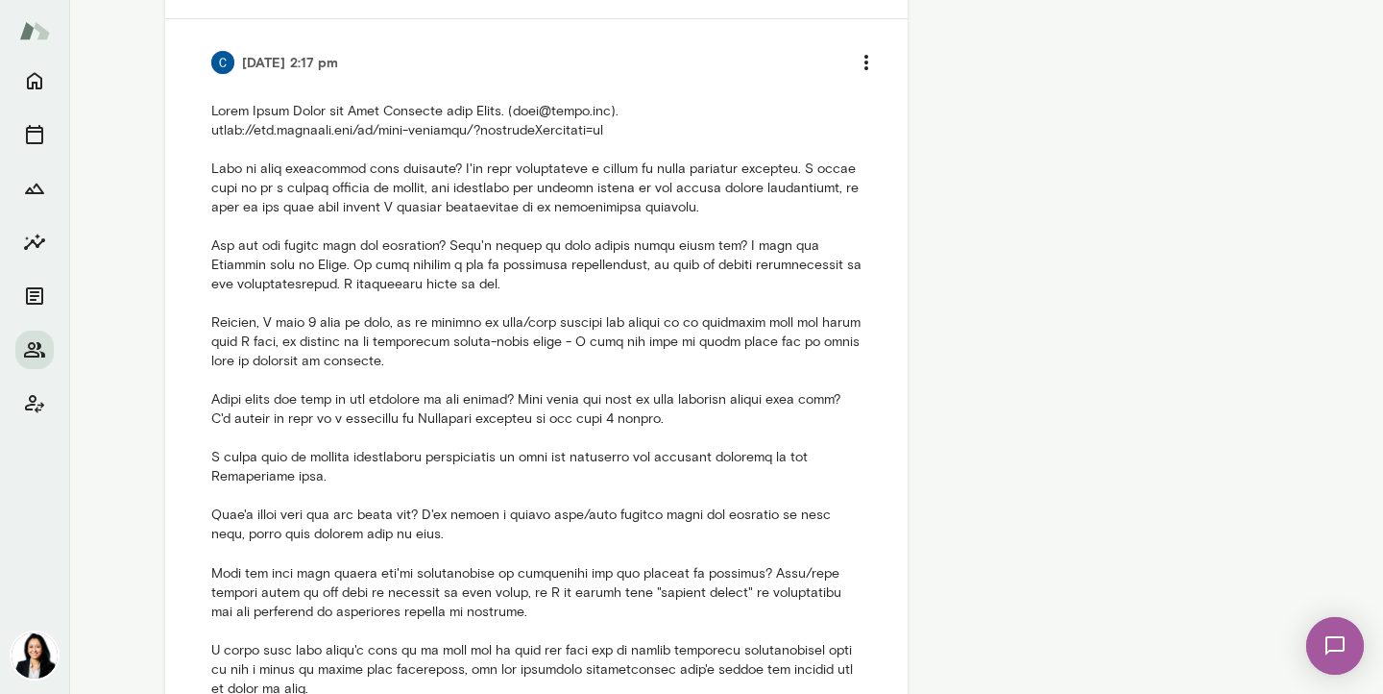
scroll to position [1248, 0]
click at [29, 352] on icon "Members" at bounding box center [34, 349] width 21 height 15
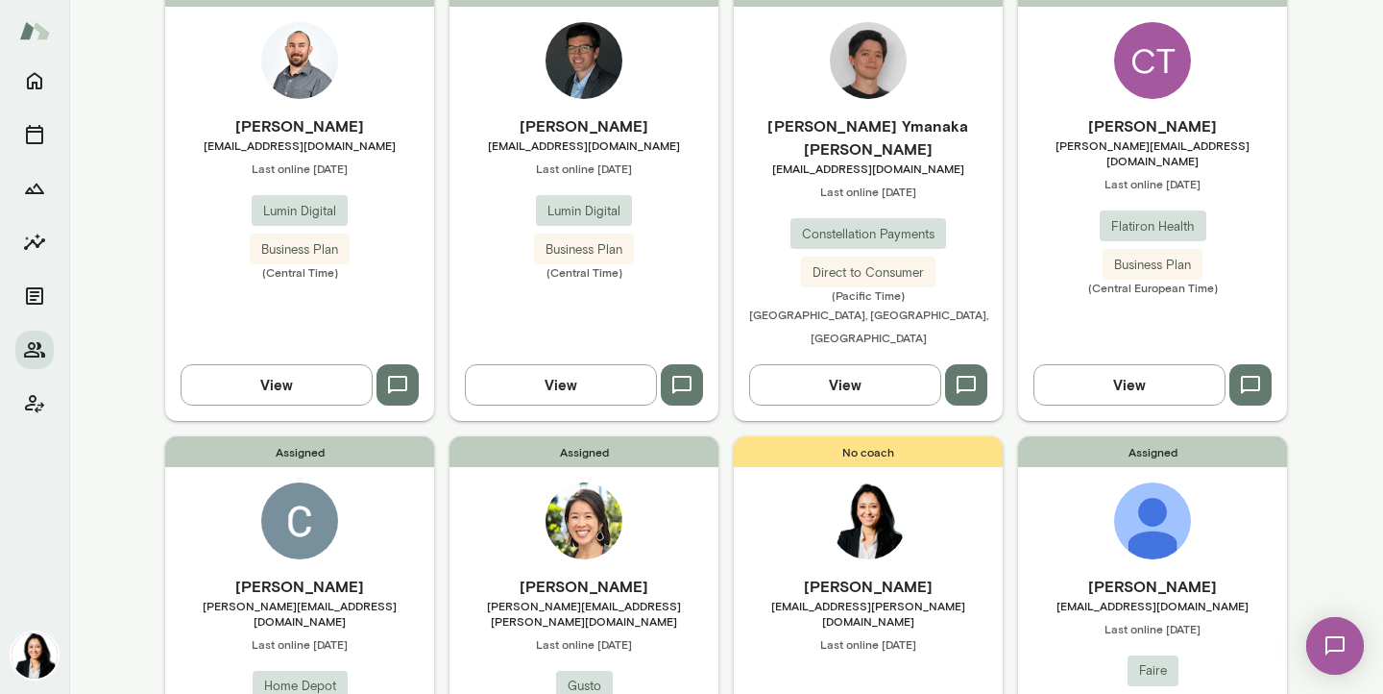
scroll to position [201, 0]
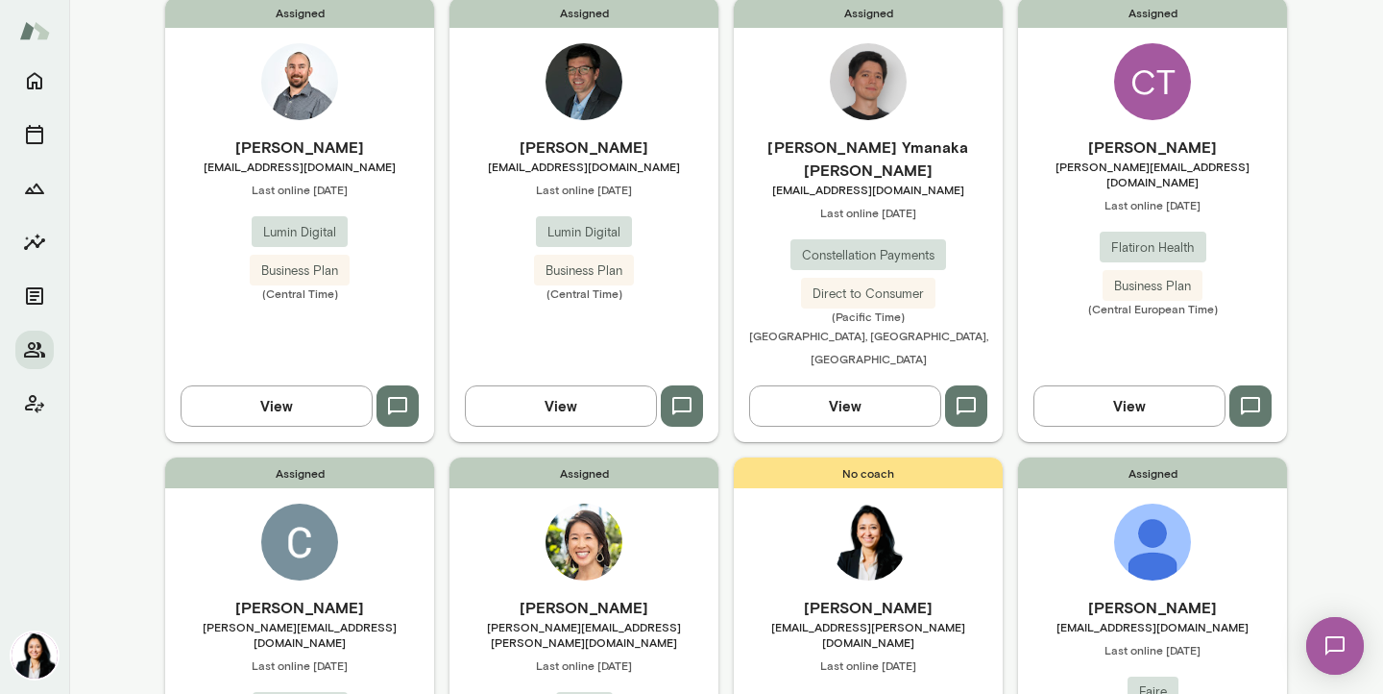
click at [1155, 596] on h6 "Luke Bjerring" at bounding box center [1152, 607] width 269 height 23
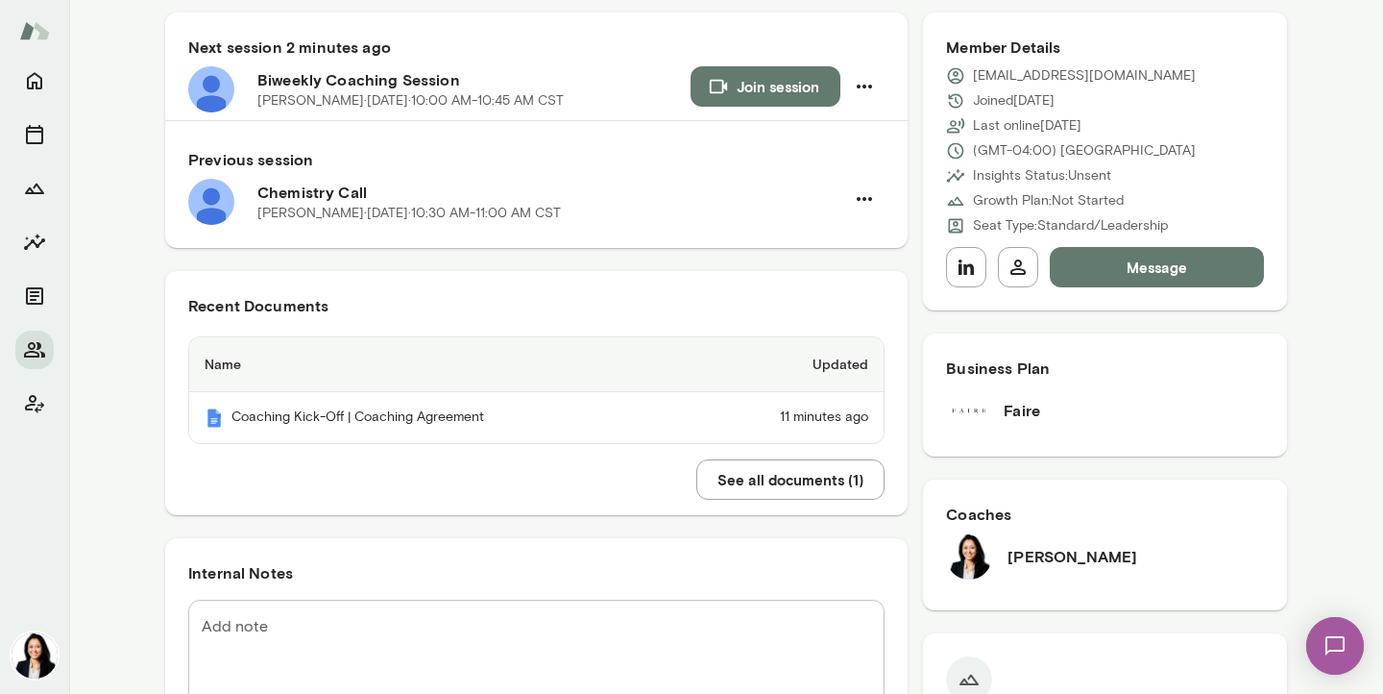
scroll to position [187, 0]
click at [1093, 274] on button "Message" at bounding box center [1157, 268] width 214 height 40
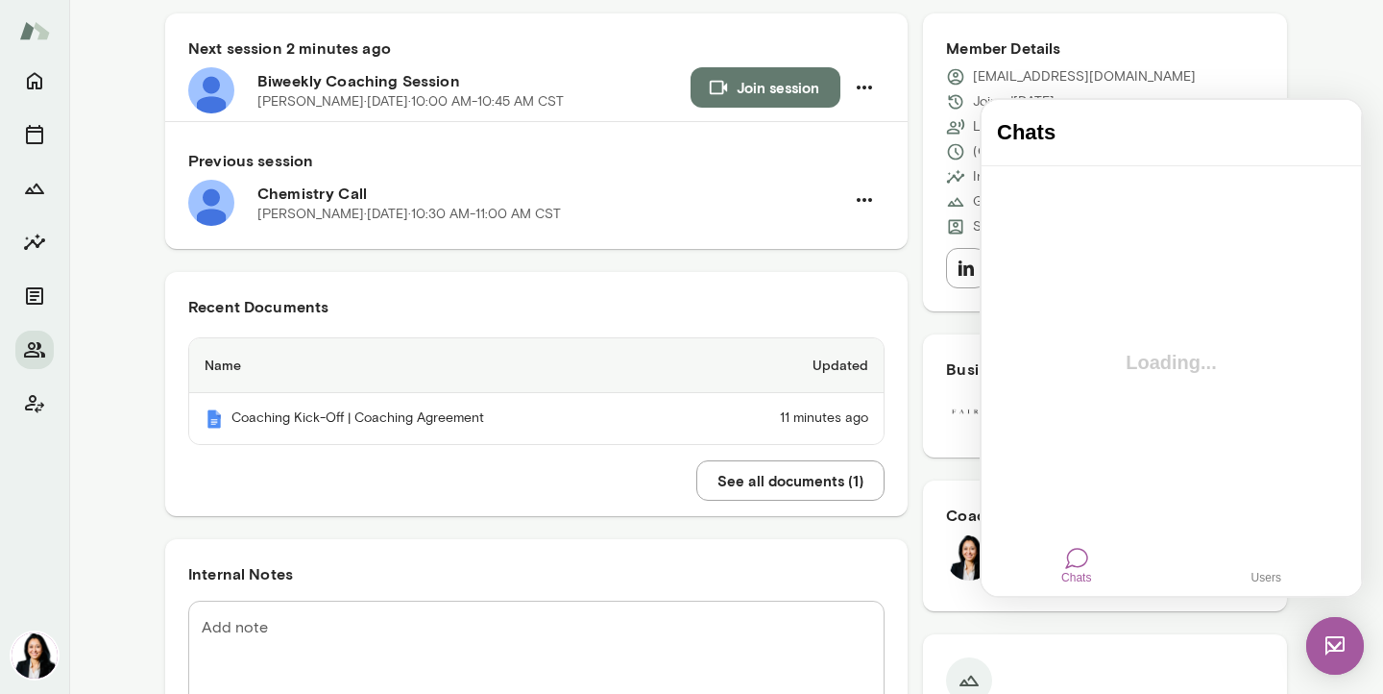
scroll to position [0, 0]
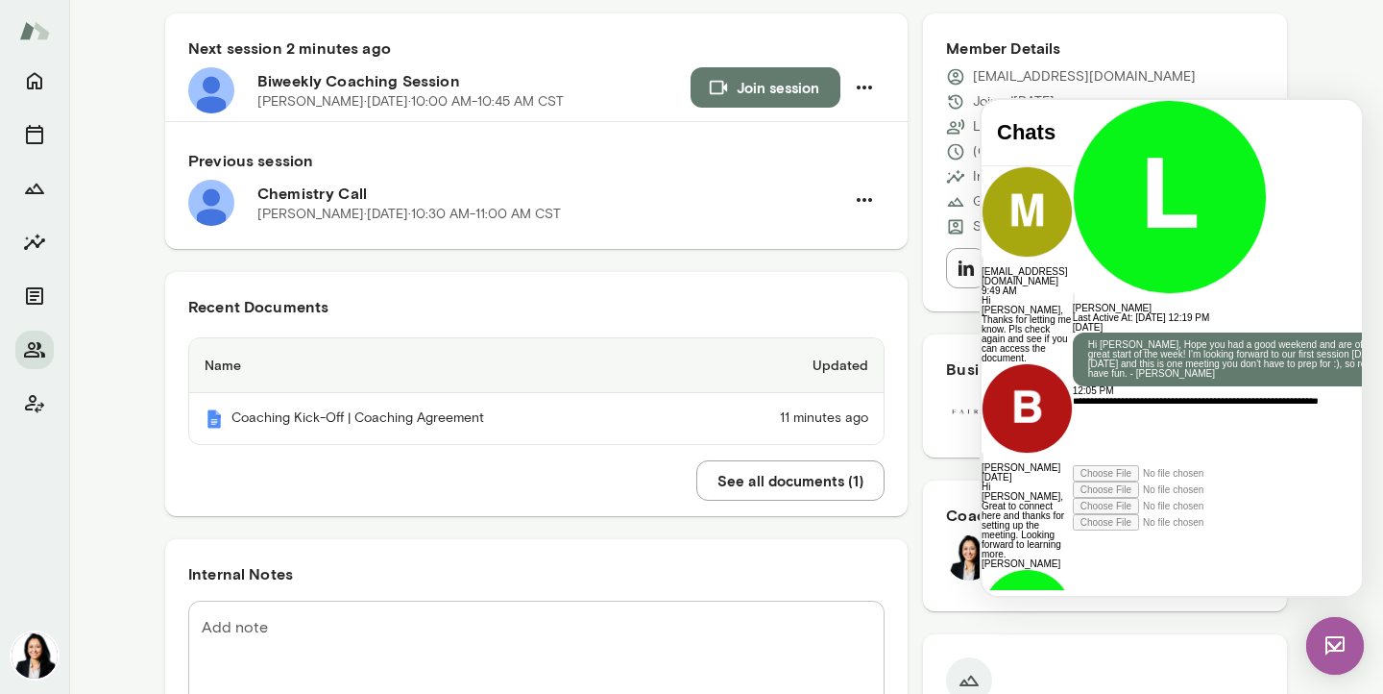
click at [1073, 465] on div "**********" at bounding box center [1247, 430] width 348 height 69
click at [1127, 465] on div "**********" at bounding box center [1247, 430] width 348 height 69
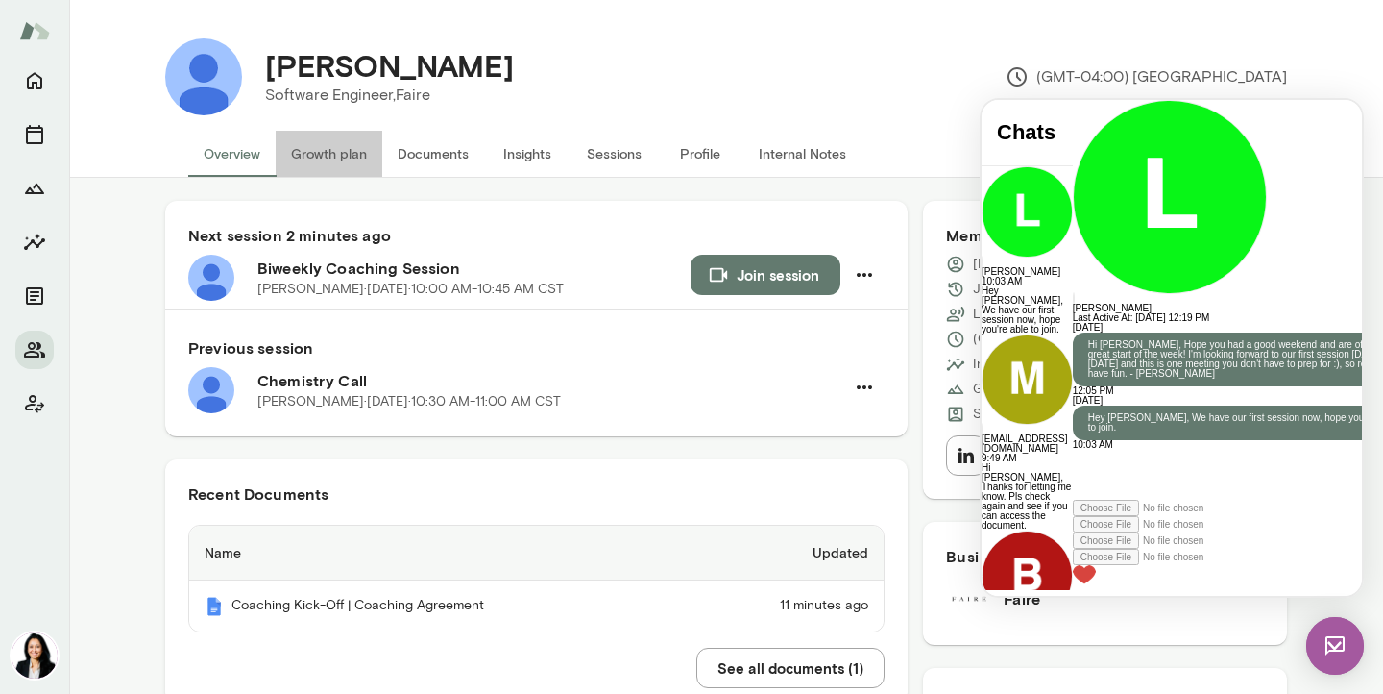
click at [348, 158] on button "Growth plan" at bounding box center [329, 154] width 107 height 46
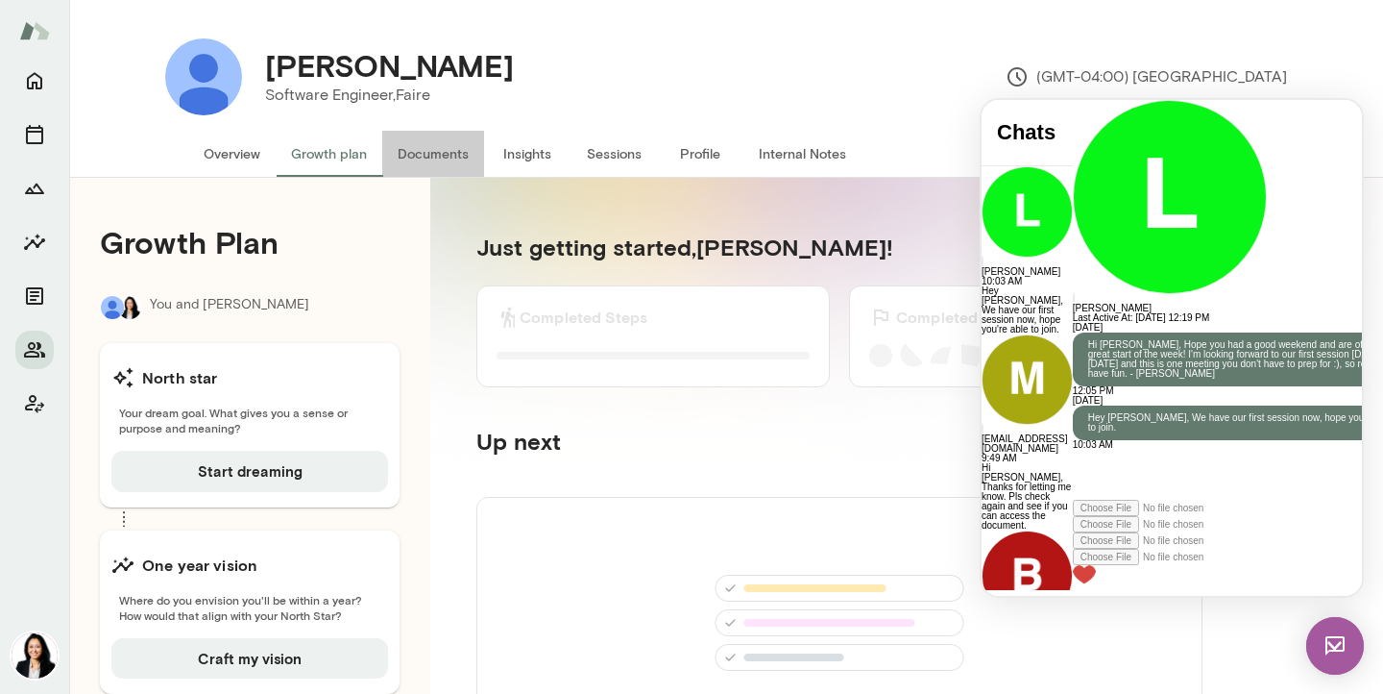
click at [446, 162] on button "Documents" at bounding box center [433, 154] width 102 height 46
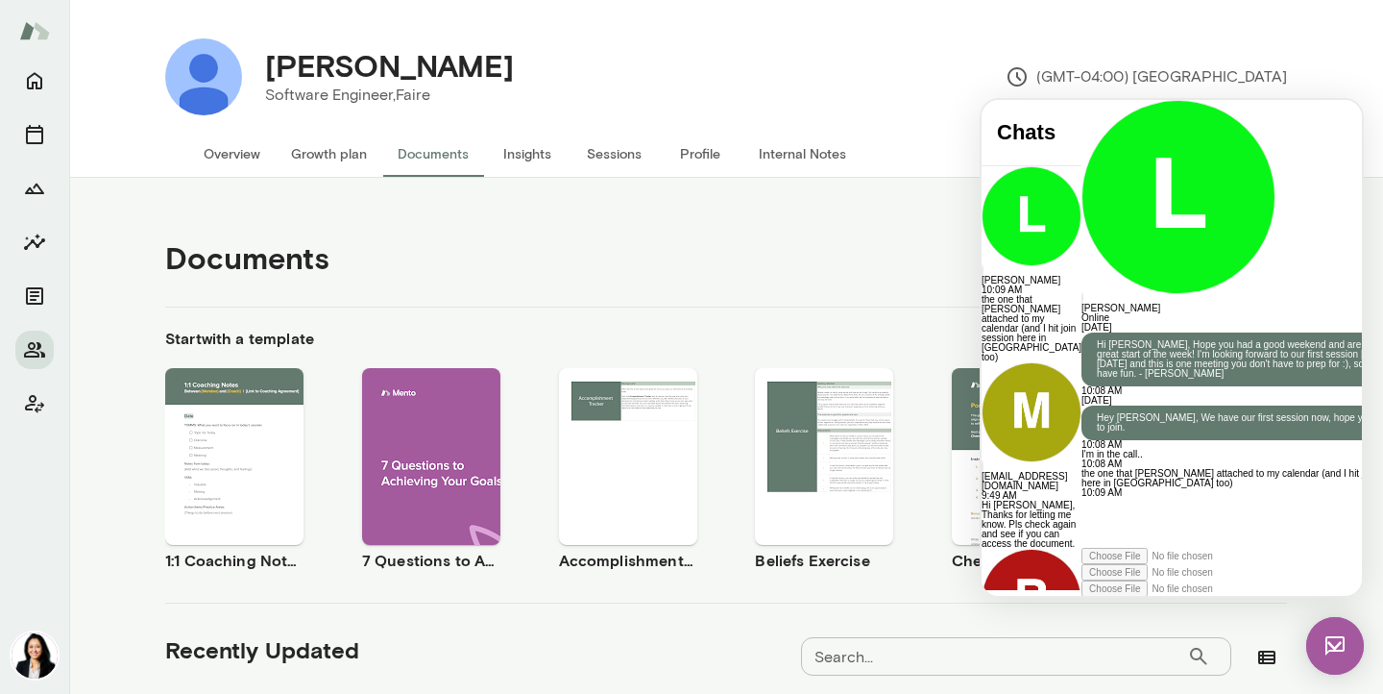
scroll to position [292, 0]
click at [1082, 512] on div at bounding box center [1256, 523] width 348 height 50
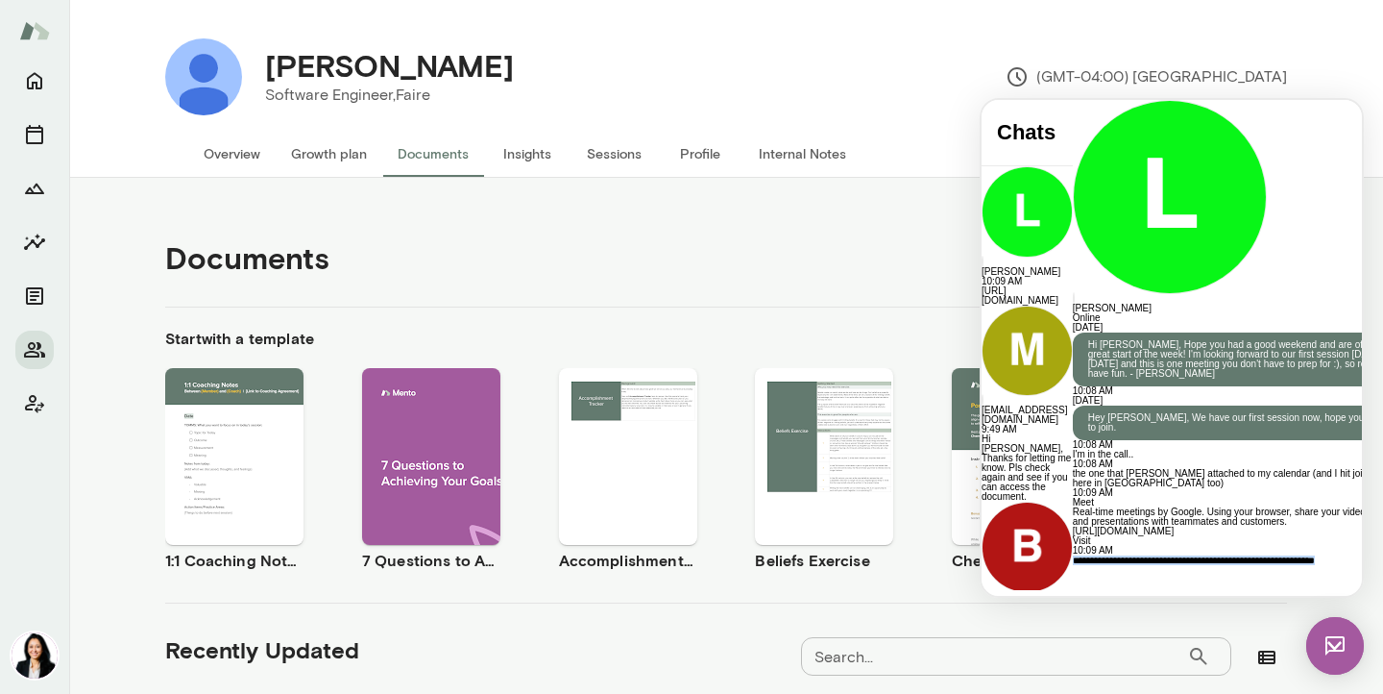
drag, startPoint x: 1146, startPoint y: 518, endPoint x: 957, endPoint y: 493, distance: 190.9
click at [982, 493] on html "Chats Luke Bjerring 10:09 AM https://meet.google.com/fgd-zstk-ycu mateusyb@gmai…" at bounding box center [1172, 348] width 380 height 496
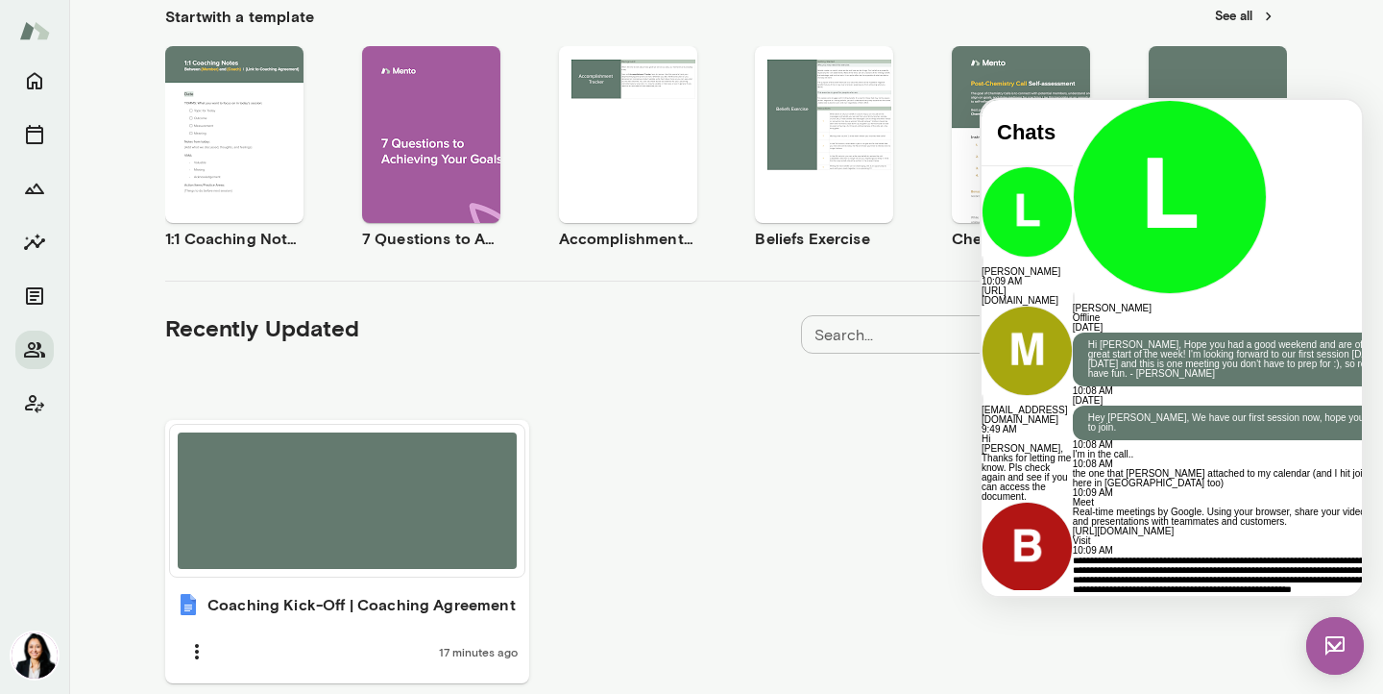
scroll to position [403, 0]
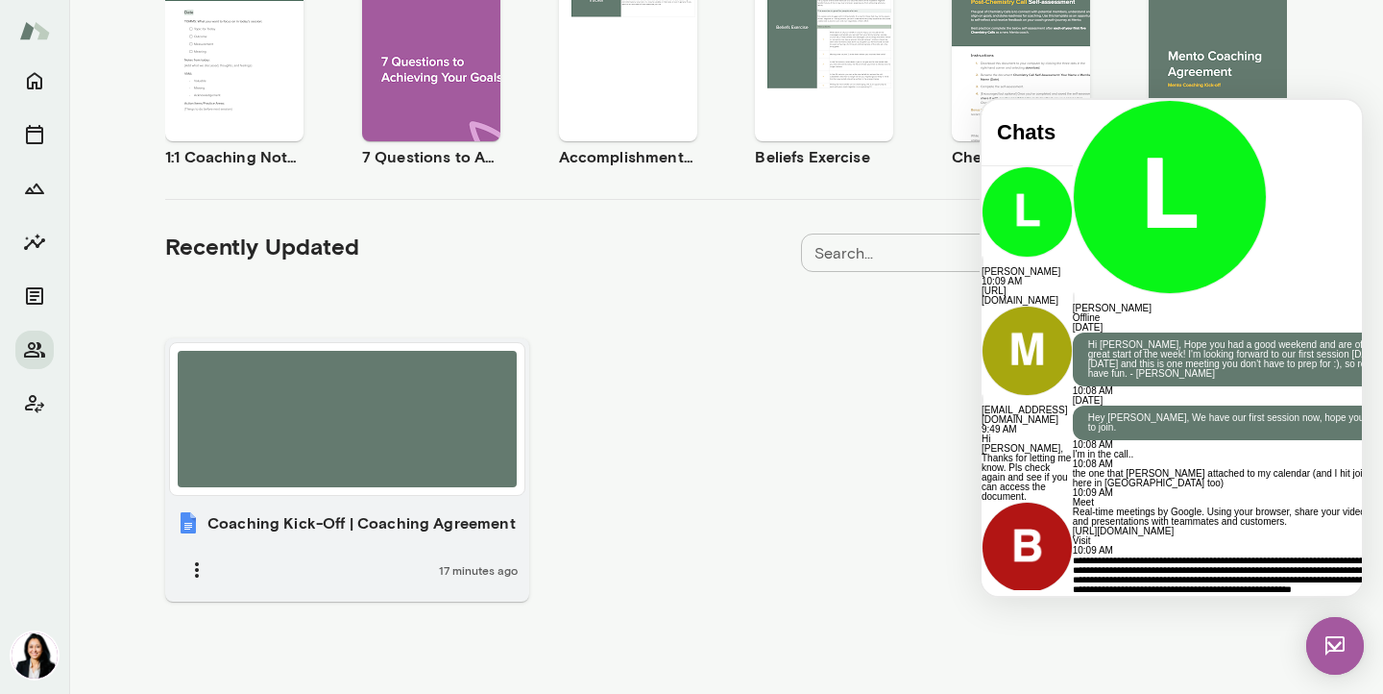
click at [455, 535] on div "Coaching Kick-Off | Coaching Agreement 17 minutes ago" at bounding box center [347, 551] width 364 height 102
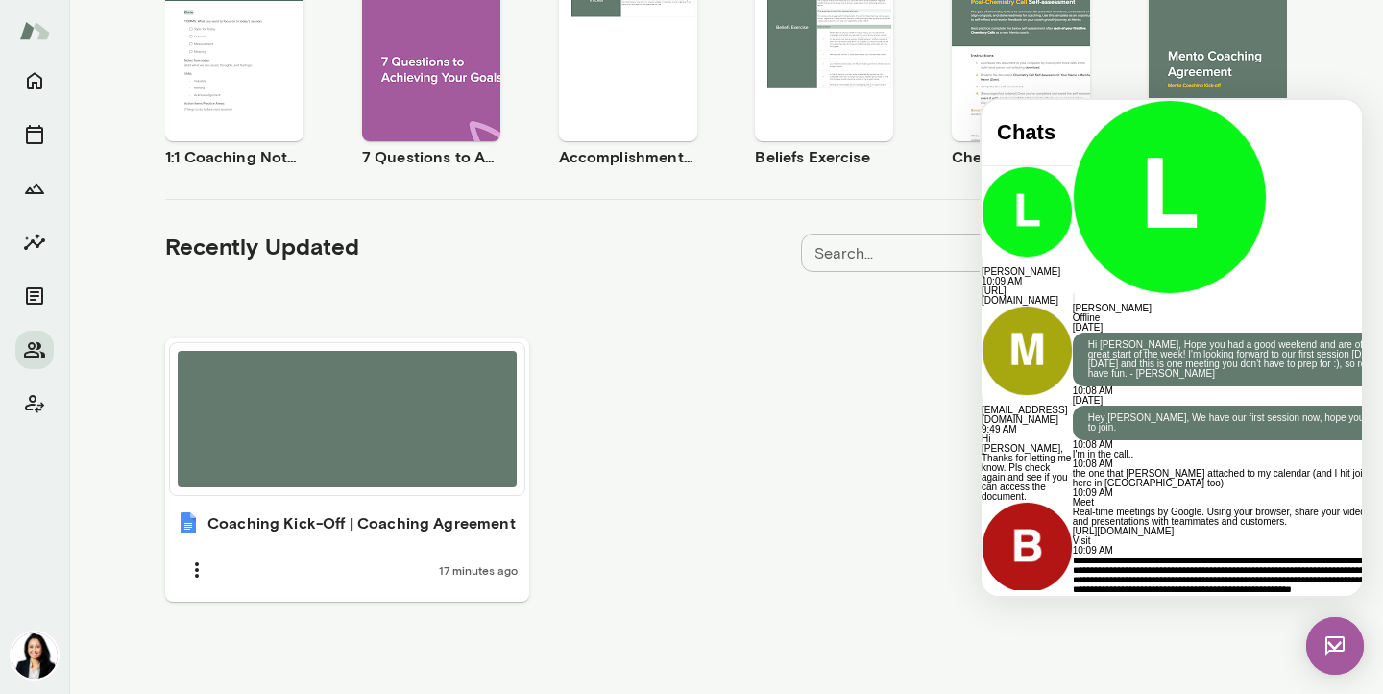
click at [1335, 642] on img at bounding box center [1335, 646] width 58 height 58
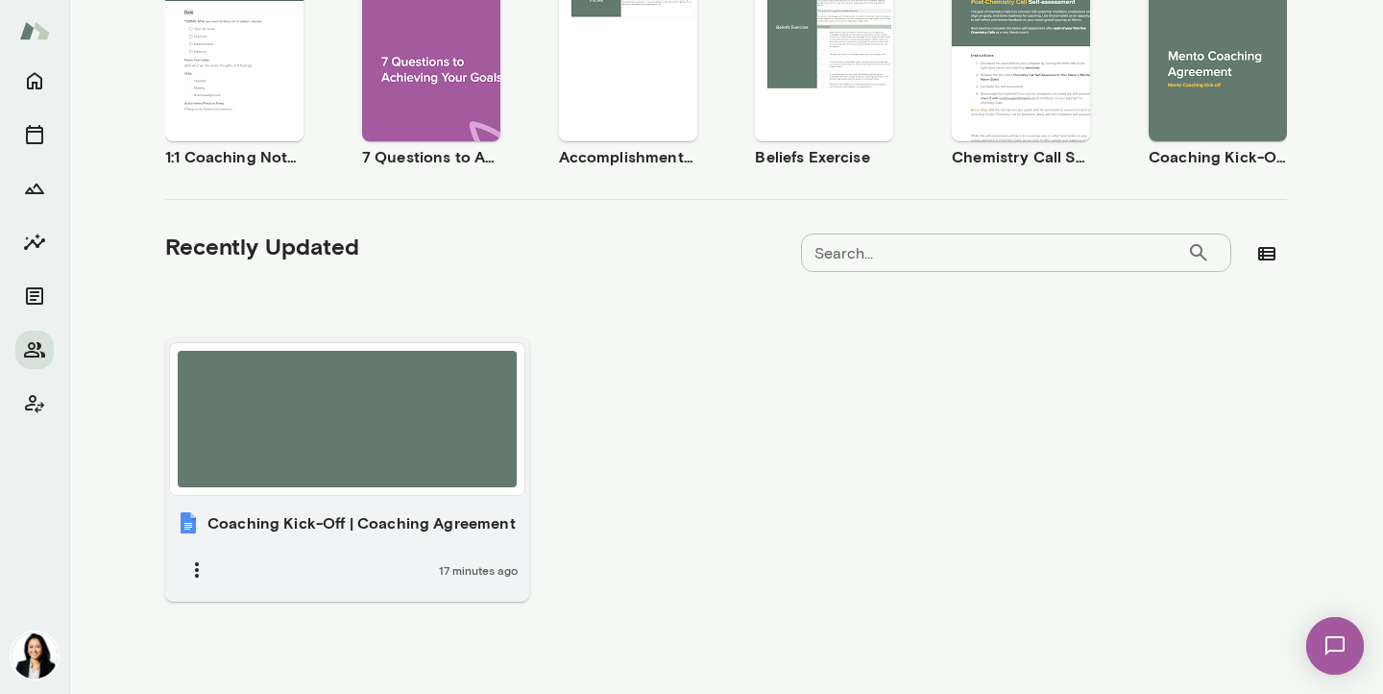
click at [276, 396] on div at bounding box center [347, 419] width 339 height 136
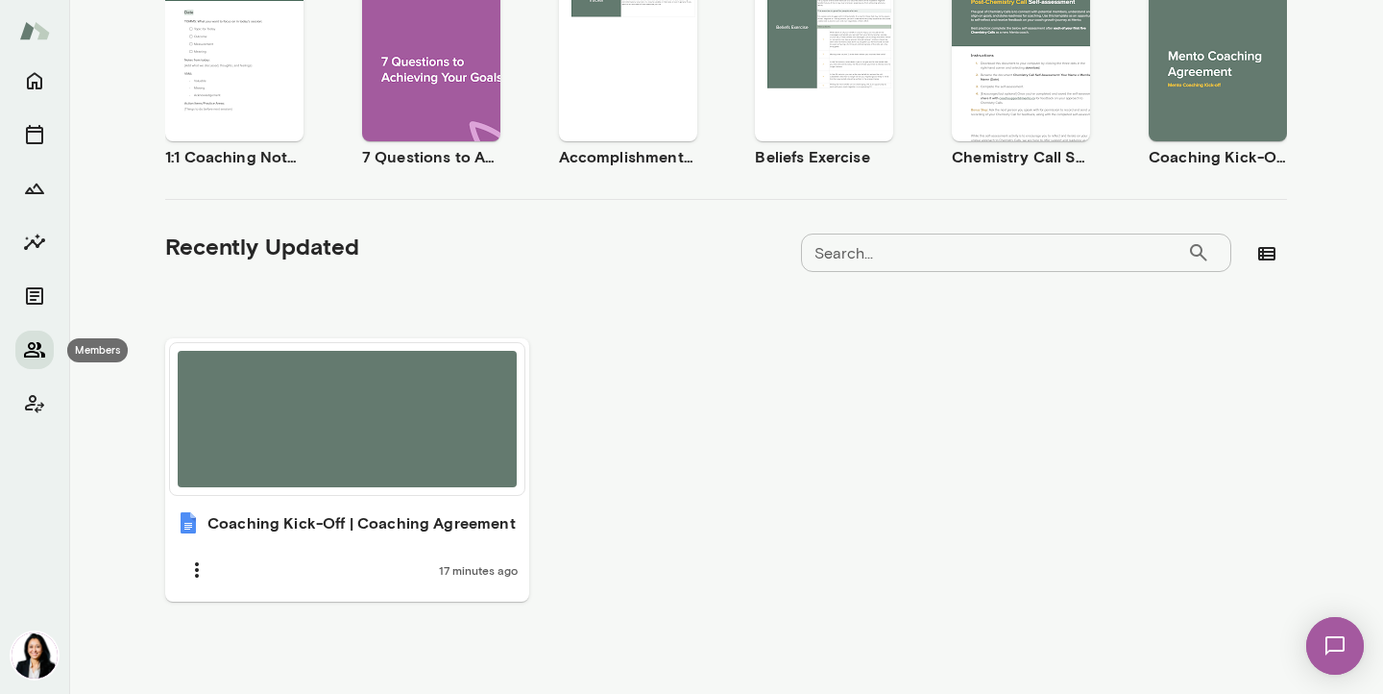
click at [34, 349] on icon "Members" at bounding box center [34, 349] width 23 height 23
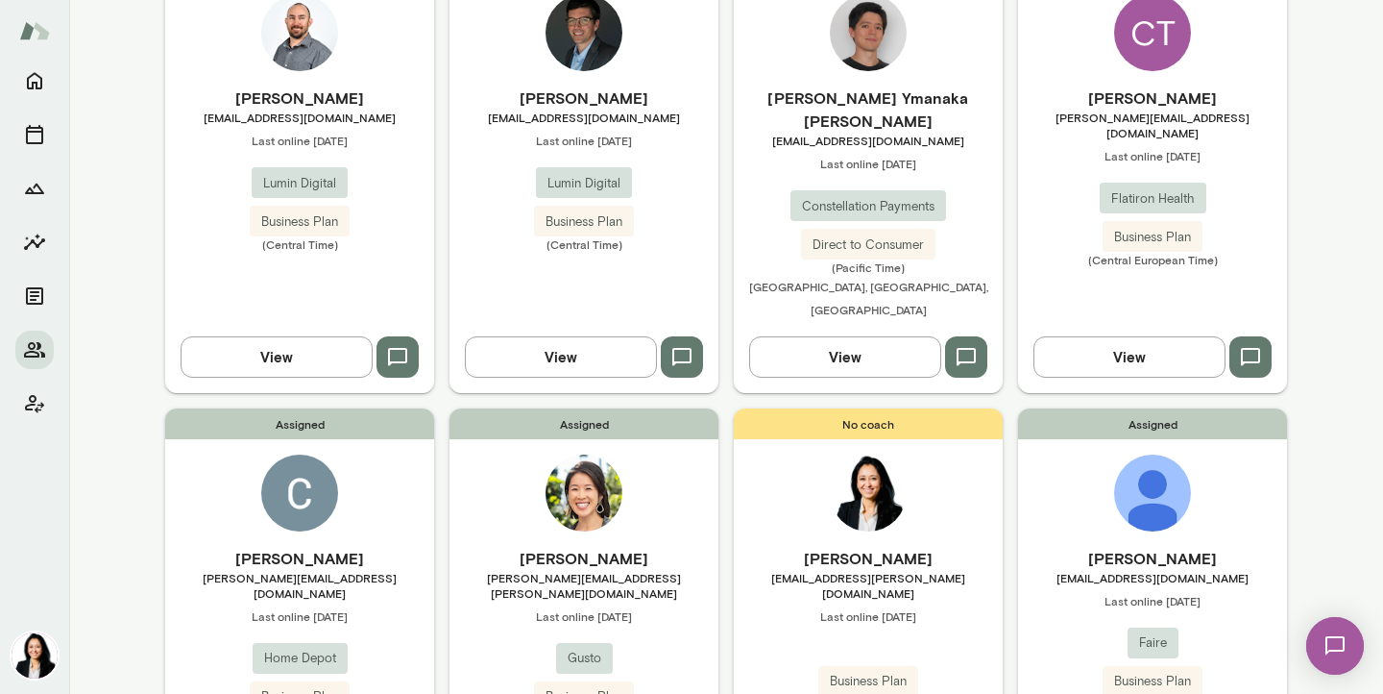
scroll to position [362, 0]
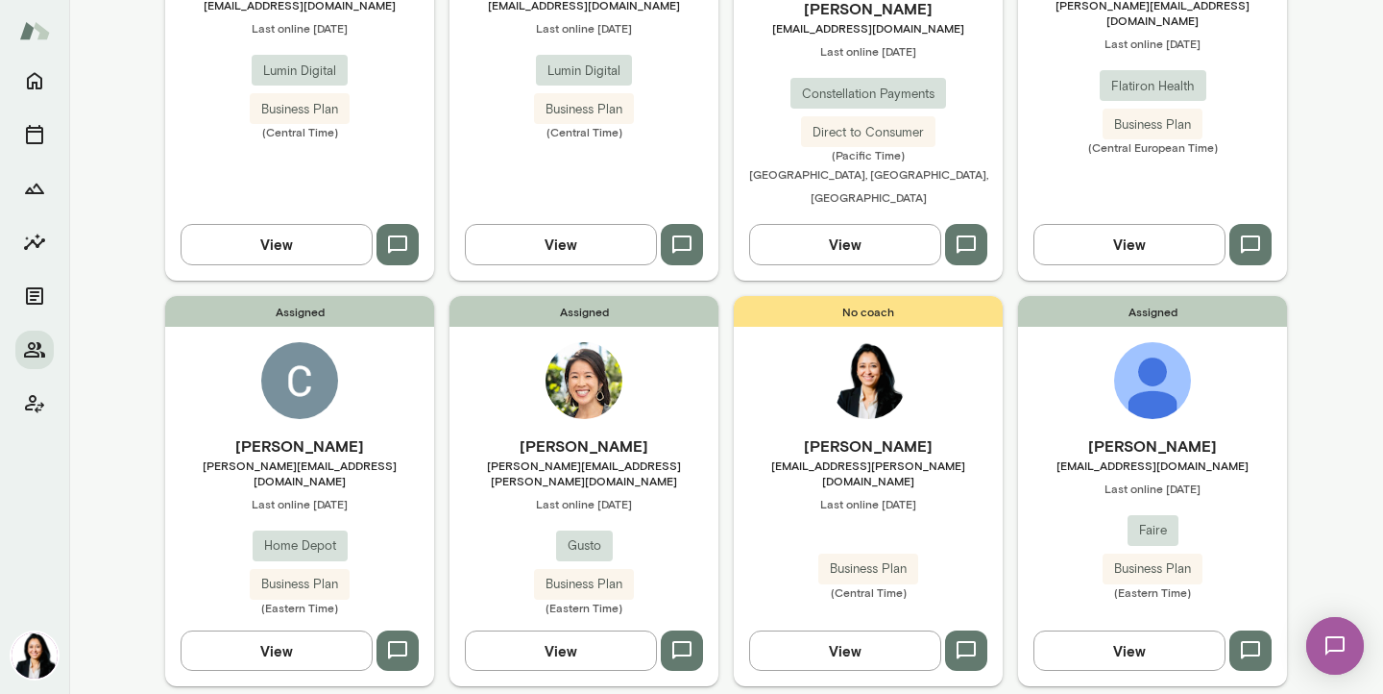
click at [1158, 434] on h6 "Luke Bjerring" at bounding box center [1152, 445] width 269 height 23
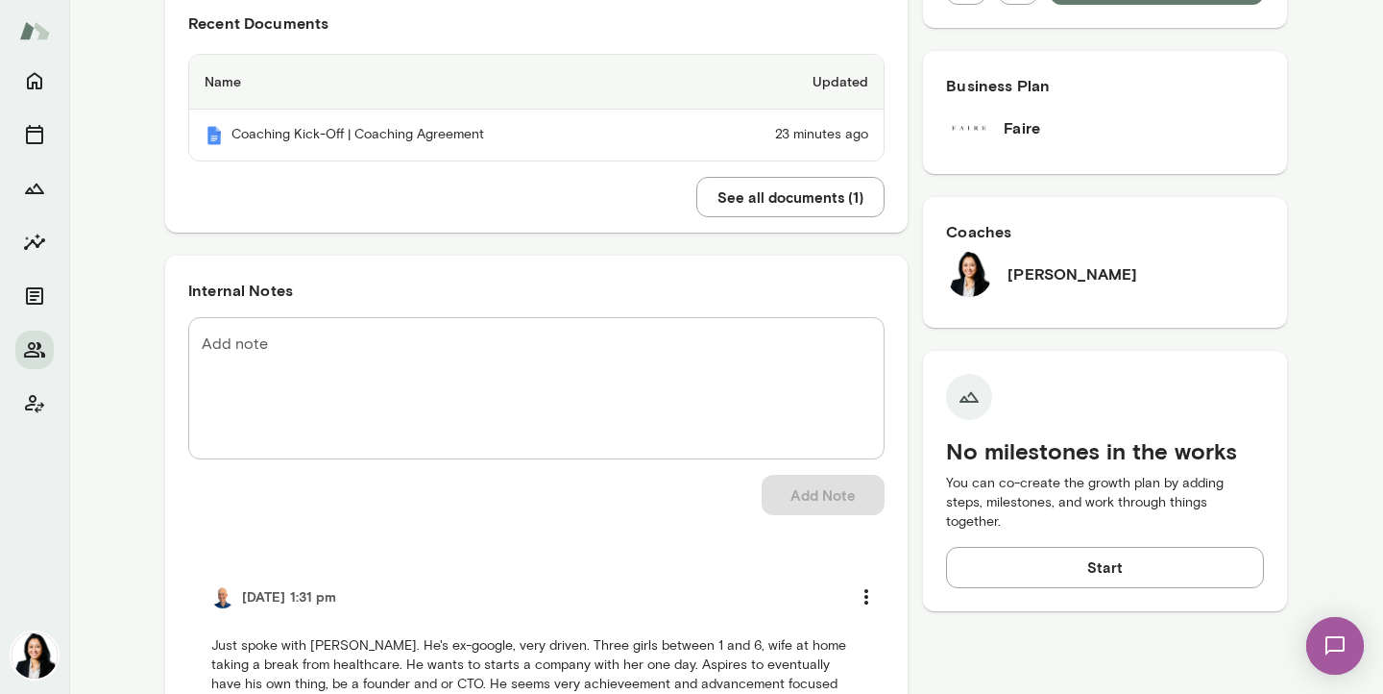
scroll to position [507, 0]
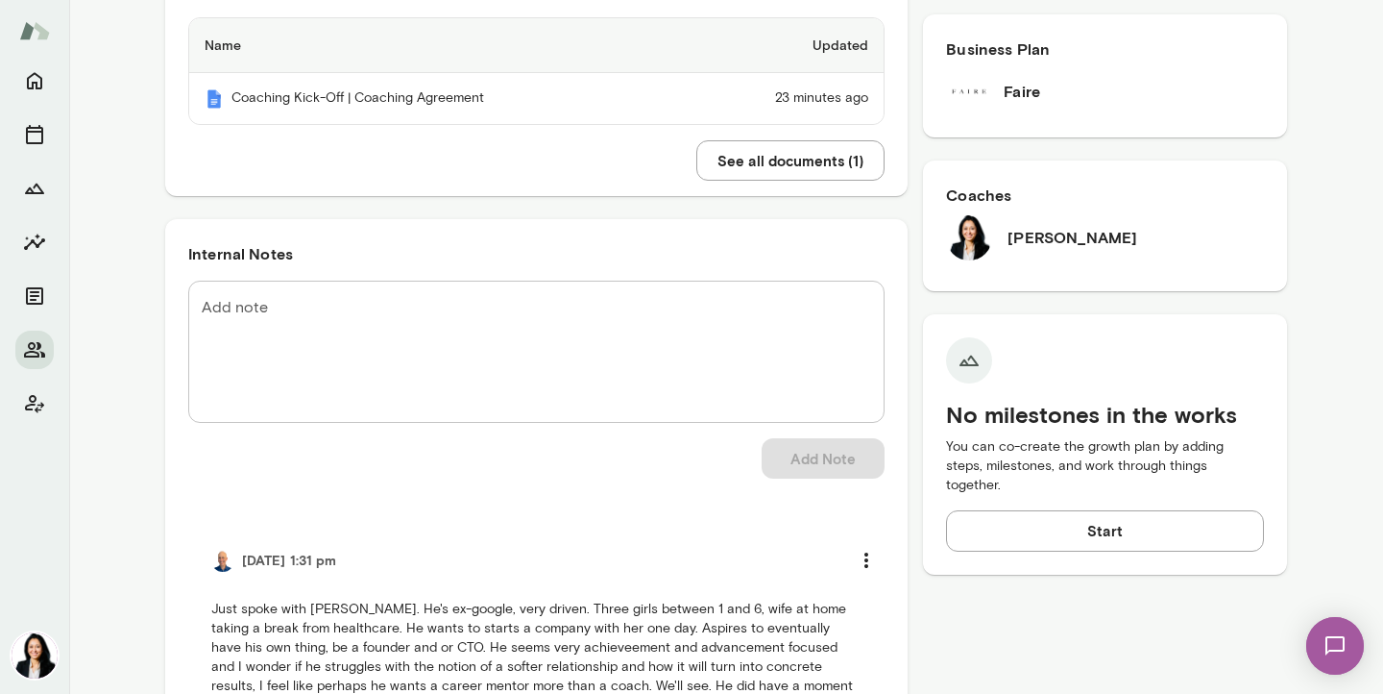
click at [769, 160] on button "See all documents ( 1 )" at bounding box center [790, 160] width 188 height 40
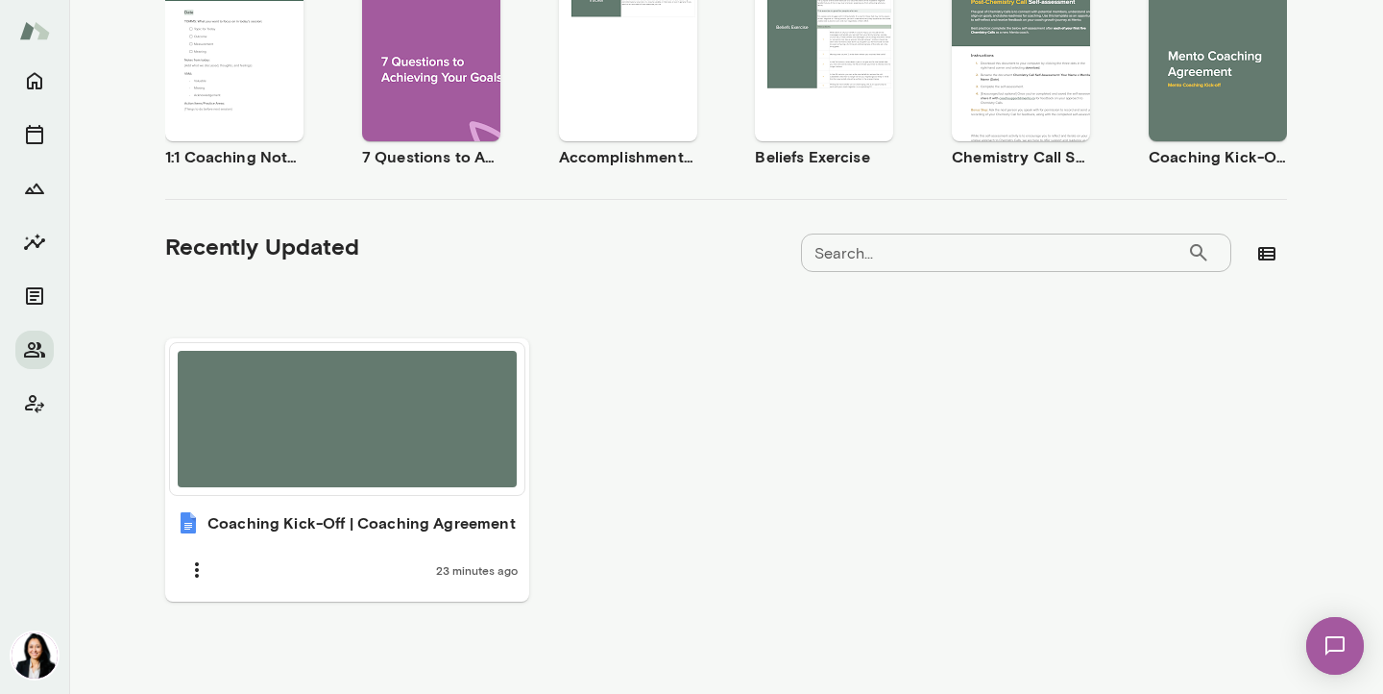
scroll to position [403, 0]
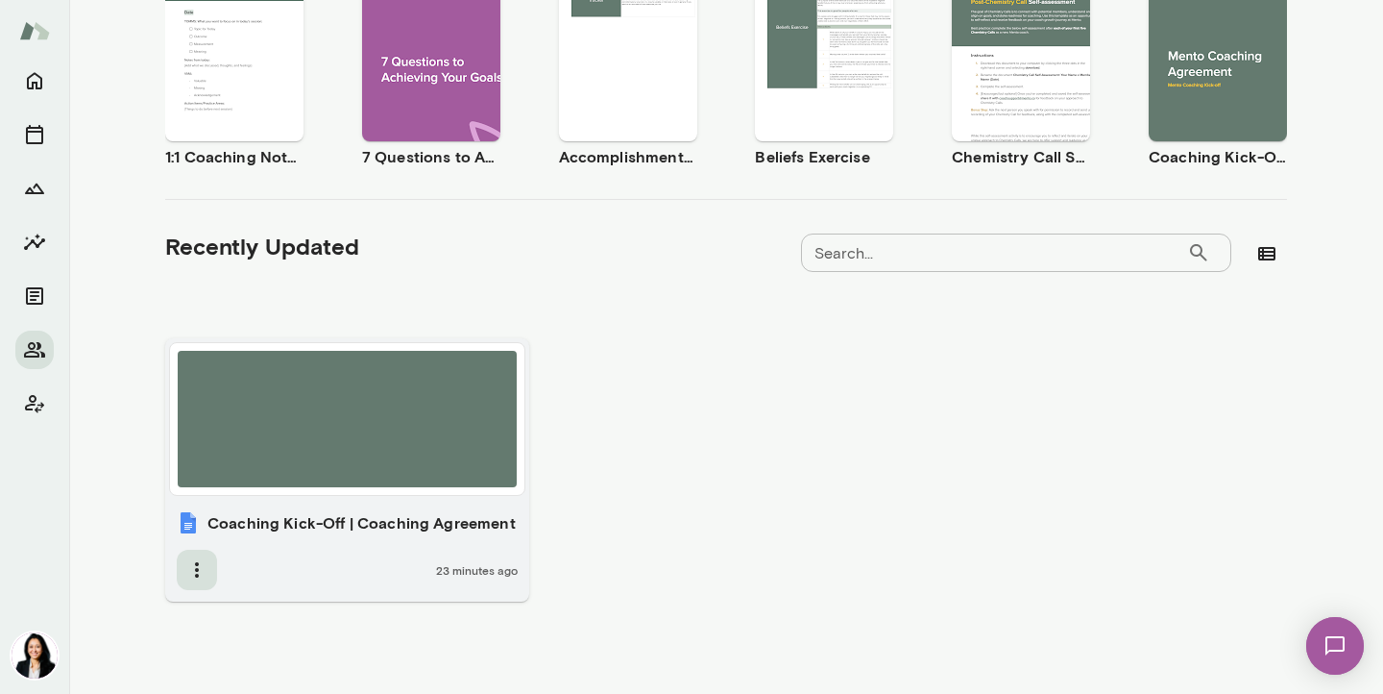
click at [197, 561] on icon "button" at bounding box center [196, 569] width 23 height 23
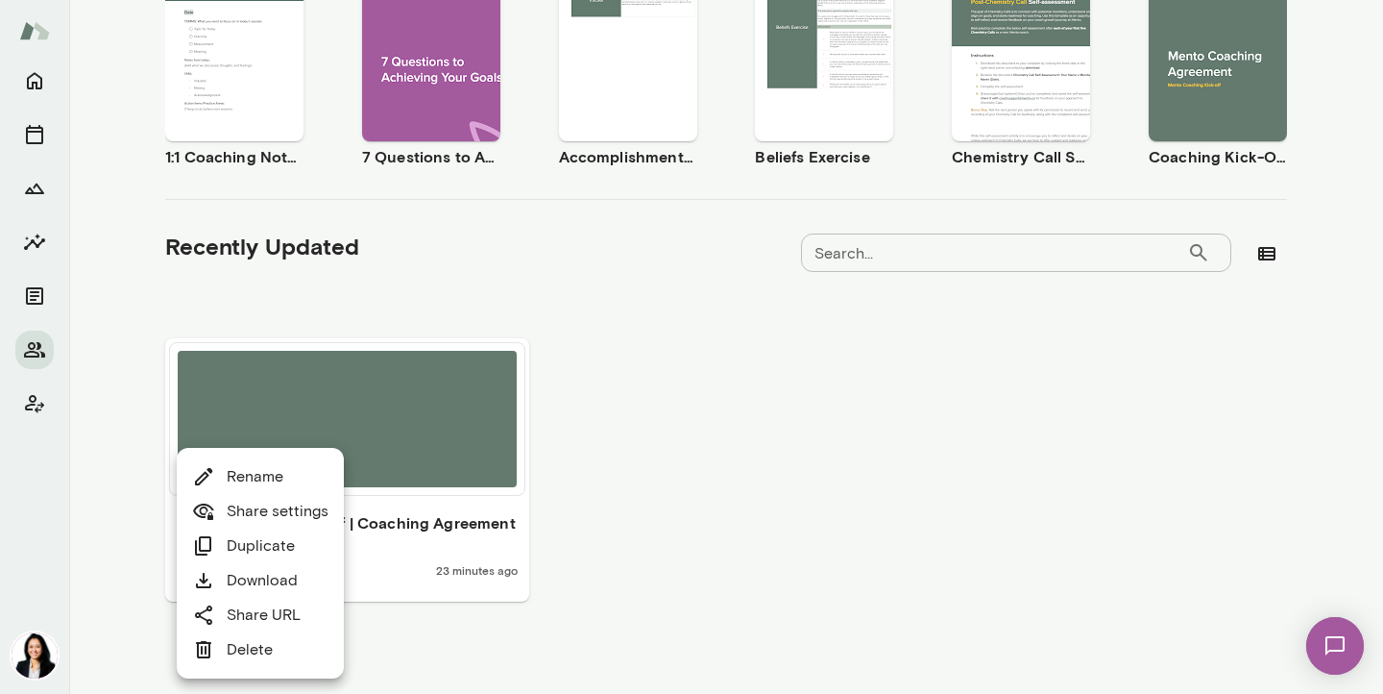
click at [551, 304] on div at bounding box center [691, 347] width 1383 height 694
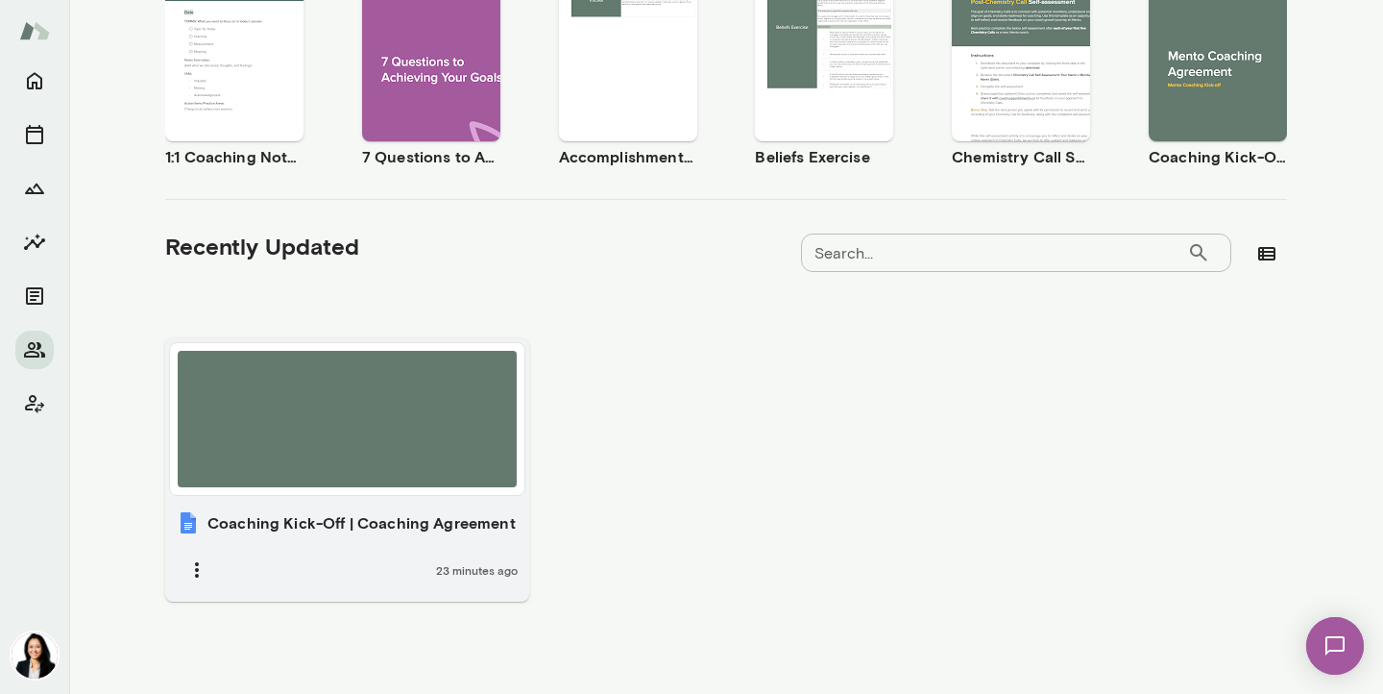
click at [367, 428] on div at bounding box center [347, 419] width 339 height 136
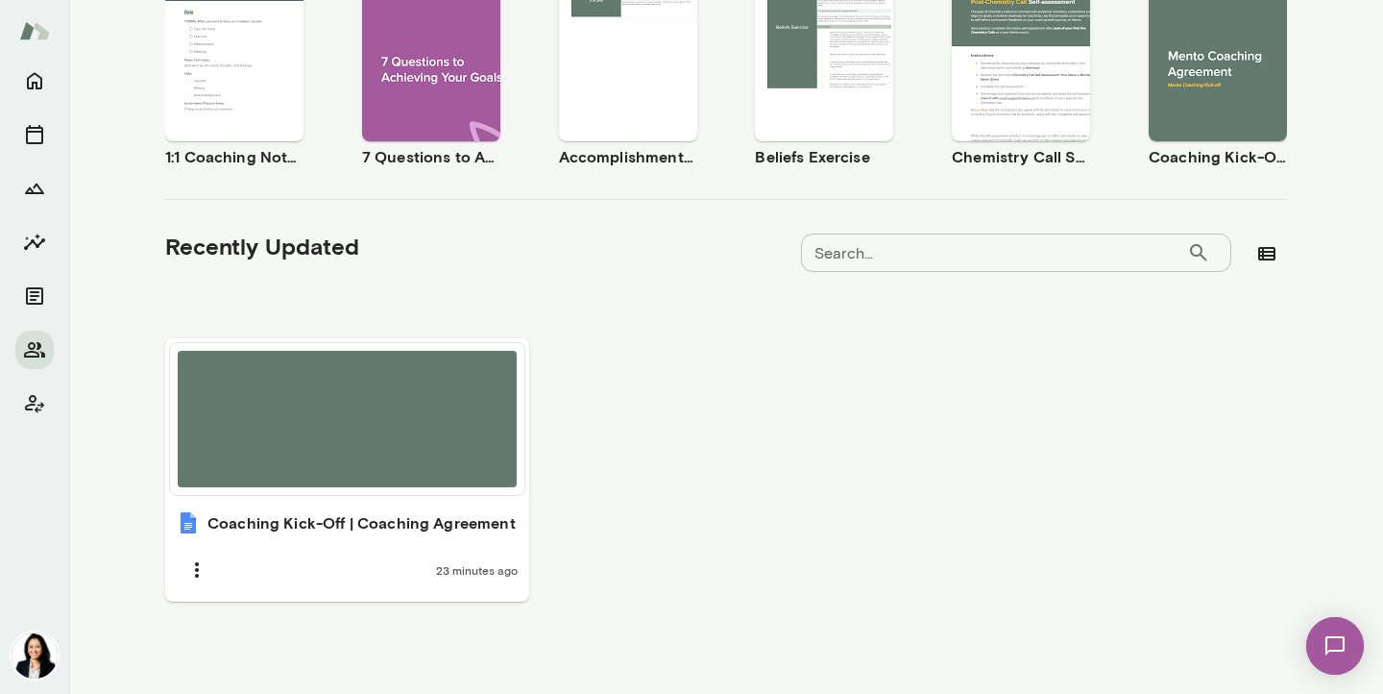
click at [1209, 39] on span "Use template" at bounding box center [1229, 36] width 70 height 15
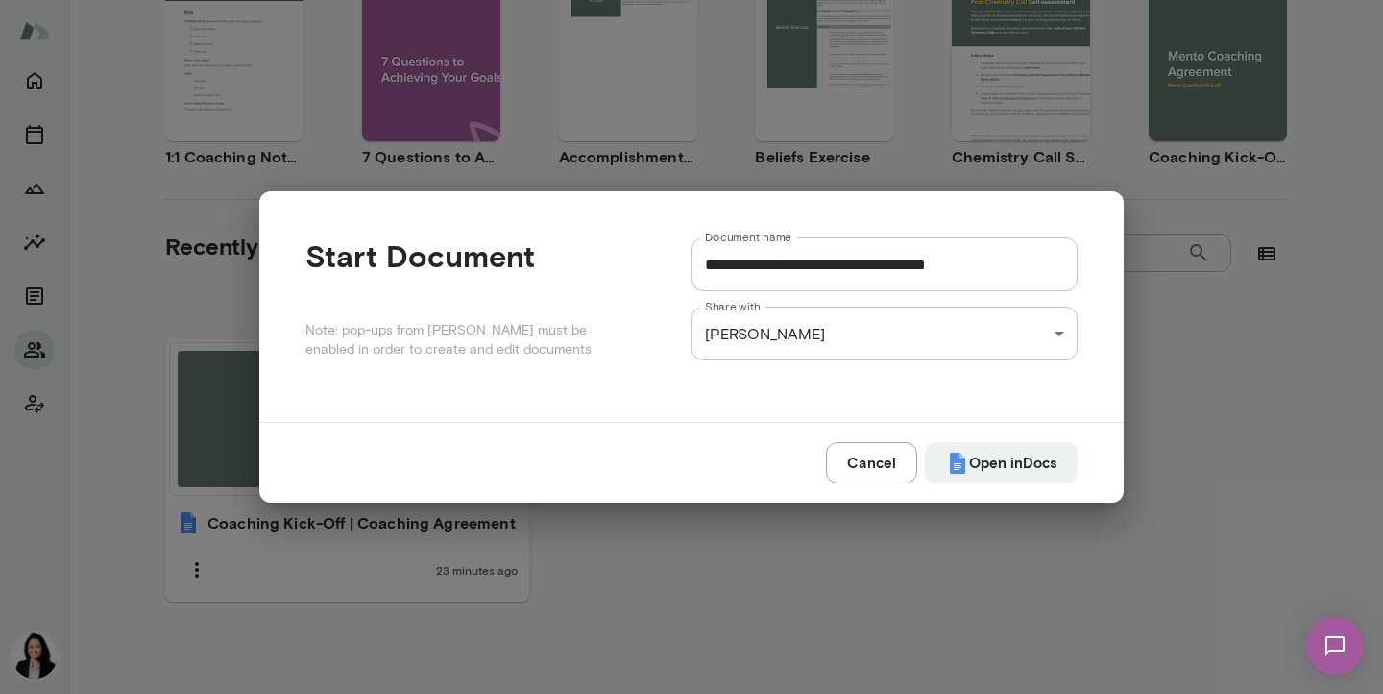
click at [889, 155] on div "**********" at bounding box center [691, 347] width 1383 height 694
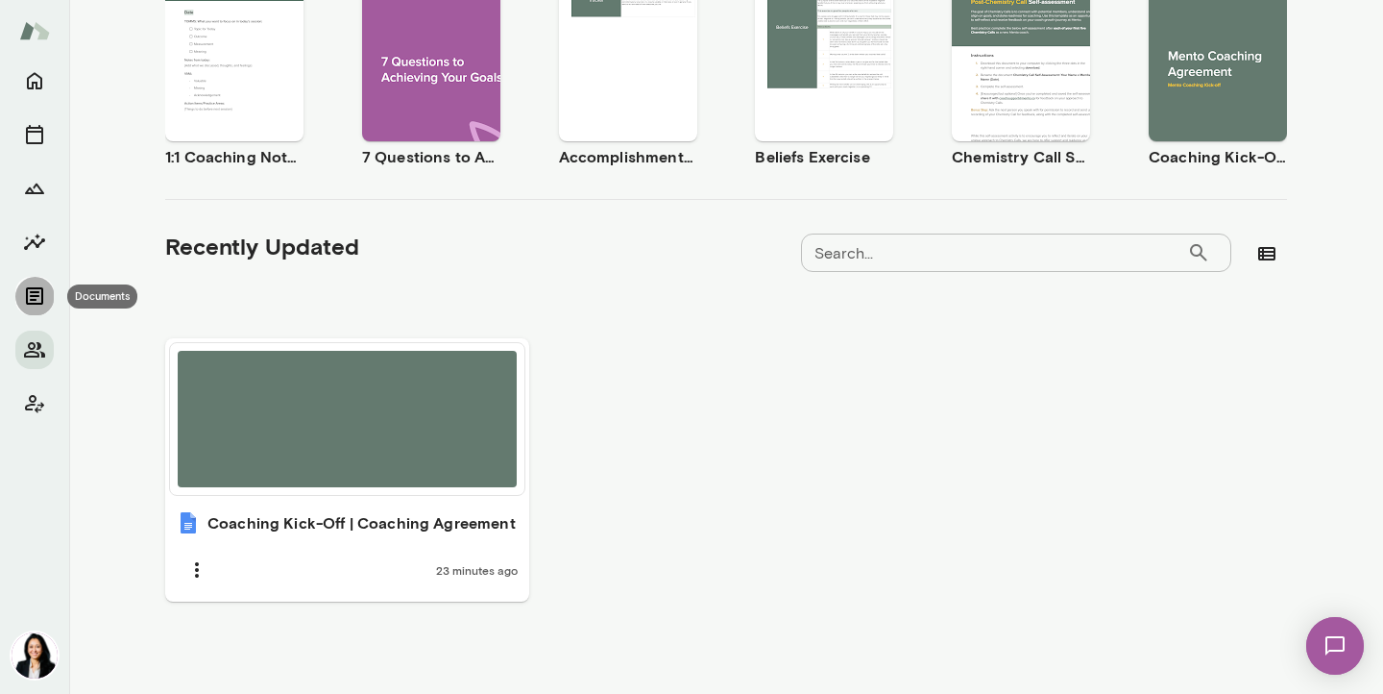
click at [32, 294] on icon "Documents" at bounding box center [34, 295] width 23 height 23
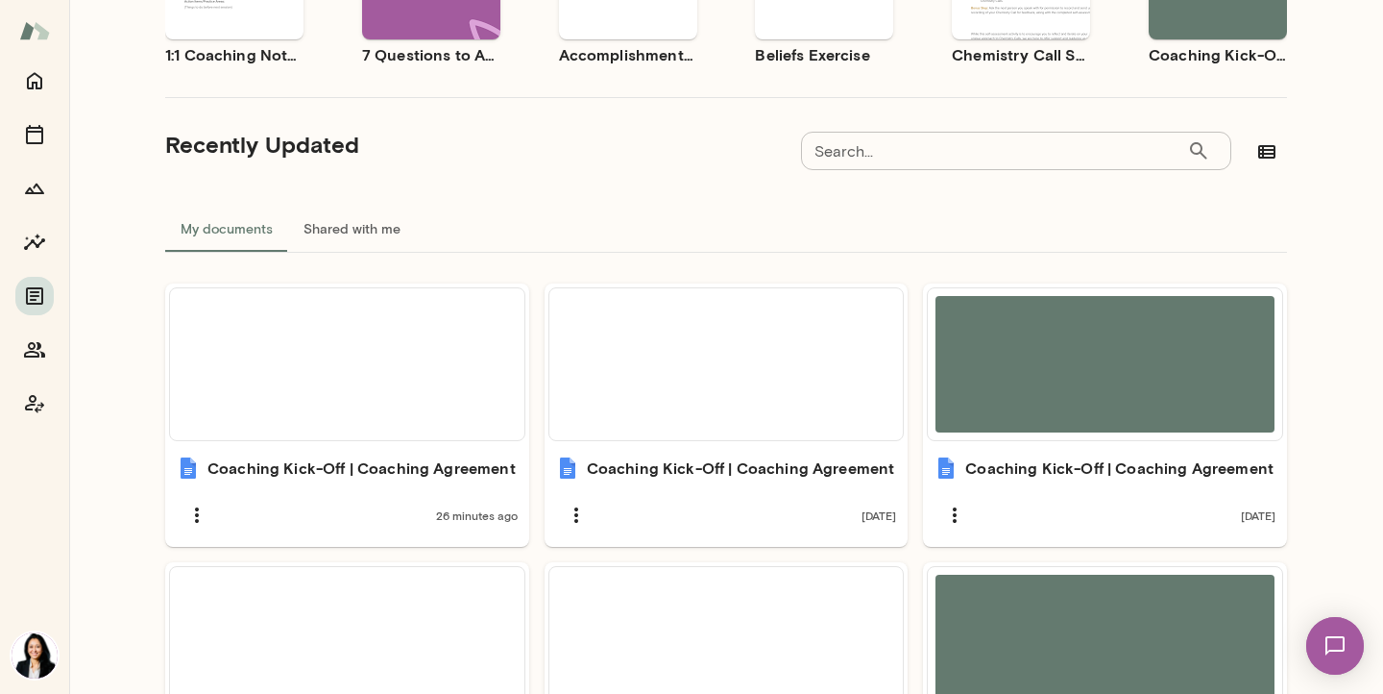
scroll to position [496, 0]
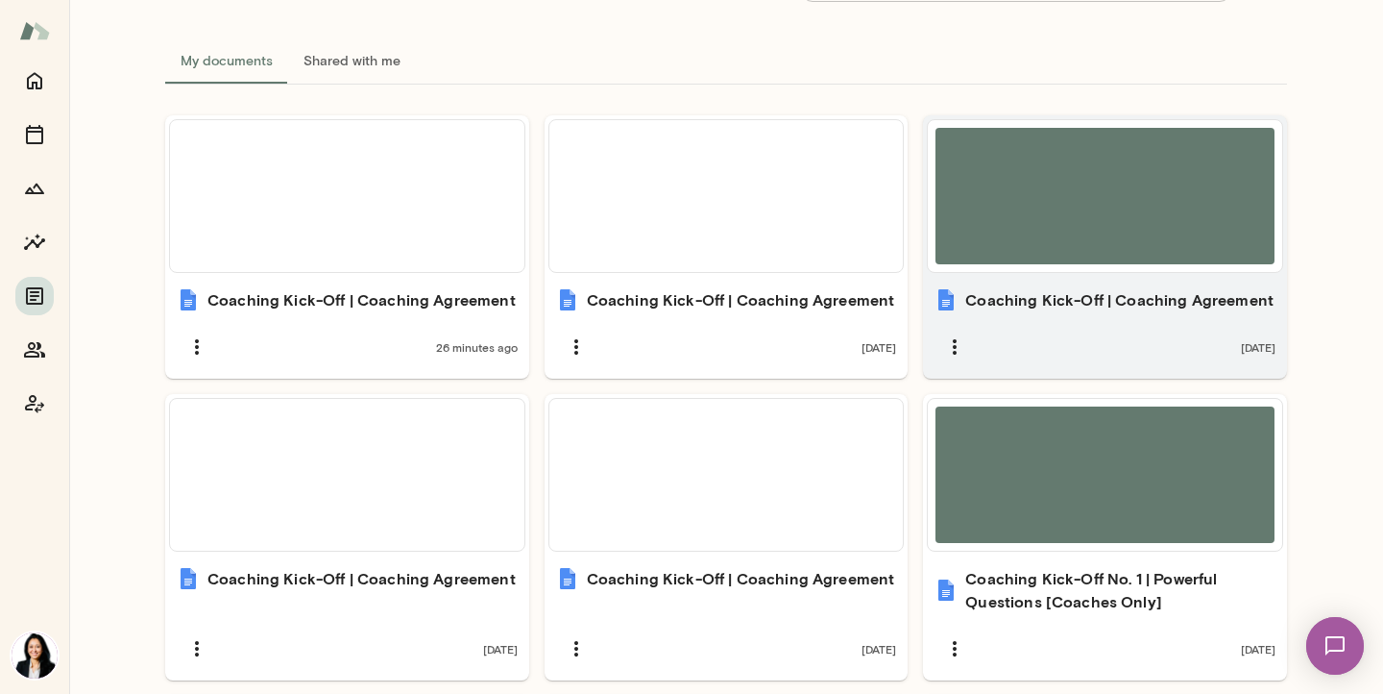
click at [1087, 218] on div at bounding box center [1105, 196] width 339 height 136
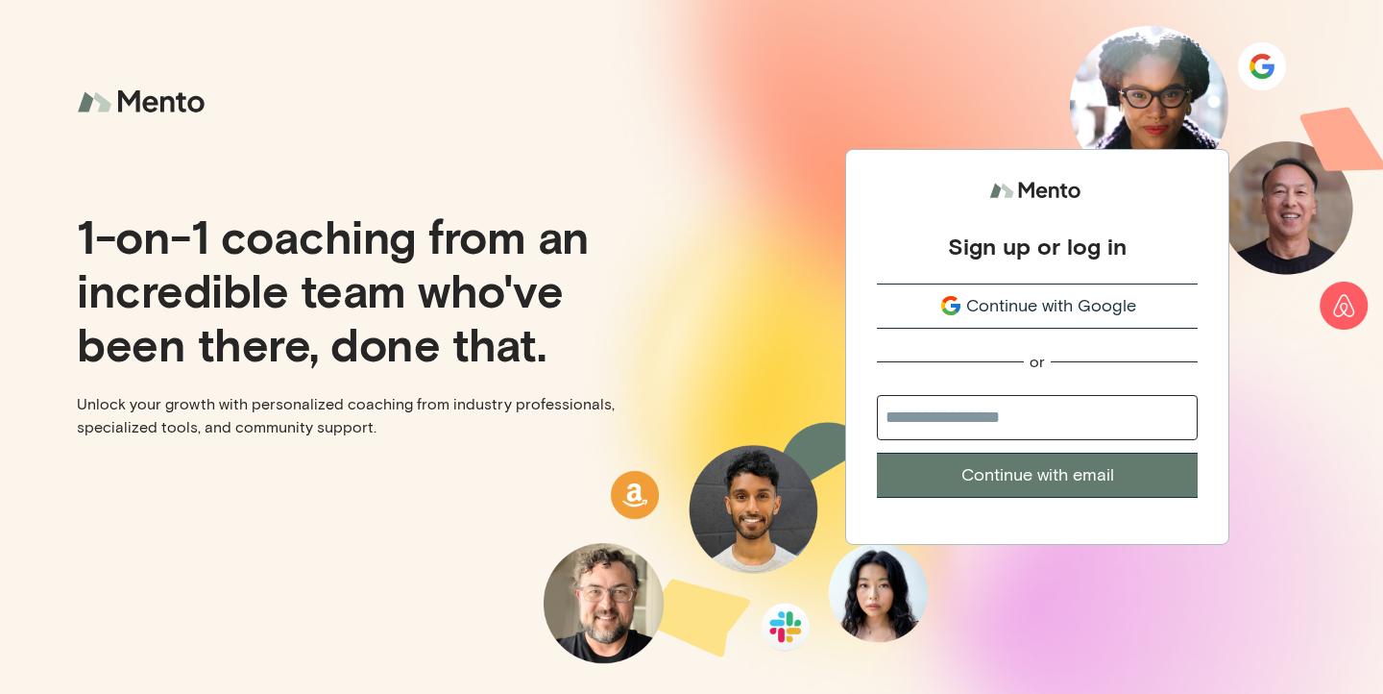
click at [998, 295] on span "Continue with Google" at bounding box center [1051, 306] width 170 height 26
